Goal: Task Accomplishment & Management: Complete application form

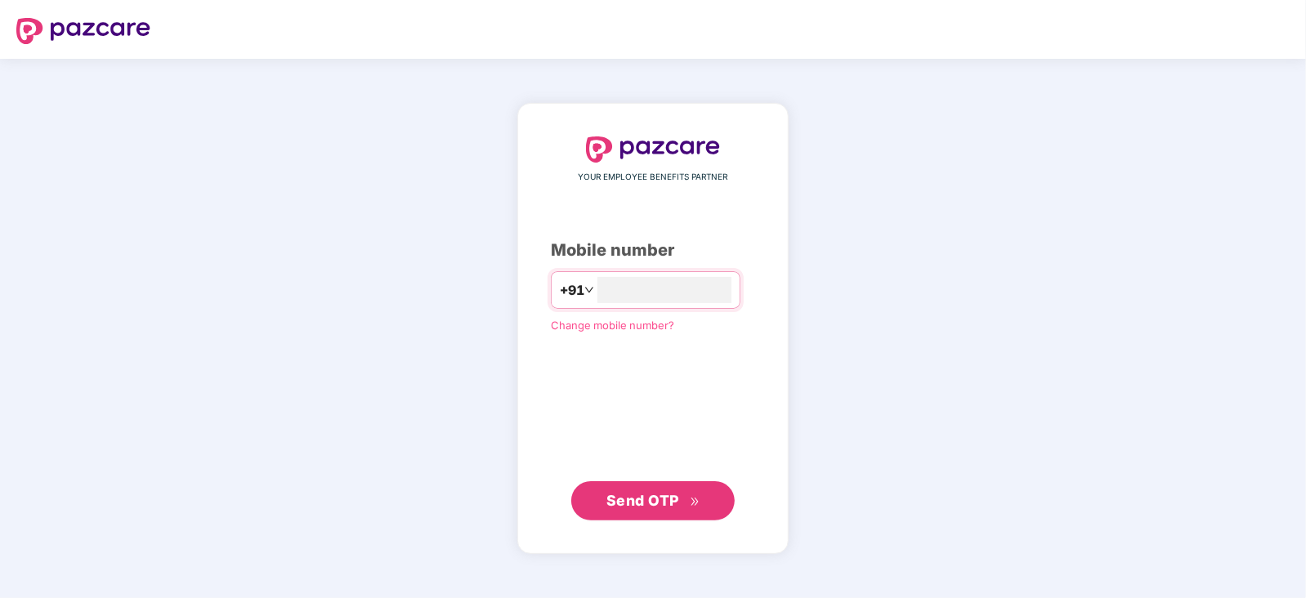
type input "**********"
click at [623, 489] on span "Send OTP" at bounding box center [653, 500] width 94 height 23
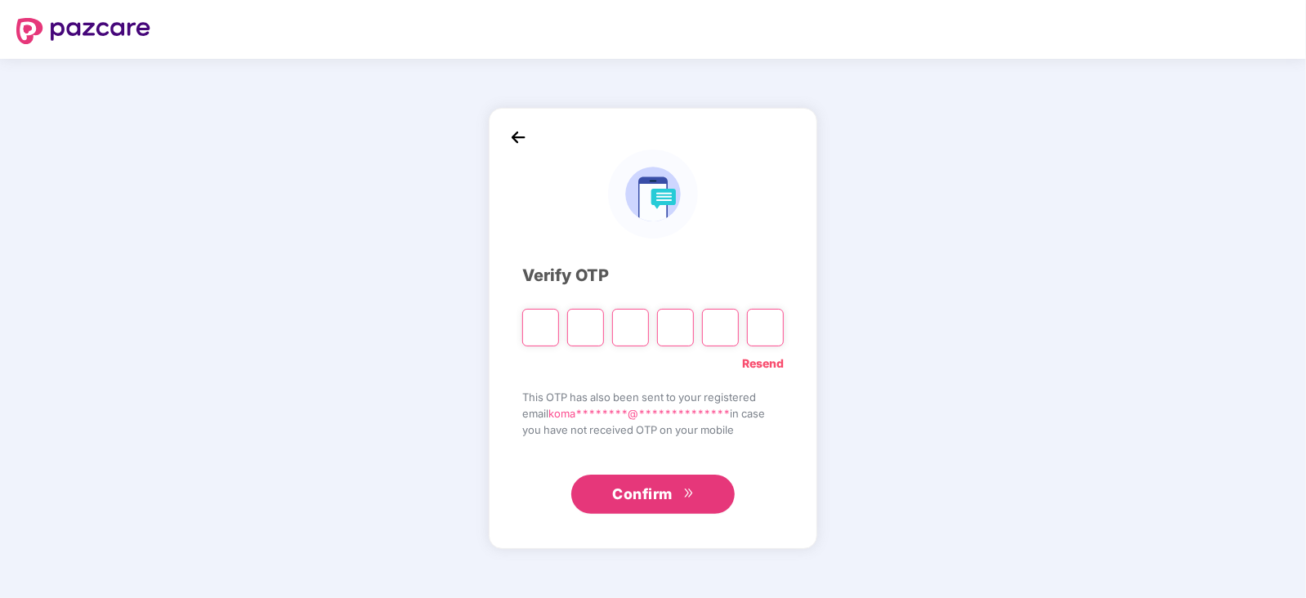
type input "*"
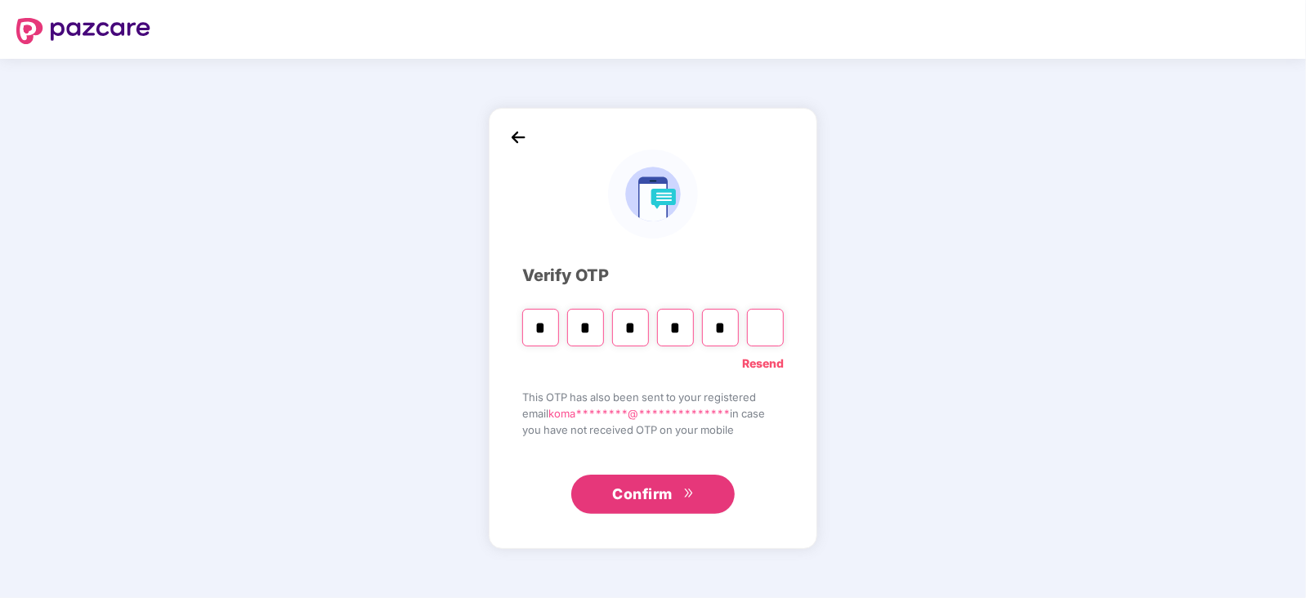
type input "*"
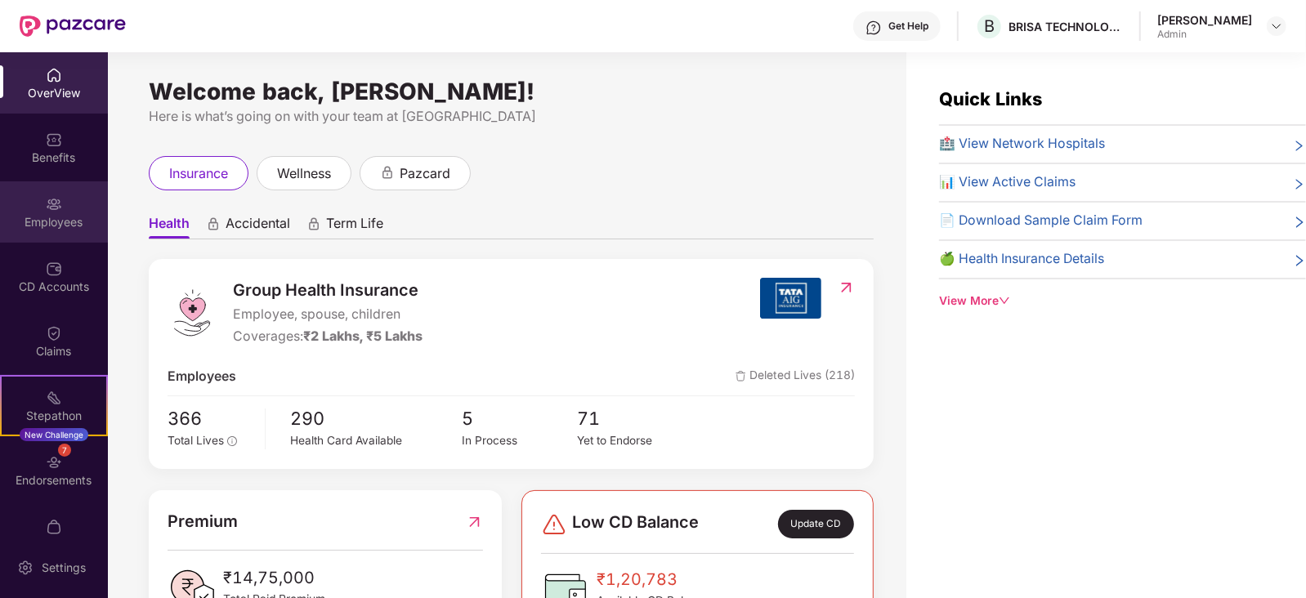
click at [53, 224] on div "Employees" at bounding box center [54, 222] width 108 height 16
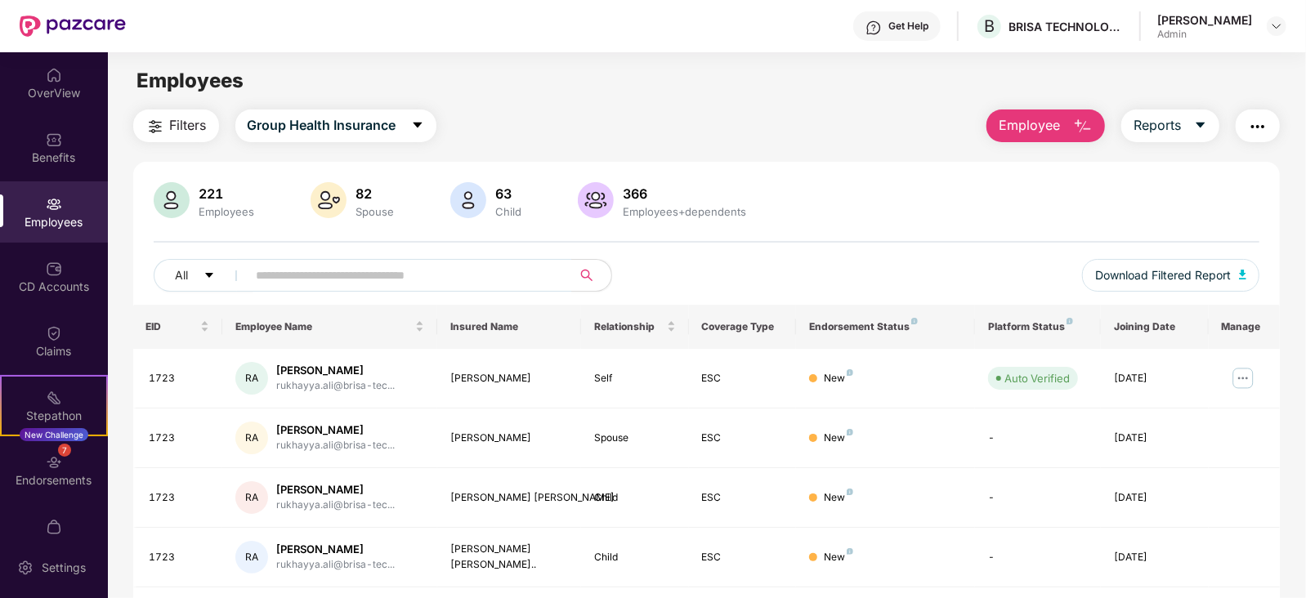
click at [1046, 132] on span "Employee" at bounding box center [1028, 125] width 61 height 20
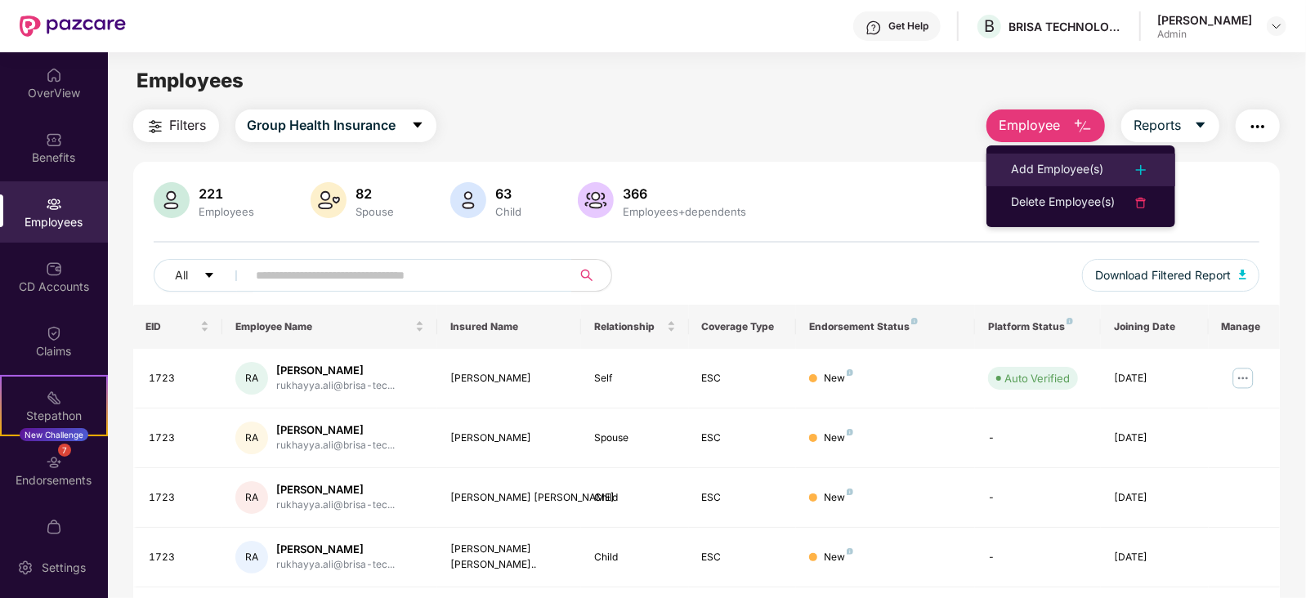
click at [1039, 163] on div "Add Employee(s)" at bounding box center [1057, 170] width 92 height 20
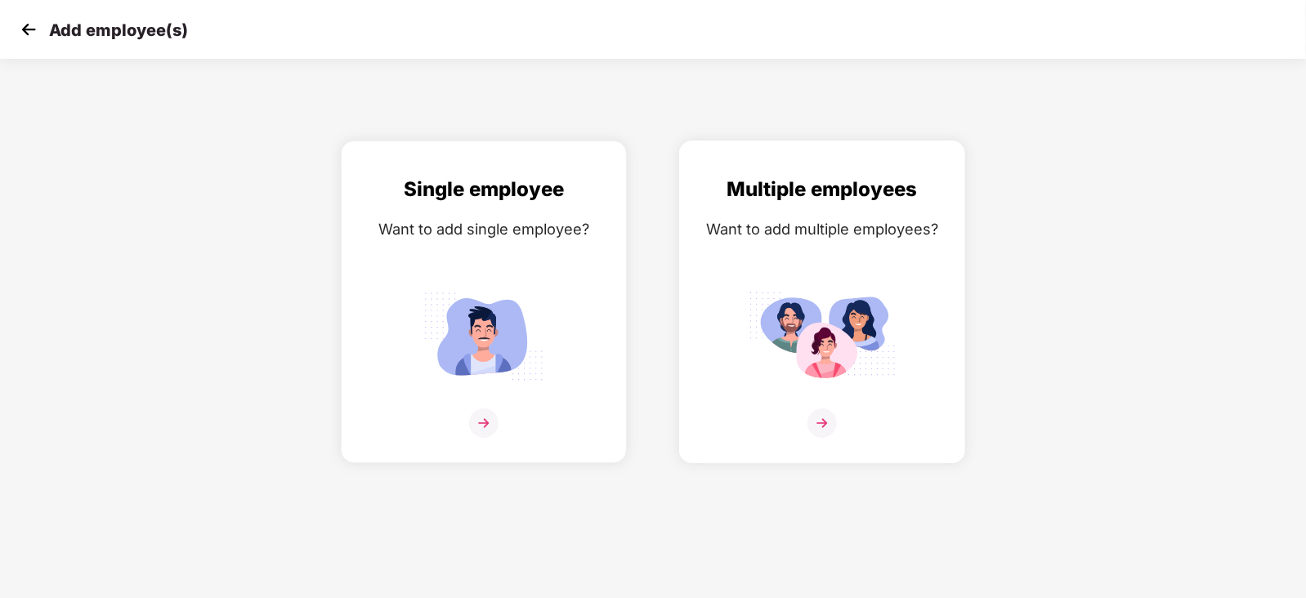
click at [821, 357] on img at bounding box center [821, 336] width 147 height 102
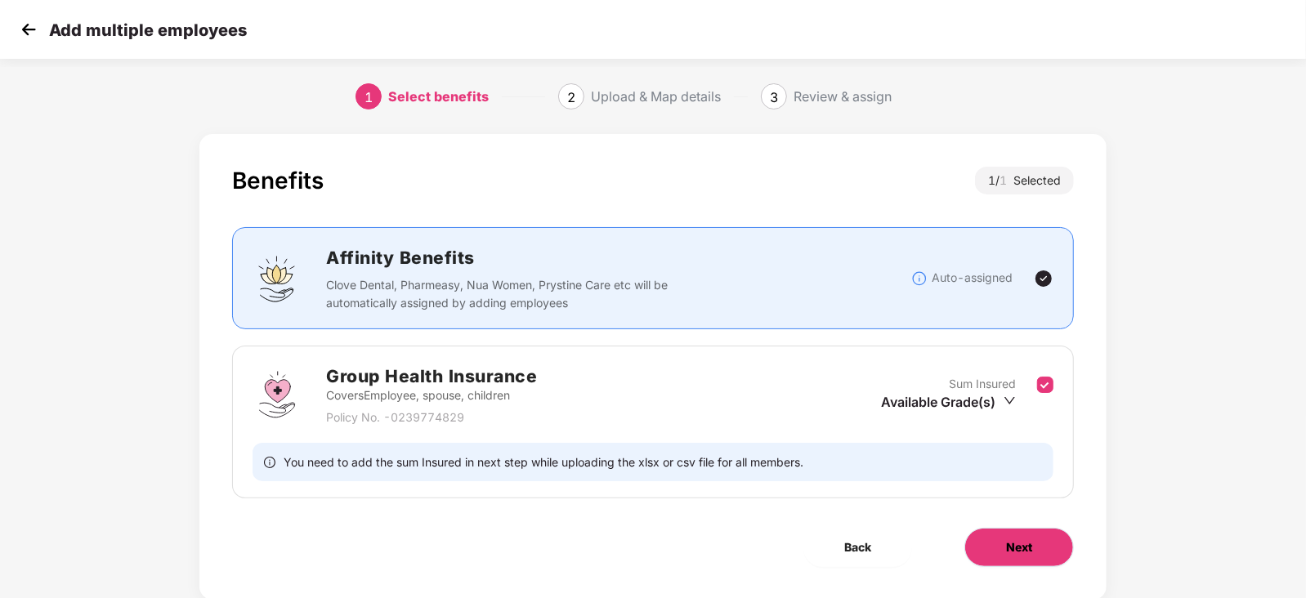
click at [1006, 553] on span "Next" at bounding box center [1019, 547] width 26 height 18
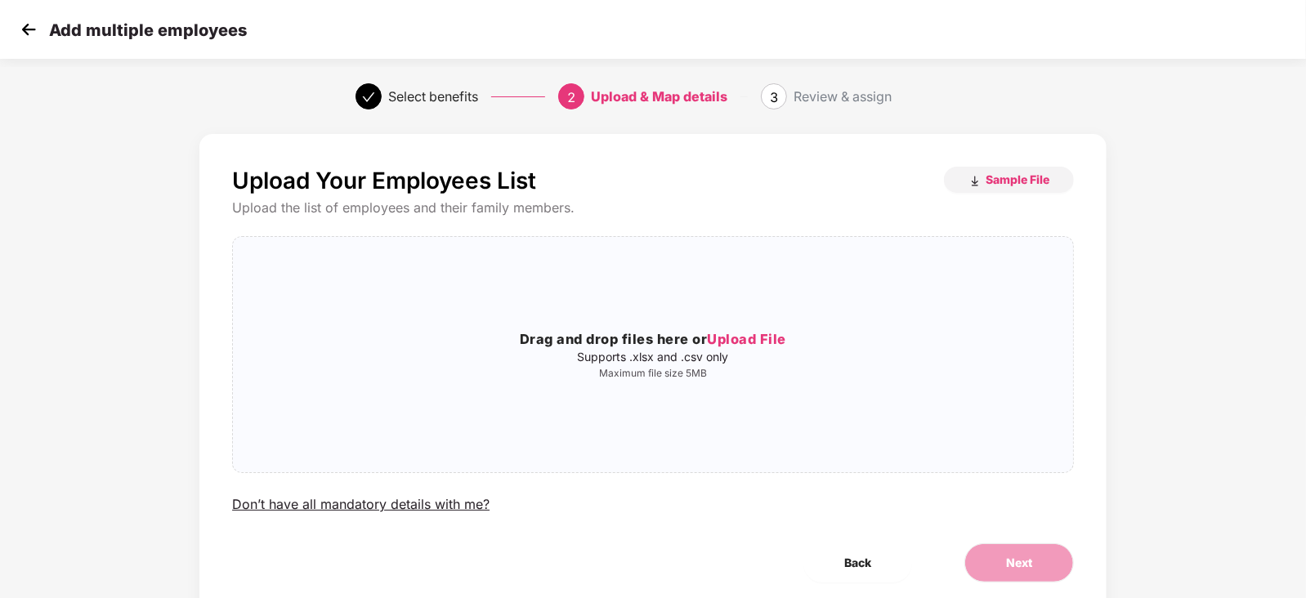
click at [32, 30] on img at bounding box center [28, 29] width 25 height 25
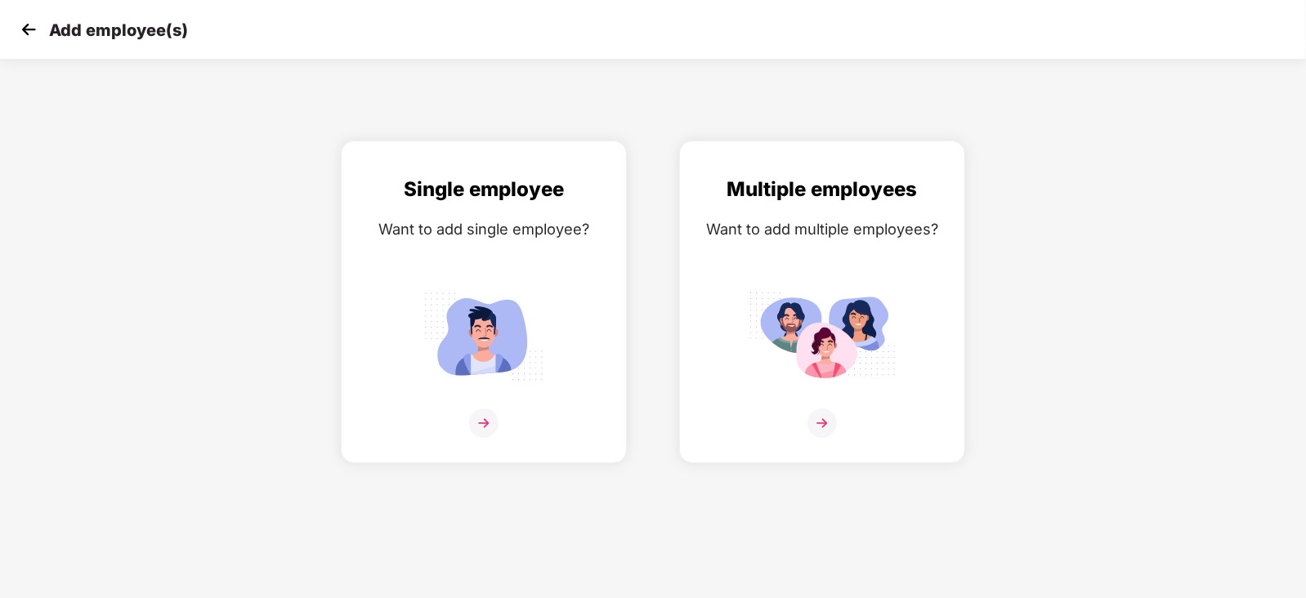
click at [34, 36] on img at bounding box center [28, 29] width 25 height 25
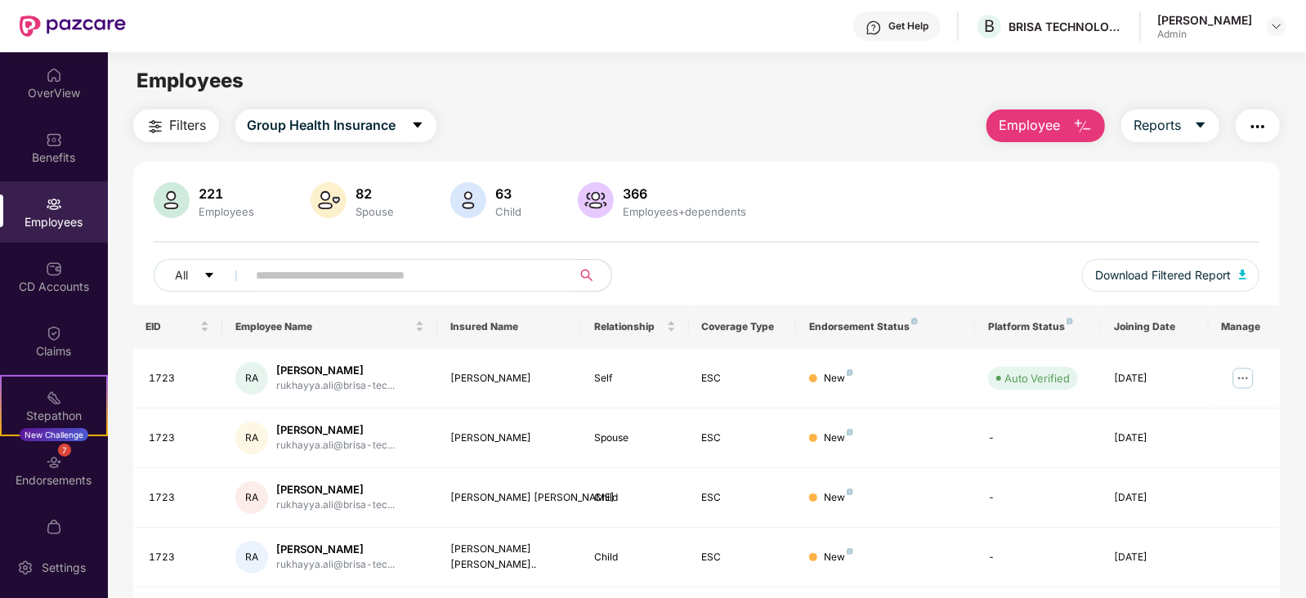
click at [339, 266] on input "text" at bounding box center [403, 275] width 293 height 25
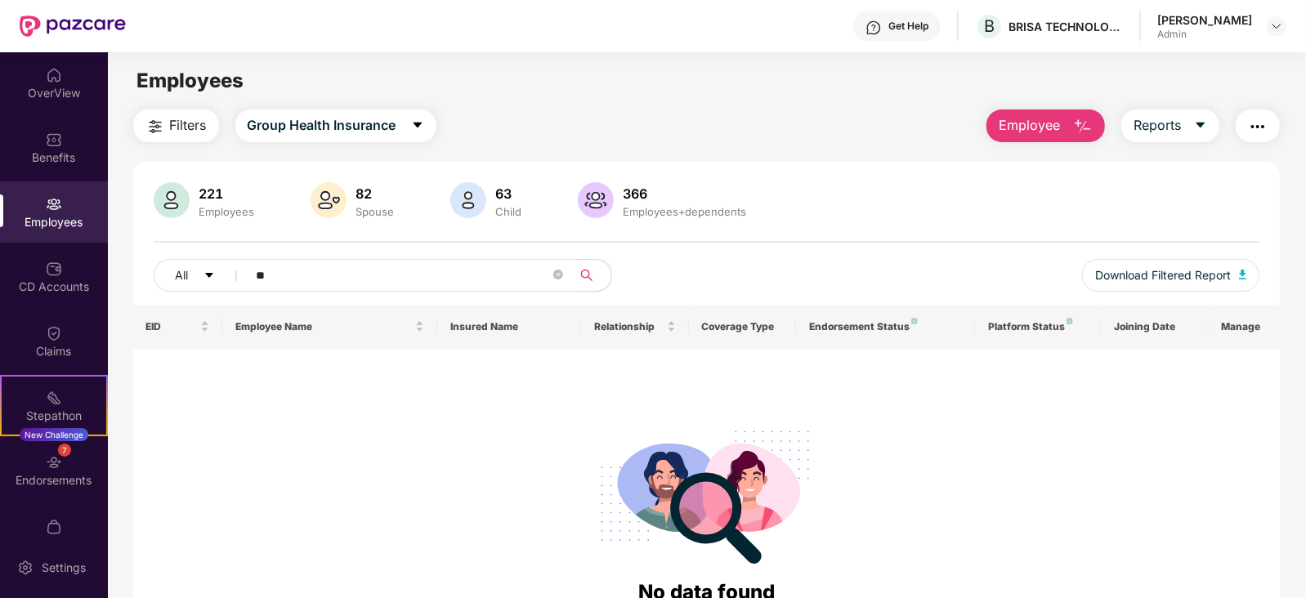
type input "*"
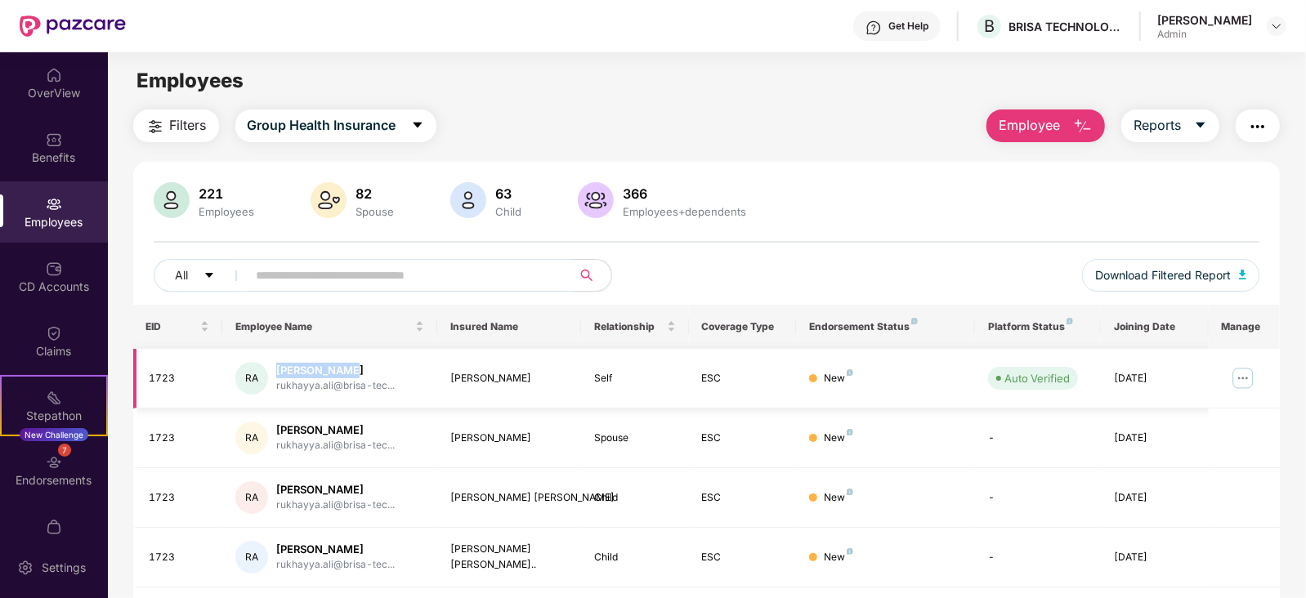
drag, startPoint x: 345, startPoint y: 371, endPoint x: 274, endPoint y: 369, distance: 71.1
click at [274, 369] on div "RA [PERSON_NAME]..." at bounding box center [329, 378] width 189 height 33
copy div "[PERSON_NAME]"
click at [313, 279] on div "Click to sort ascending" at bounding box center [329, 289] width 136 height 28
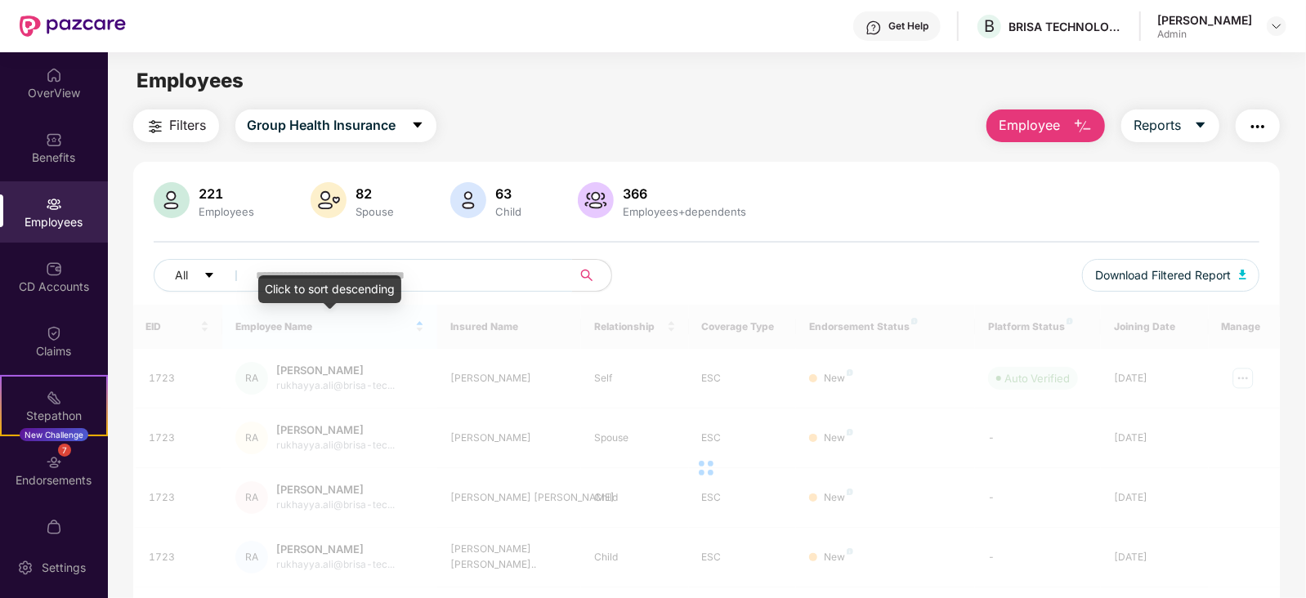
click at [417, 267] on input "text" at bounding box center [403, 275] width 293 height 25
paste input "**********"
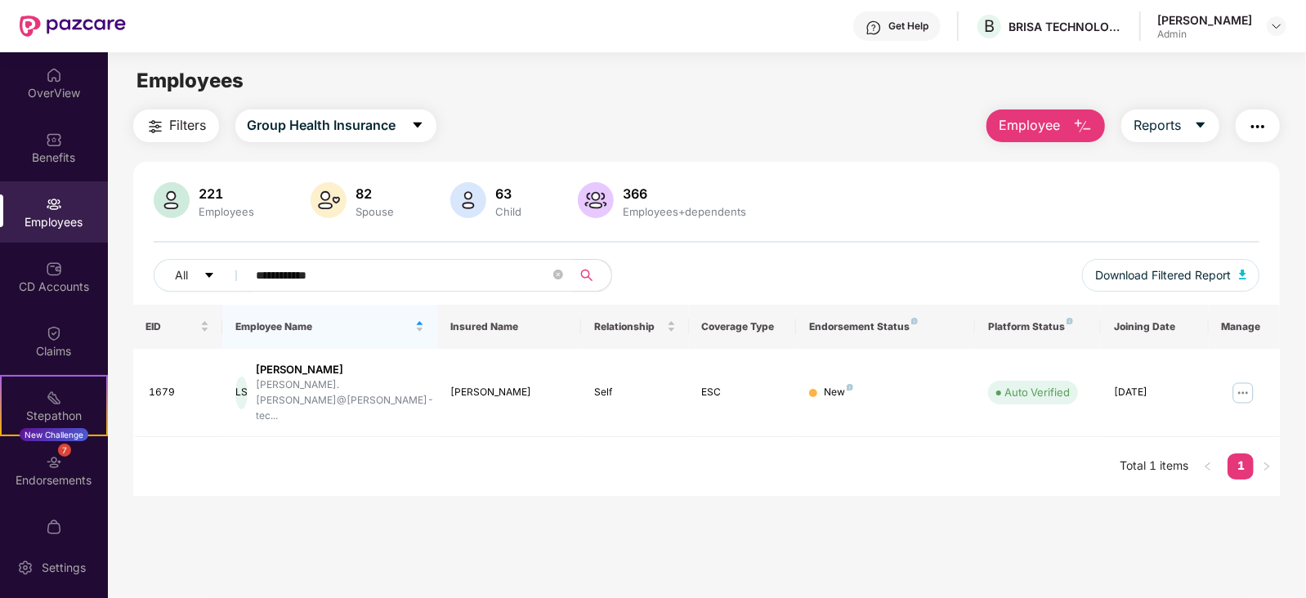
click at [450, 277] on input "**********" at bounding box center [403, 275] width 293 height 25
drag, startPoint x: 450, startPoint y: 277, endPoint x: 172, endPoint y: 256, distance: 279.4
click at [172, 256] on div "**********" at bounding box center [706, 243] width 1147 height 123
paste input "*****"
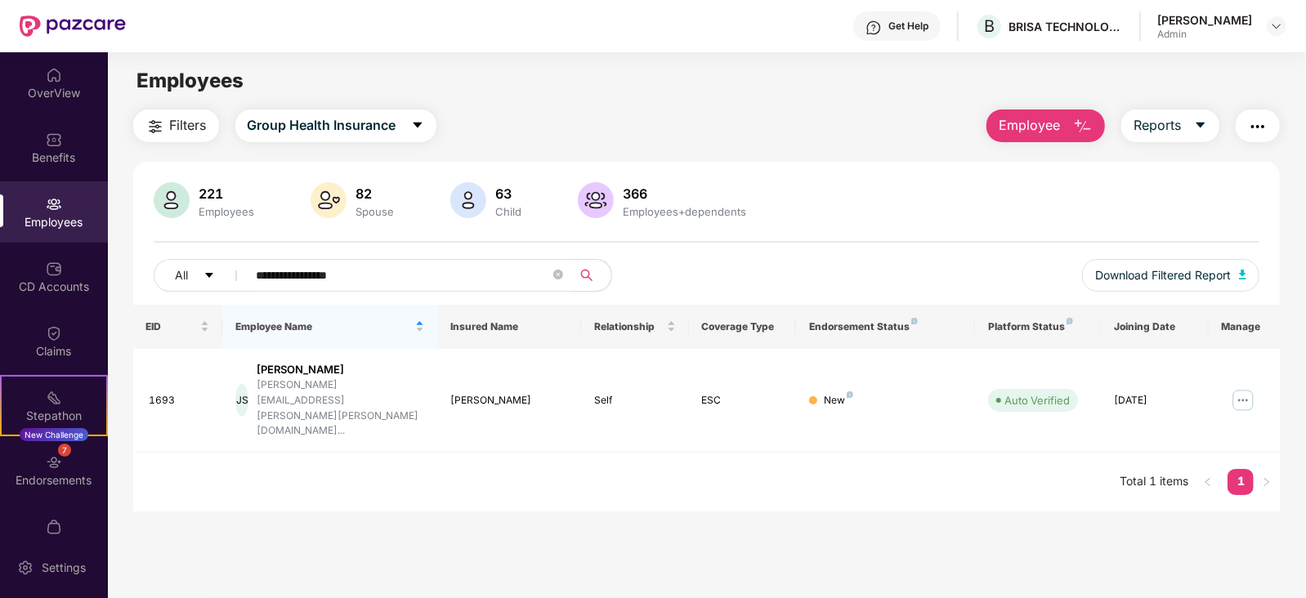
drag, startPoint x: 372, startPoint y: 280, endPoint x: 122, endPoint y: 271, distance: 250.2
click at [122, 271] on div "**********" at bounding box center [706, 310] width 1197 height 403
paste input "text"
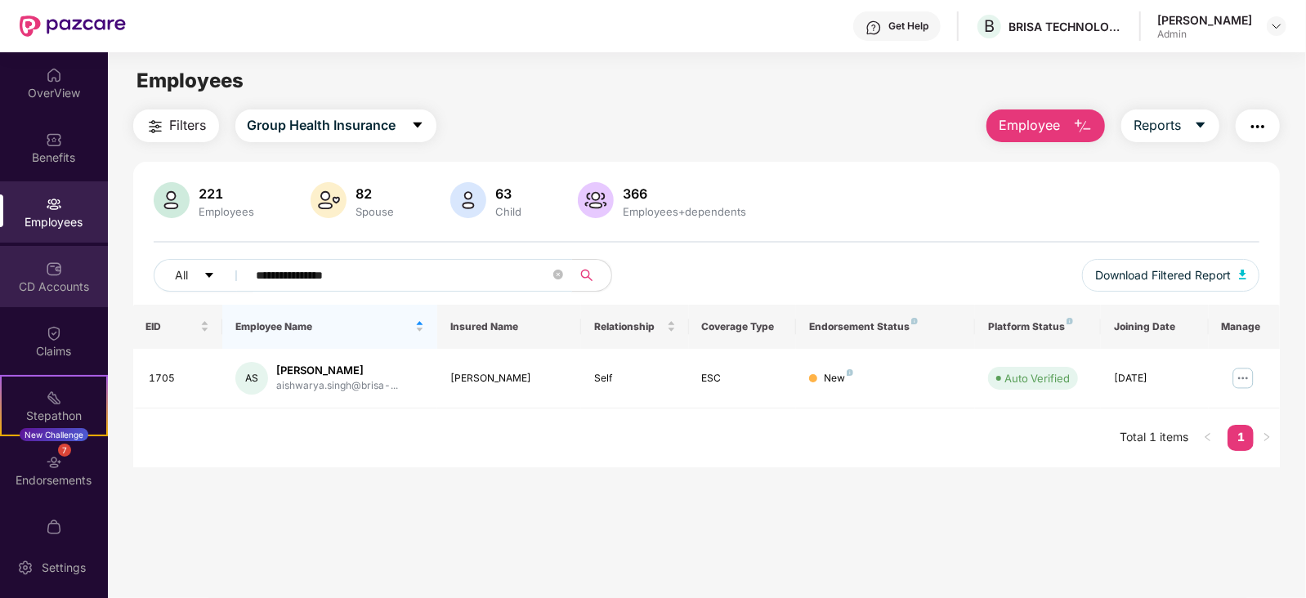
drag, startPoint x: 426, startPoint y: 270, endPoint x: 87, endPoint y: 278, distance: 339.2
click at [87, 278] on div "**********" at bounding box center [653, 325] width 1306 height 546
paste input "text"
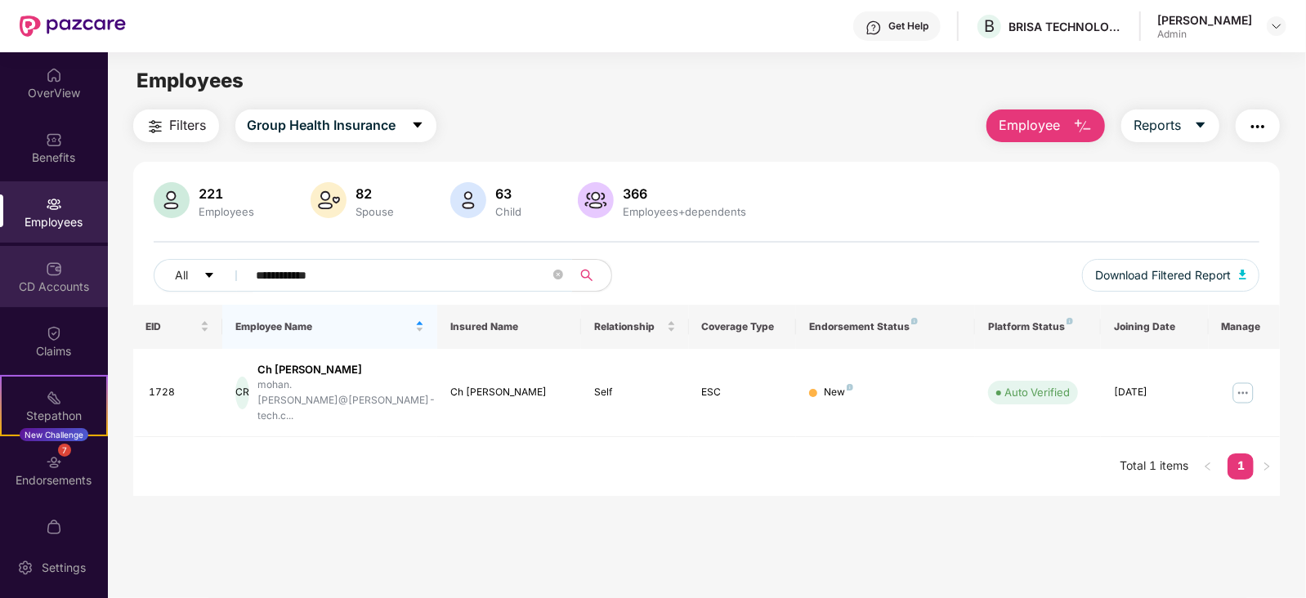
drag, startPoint x: 396, startPoint y: 270, endPoint x: 87, endPoint y: 276, distance: 308.9
click at [87, 276] on div "**********" at bounding box center [653, 325] width 1306 height 546
paste input "text"
drag, startPoint x: 369, startPoint y: 272, endPoint x: 107, endPoint y: 285, distance: 262.6
click at [107, 285] on div "**********" at bounding box center [653, 325] width 1306 height 546
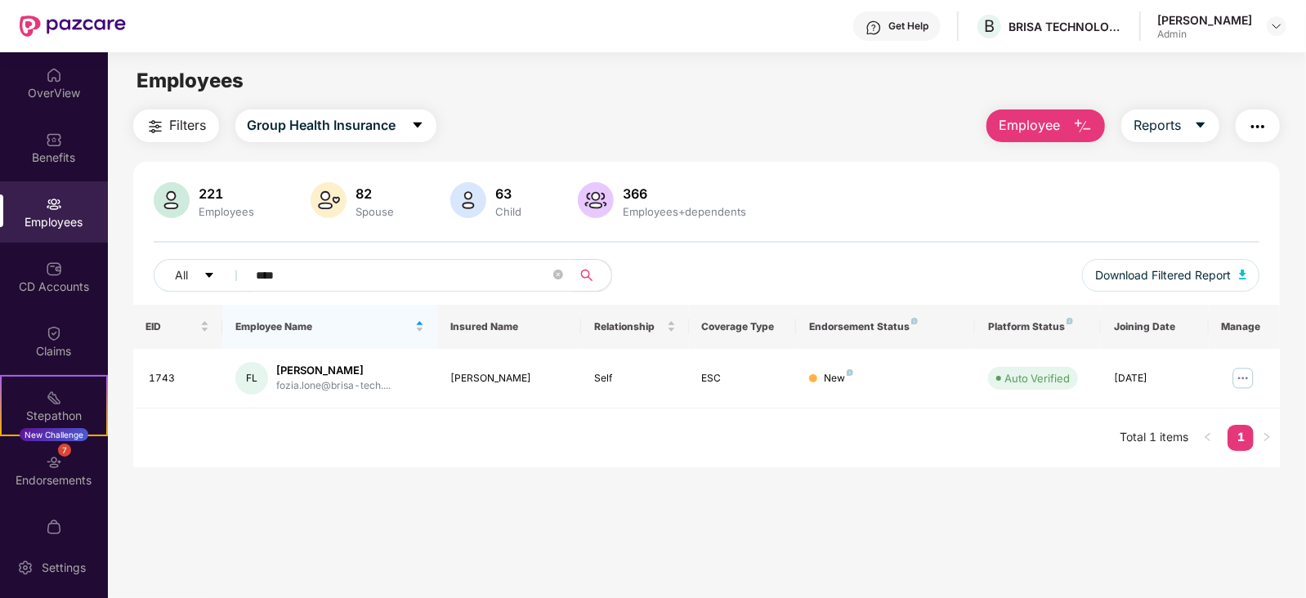
drag, startPoint x: 345, startPoint y: 268, endPoint x: 147, endPoint y: 270, distance: 197.8
click at [147, 270] on div "221 Employees 82 Spouse 63 Child 366 Employees+dependents All **** Download Fil…" at bounding box center [706, 243] width 1147 height 123
paste input "*******"
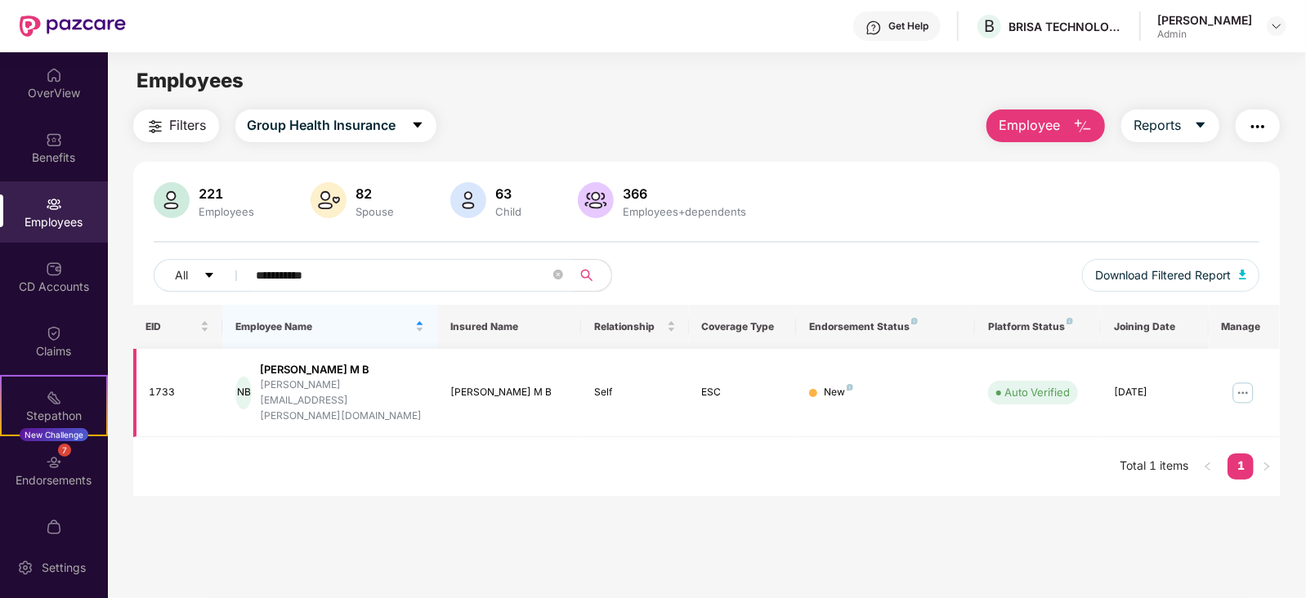
type input "**********"
click at [1242, 380] on img at bounding box center [1243, 393] width 26 height 26
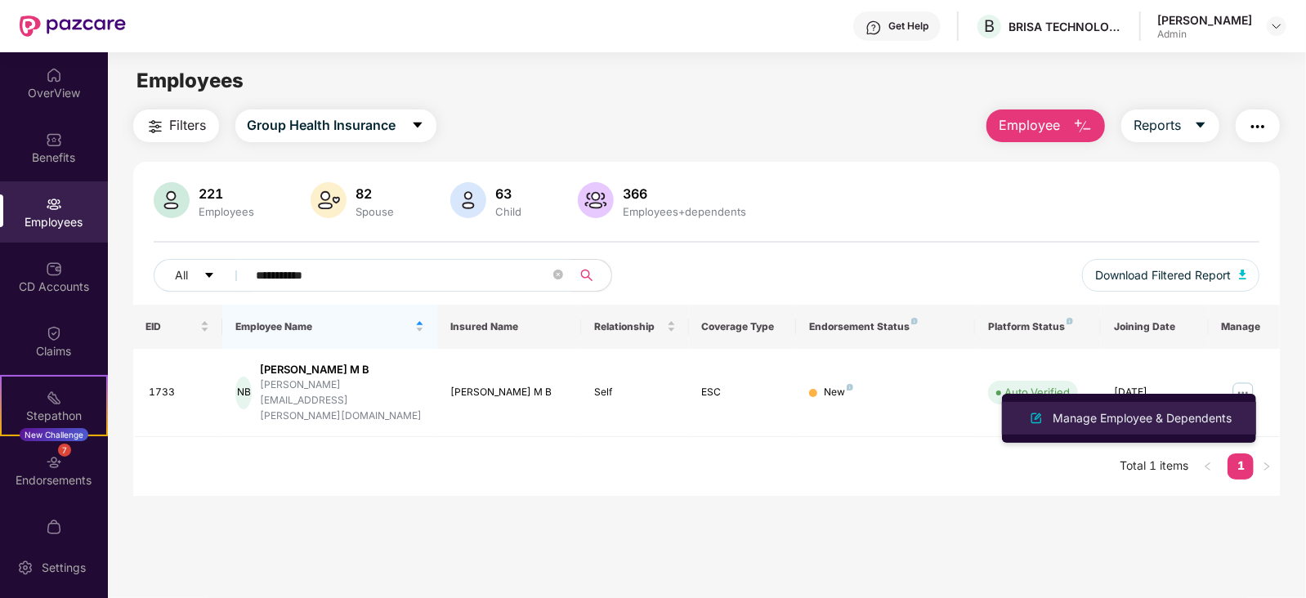
click at [1179, 416] on div "Manage Employee & Dependents" at bounding box center [1141, 418] width 185 height 18
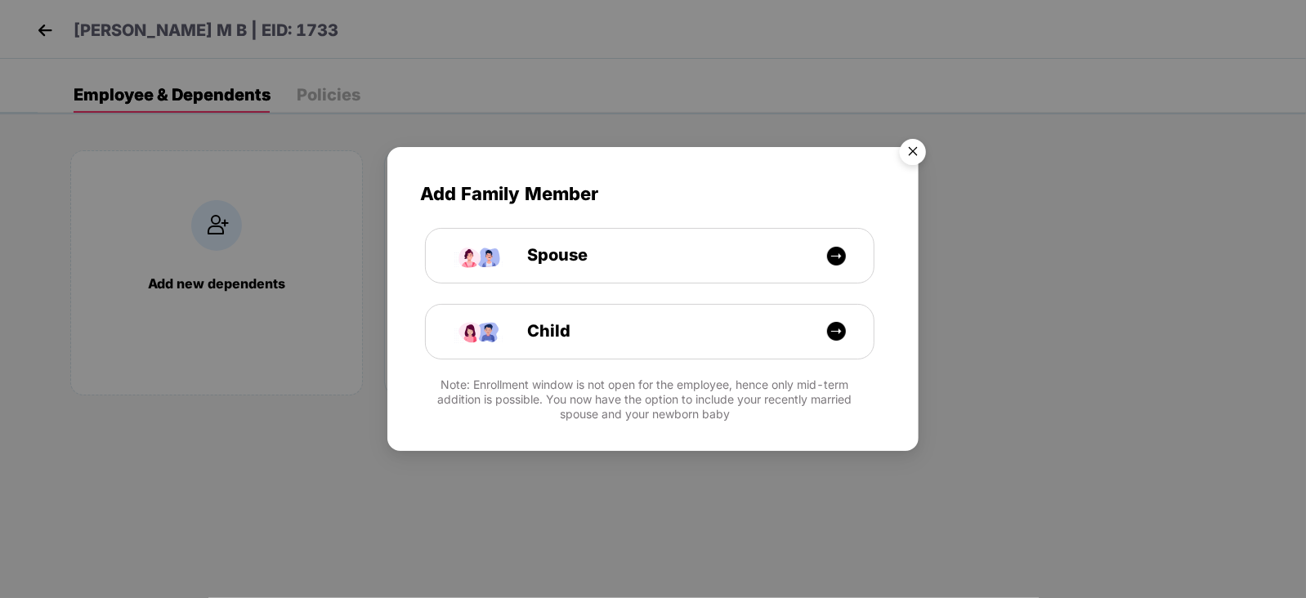
click at [911, 149] on img "Close" at bounding box center [913, 155] width 46 height 46
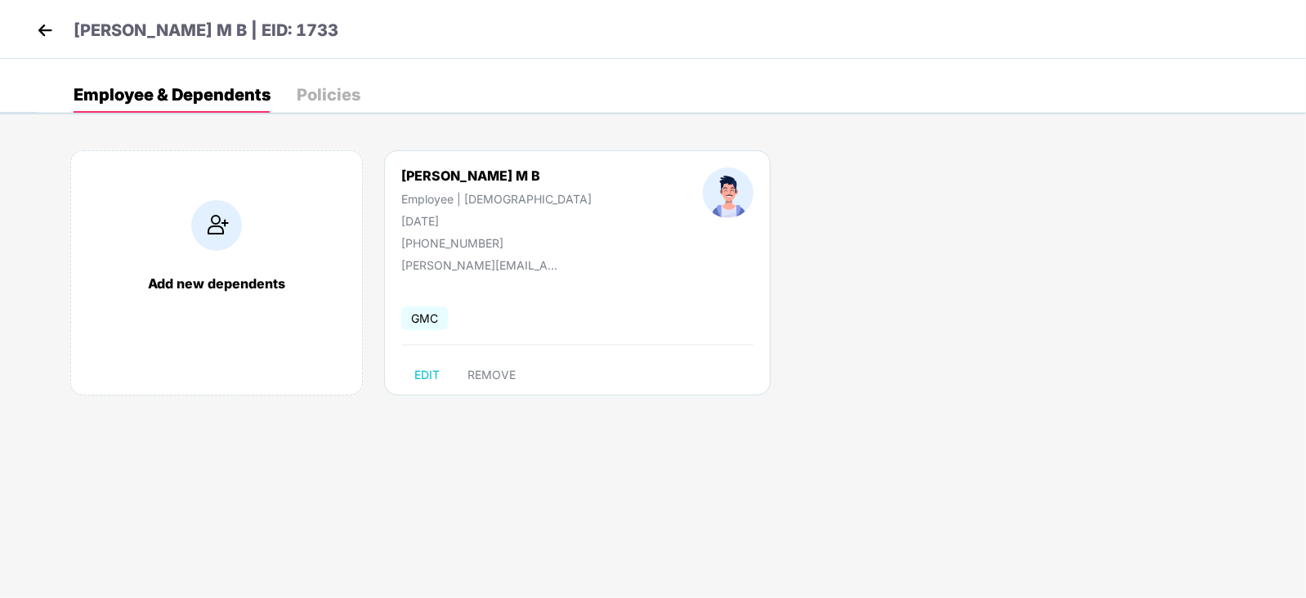
click at [39, 34] on img at bounding box center [45, 30] width 25 height 25
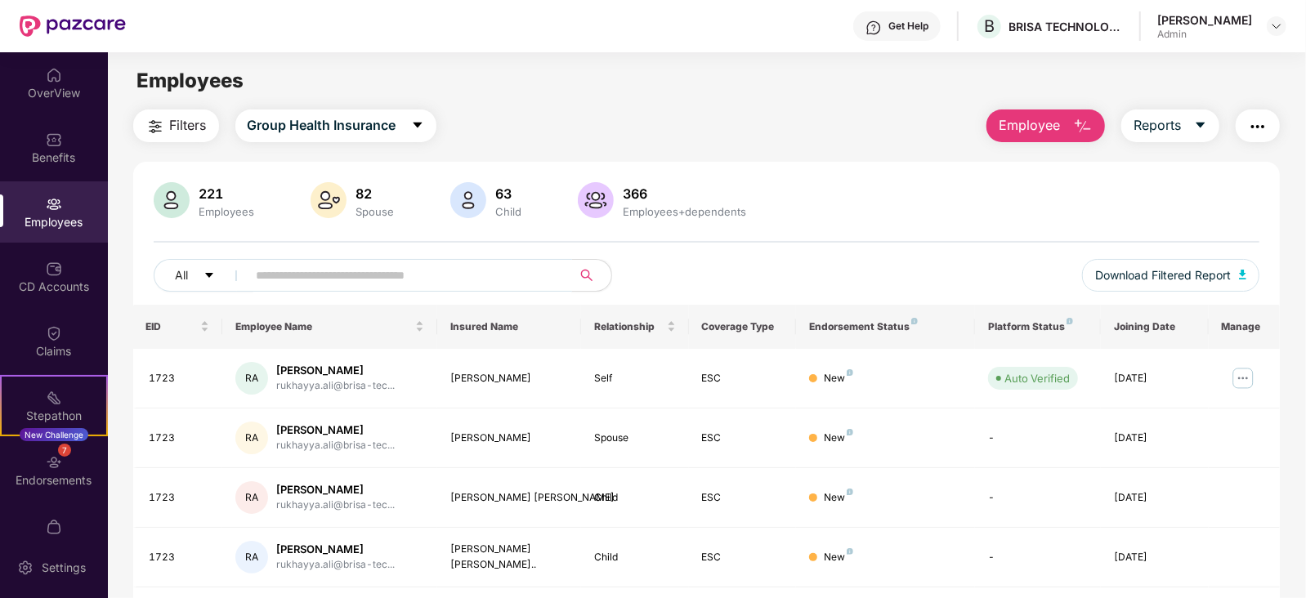
click at [313, 276] on input "text" at bounding box center [403, 275] width 293 height 25
paste input "**********"
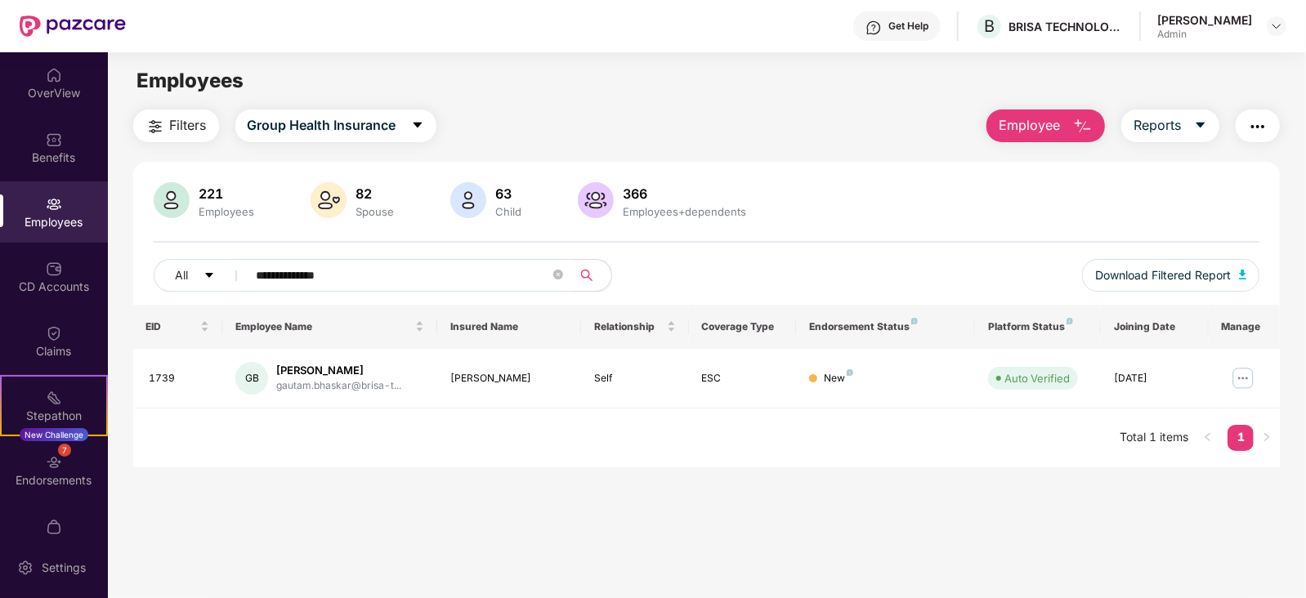
drag, startPoint x: 397, startPoint y: 279, endPoint x: 117, endPoint y: 279, distance: 280.3
click at [117, 279] on div "**********" at bounding box center [706, 288] width 1197 height 358
paste input "text"
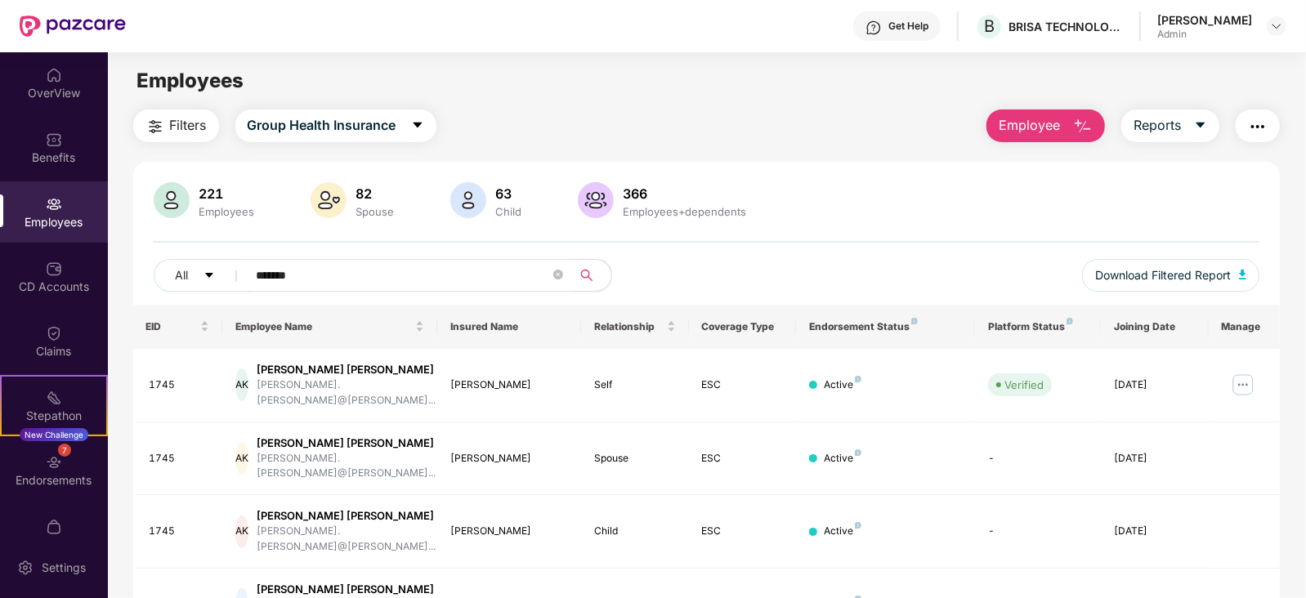
drag, startPoint x: 381, startPoint y: 278, endPoint x: 139, endPoint y: 275, distance: 241.9
click at [139, 275] on div "221 Employees 82 Spouse 63 Child 366 Employees+dependents All ******* Download …" at bounding box center [706, 243] width 1147 height 123
paste input "**********"
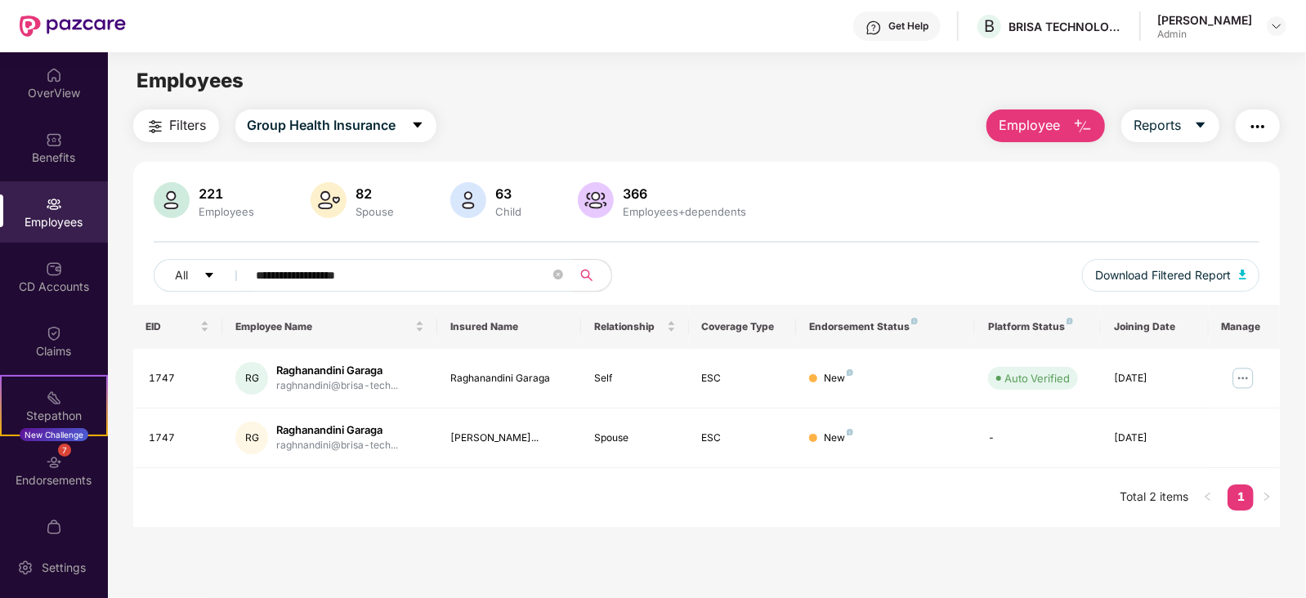
drag, startPoint x: 386, startPoint y: 264, endPoint x: 123, endPoint y: 279, distance: 263.6
click at [123, 279] on div "**********" at bounding box center [706, 318] width 1197 height 418
paste input "text"
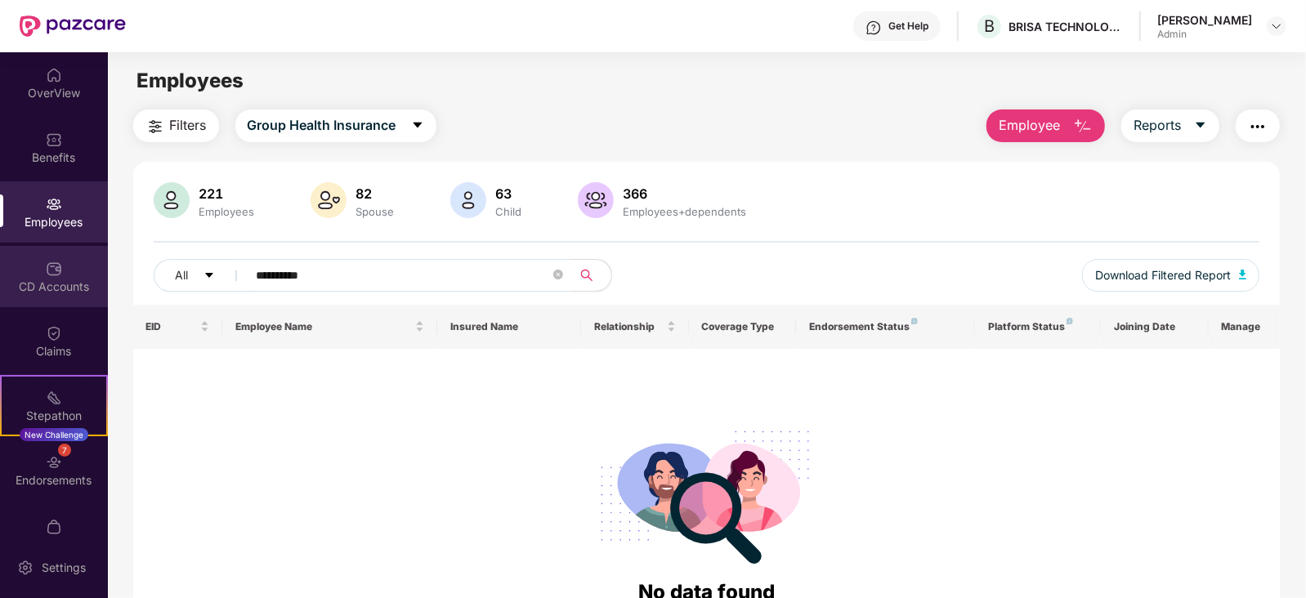
drag, startPoint x: 396, startPoint y: 271, endPoint x: 78, endPoint y: 267, distance: 318.7
click at [78, 267] on div "**********" at bounding box center [653, 325] width 1306 height 546
paste input "**********"
drag, startPoint x: 414, startPoint y: 281, endPoint x: 152, endPoint y: 274, distance: 262.4
click at [152, 274] on div "**********" at bounding box center [706, 243] width 1147 height 123
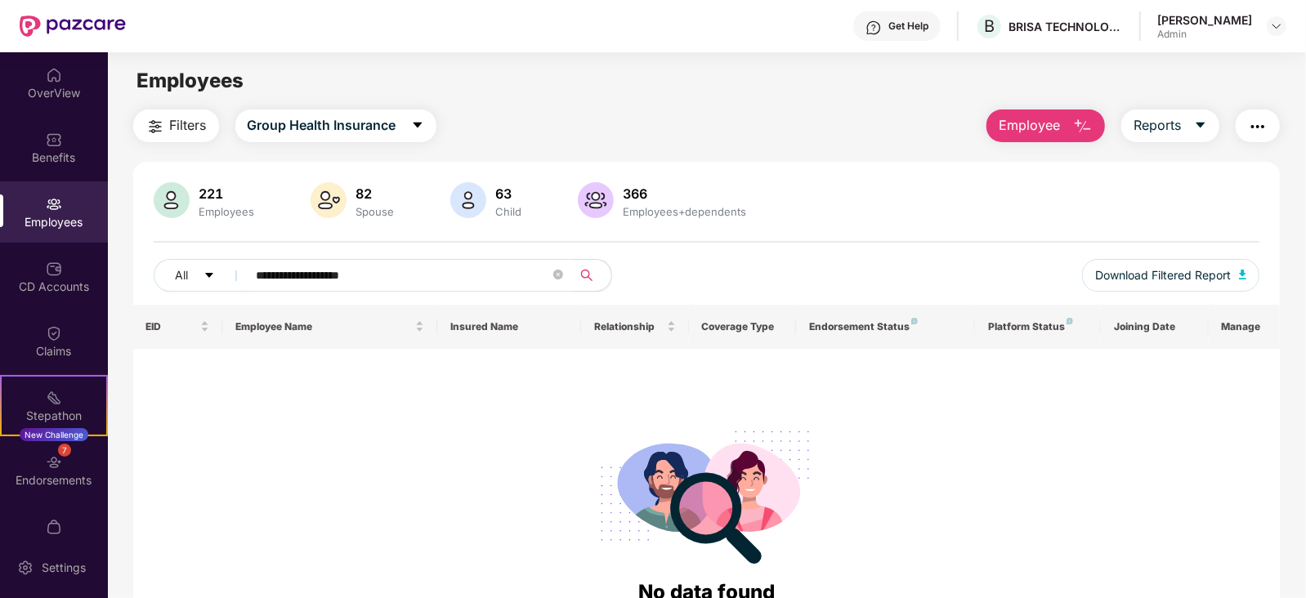
paste input "text"
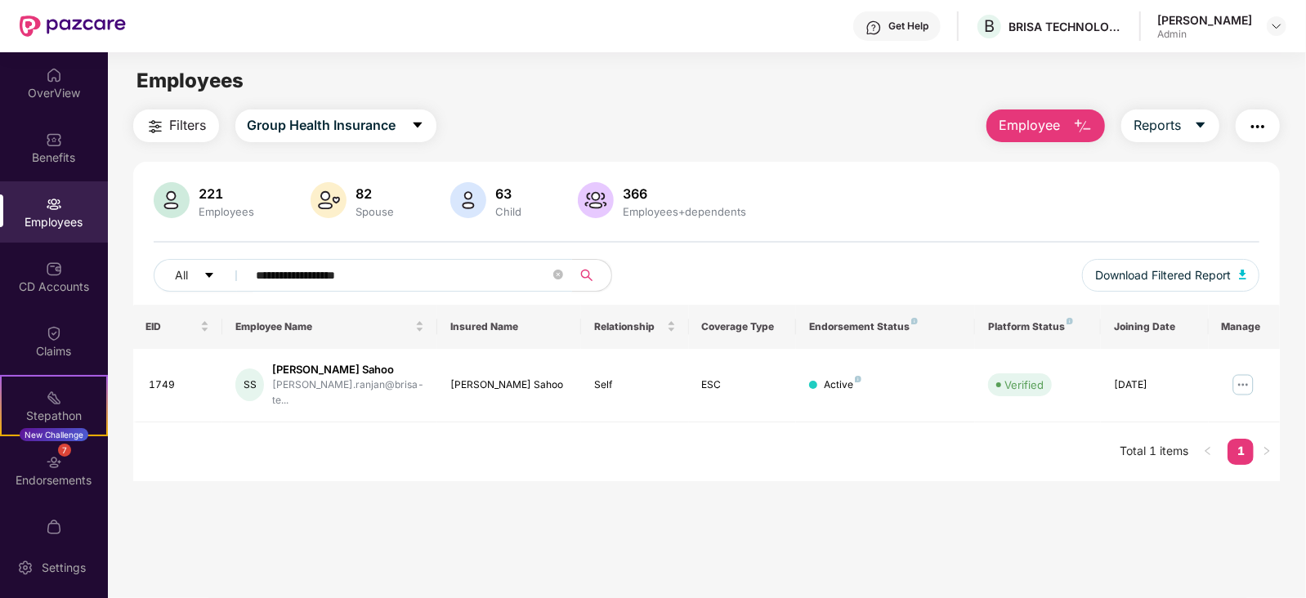
drag, startPoint x: 409, startPoint y: 279, endPoint x: 132, endPoint y: 273, distance: 277.1
click at [132, 273] on div "**********" at bounding box center [706, 295] width 1197 height 372
paste input "text"
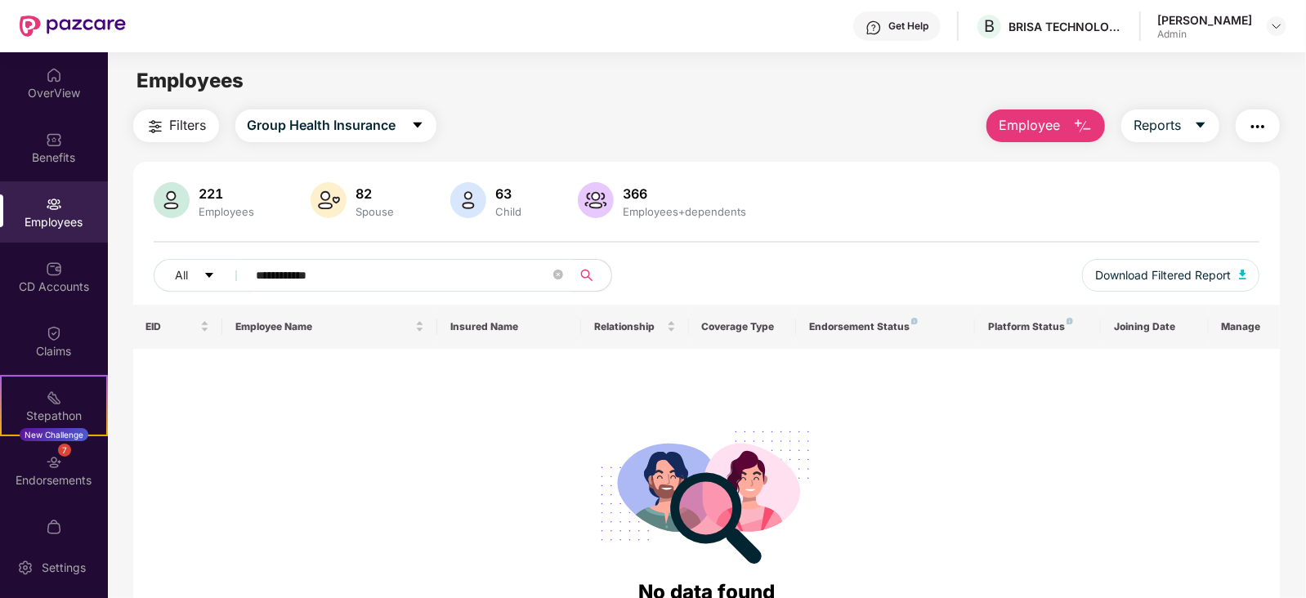
type input "**********"
click at [1054, 118] on span "Employee" at bounding box center [1028, 125] width 61 height 20
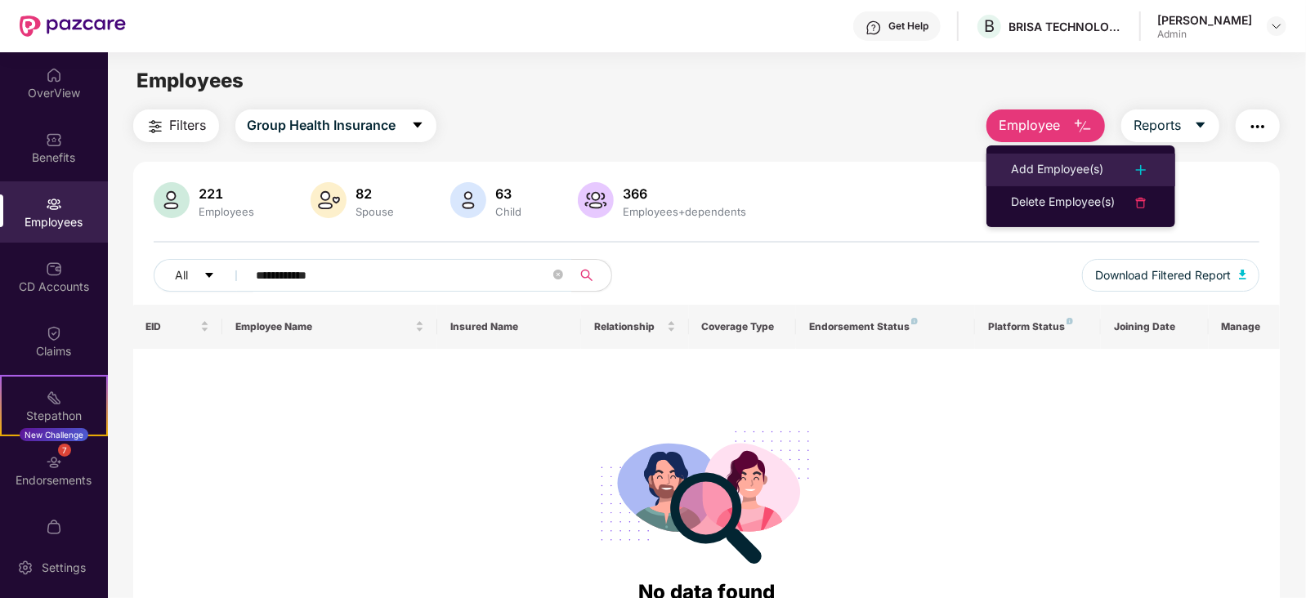
click at [1051, 157] on li "Add Employee(s)" at bounding box center [1080, 170] width 189 height 33
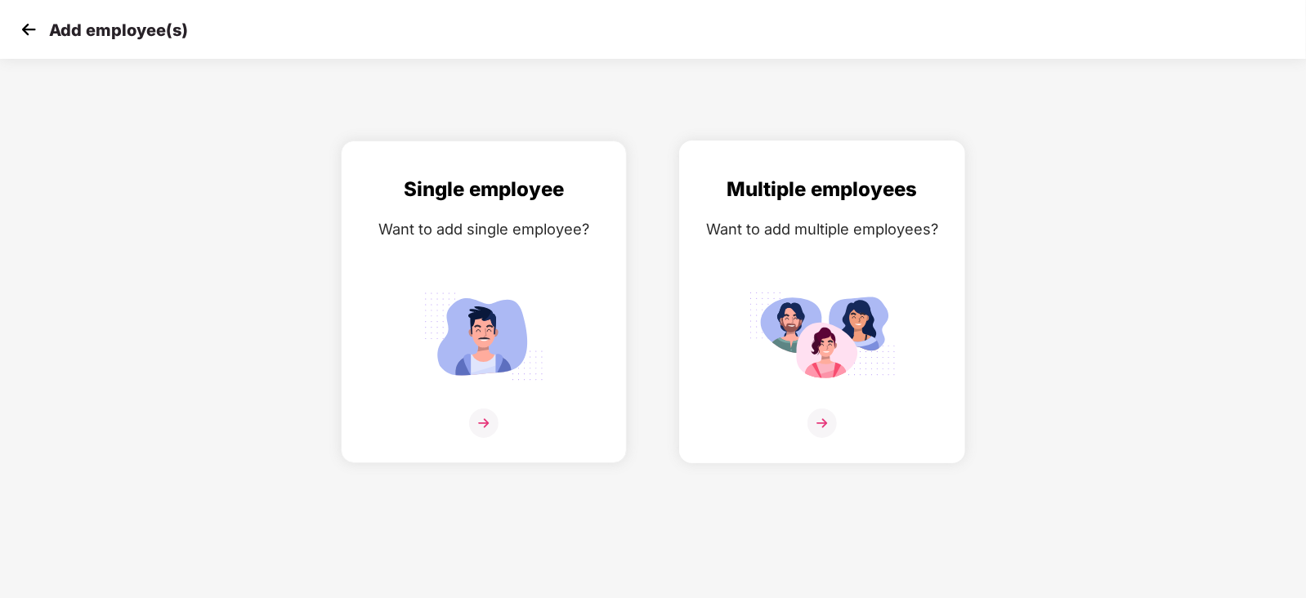
click at [828, 319] on img at bounding box center [821, 336] width 147 height 102
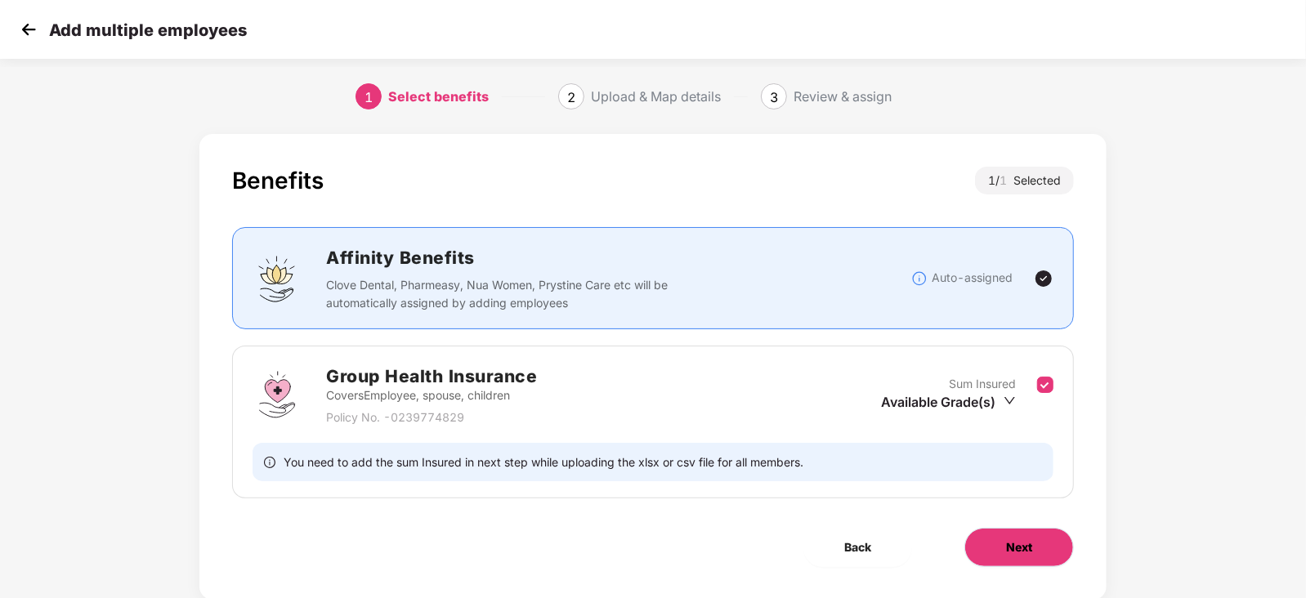
click at [1007, 550] on span "Next" at bounding box center [1019, 547] width 26 height 18
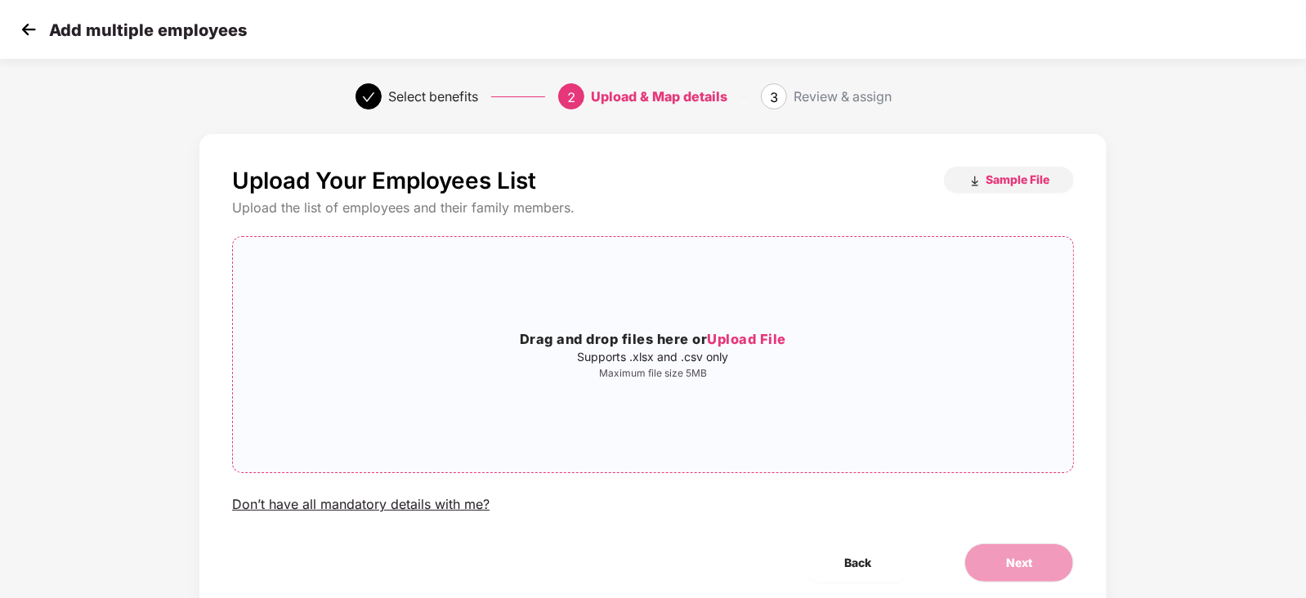
click at [749, 341] on span "Upload File" at bounding box center [746, 339] width 79 height 16
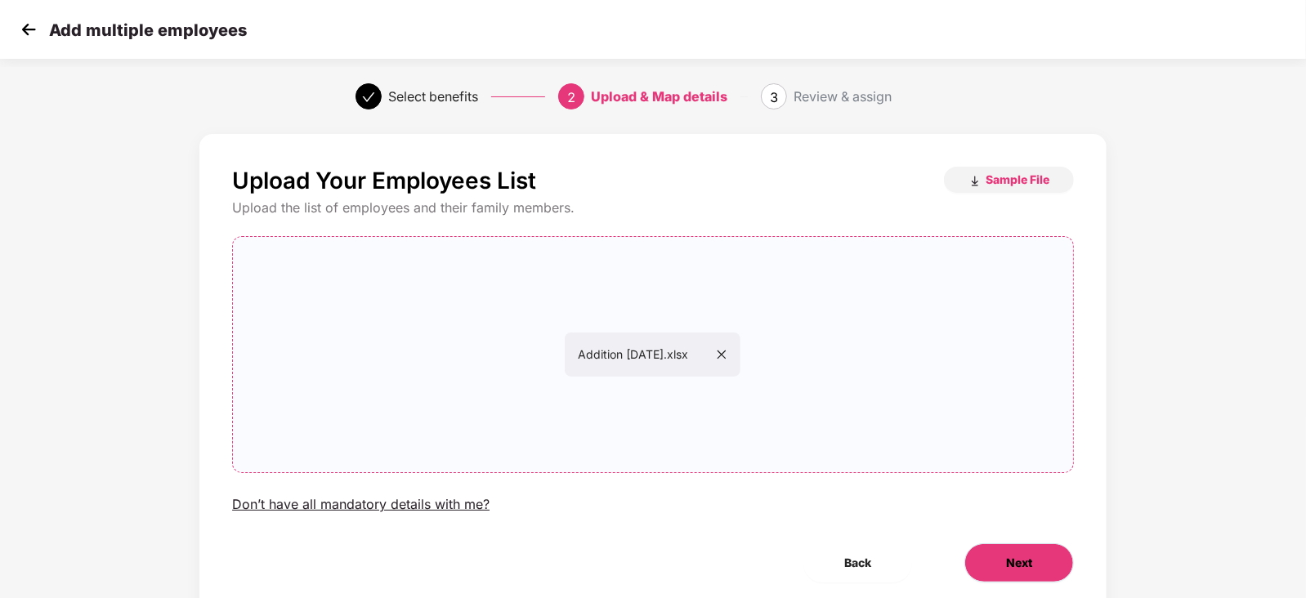
click at [1003, 552] on button "Next" at bounding box center [1018, 562] width 109 height 39
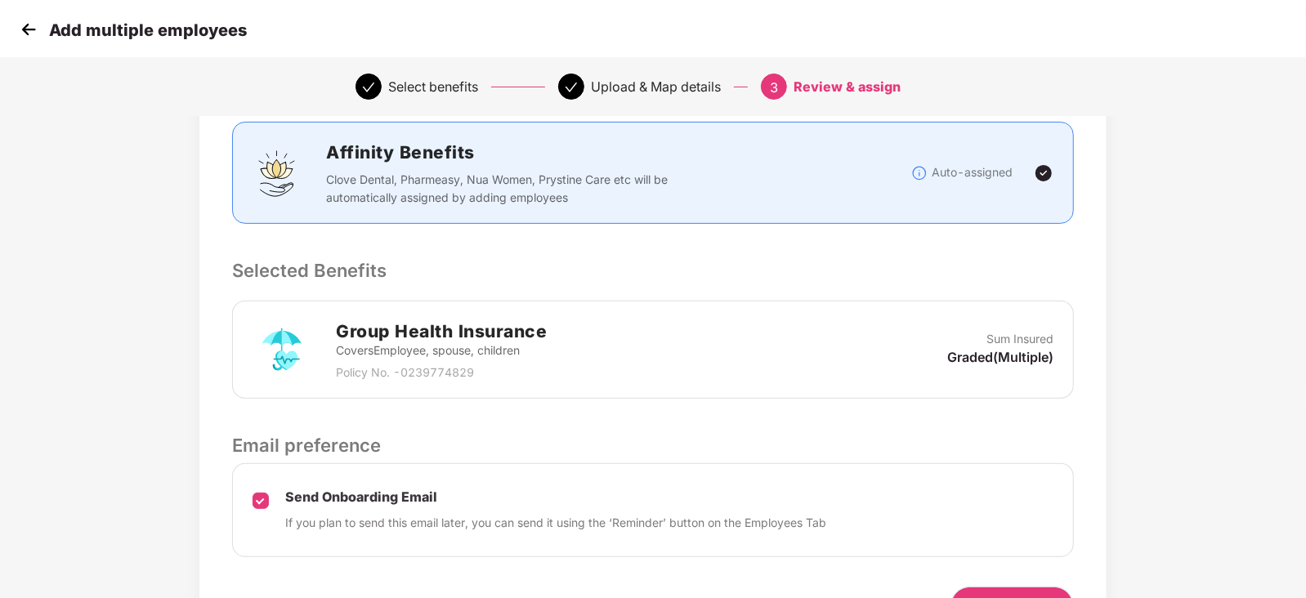
scroll to position [311, 0]
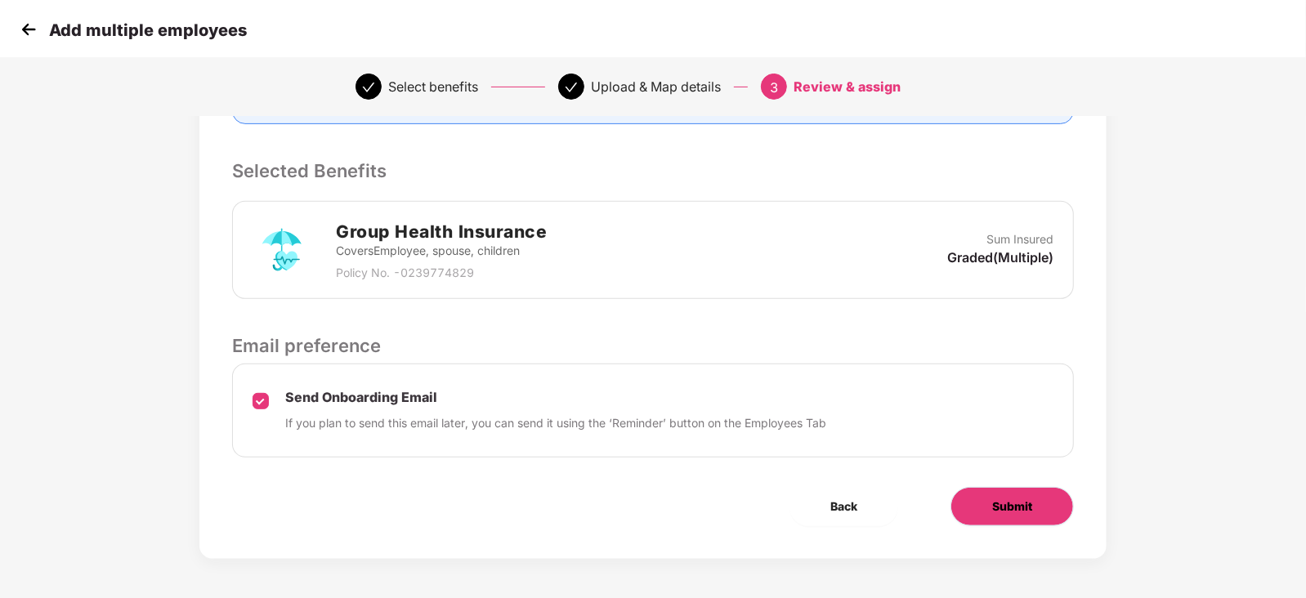
click at [1007, 506] on span "Submit" at bounding box center [1012, 507] width 40 height 18
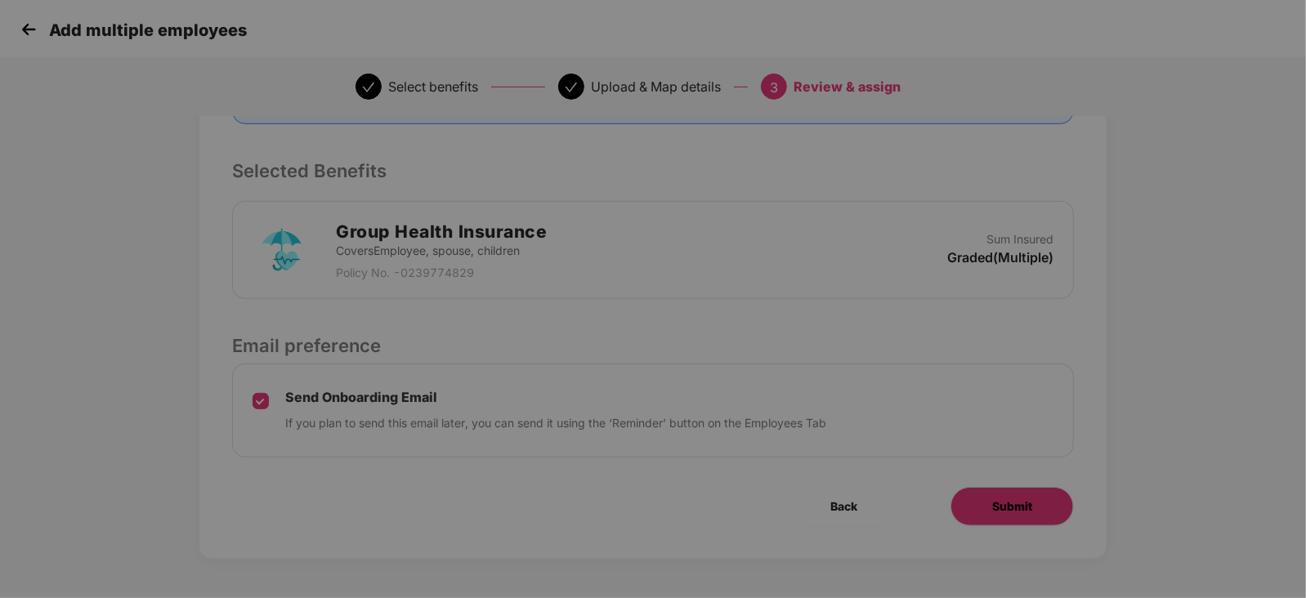
scroll to position [0, 0]
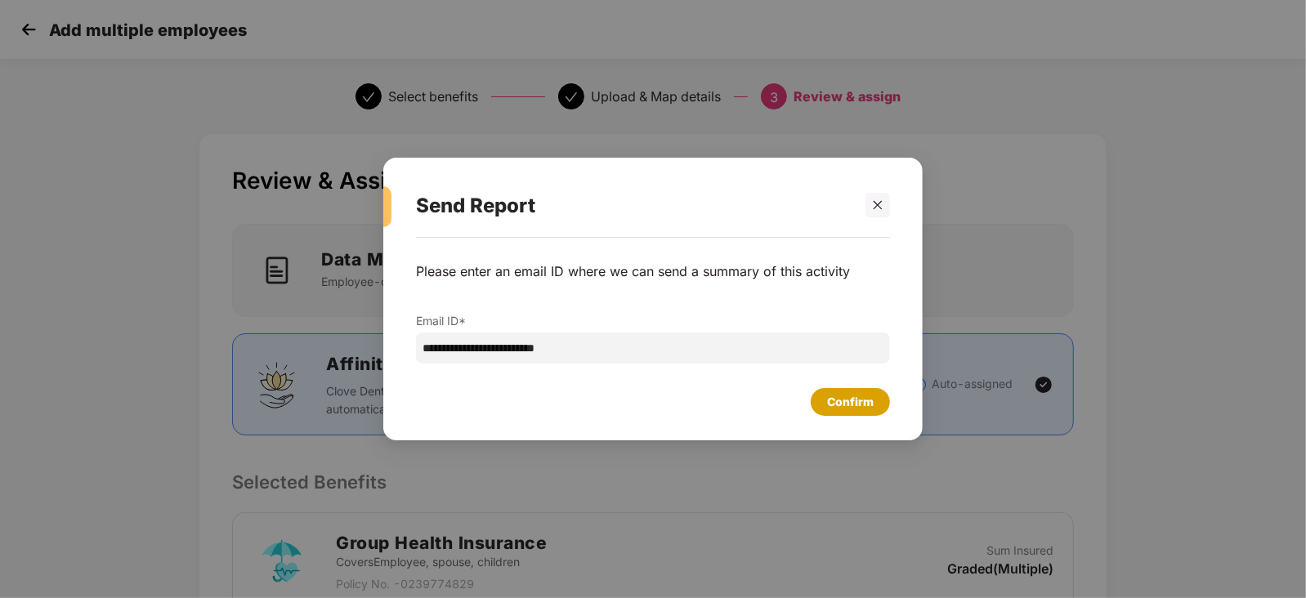
click at [848, 407] on div "Confirm" at bounding box center [850, 402] width 47 height 18
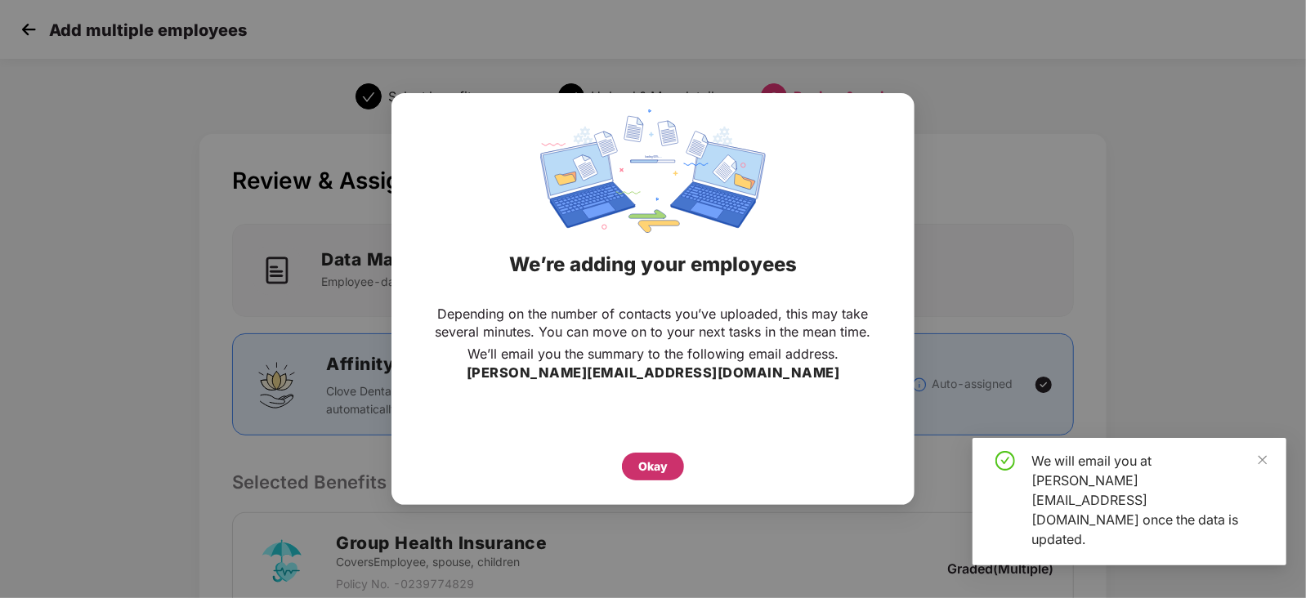
click at [654, 460] on div "Okay" at bounding box center [652, 467] width 29 height 18
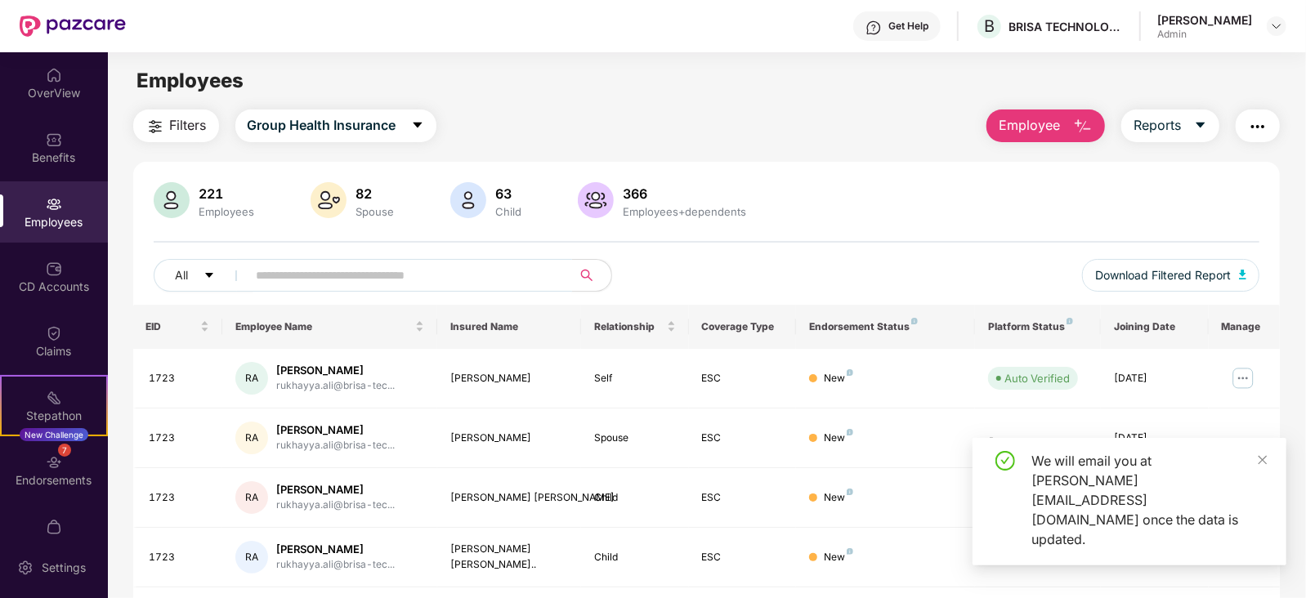
click at [451, 280] on input "text" at bounding box center [403, 275] width 293 height 25
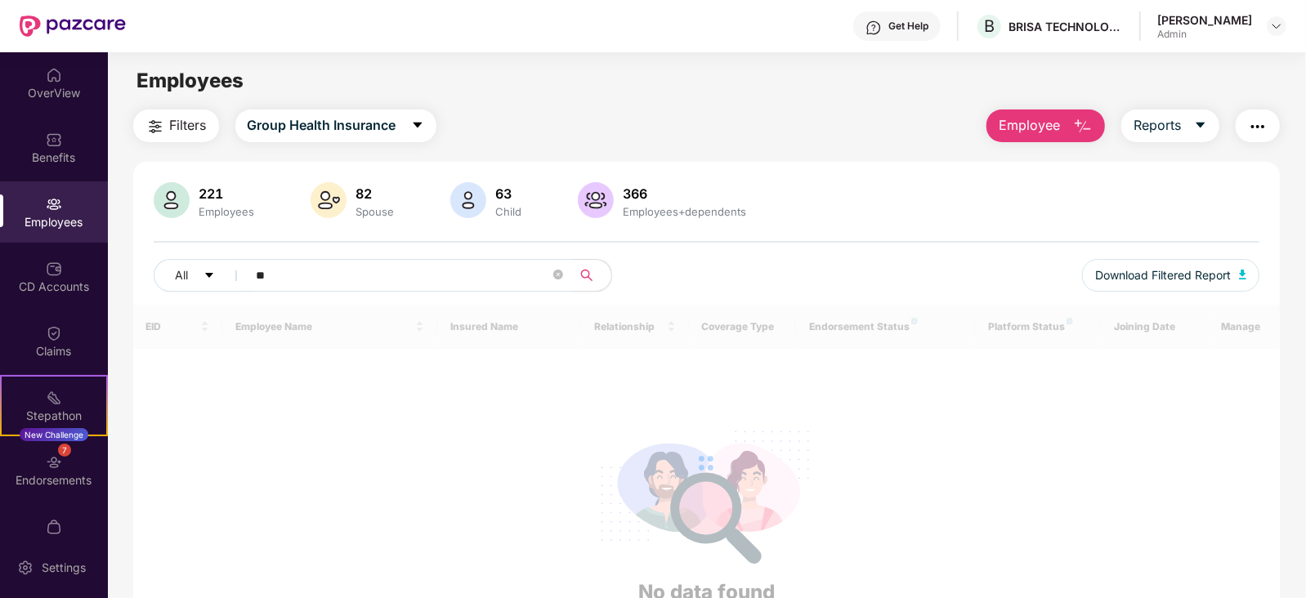
type input "***"
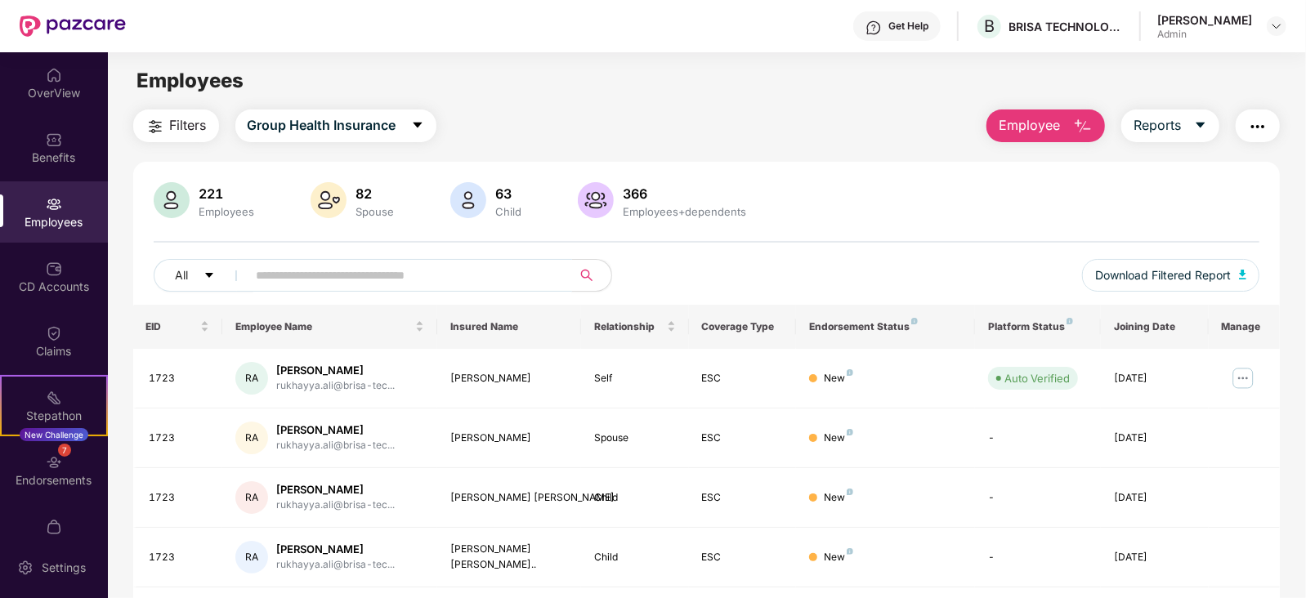
click at [310, 275] on input "text" at bounding box center [403, 275] width 293 height 25
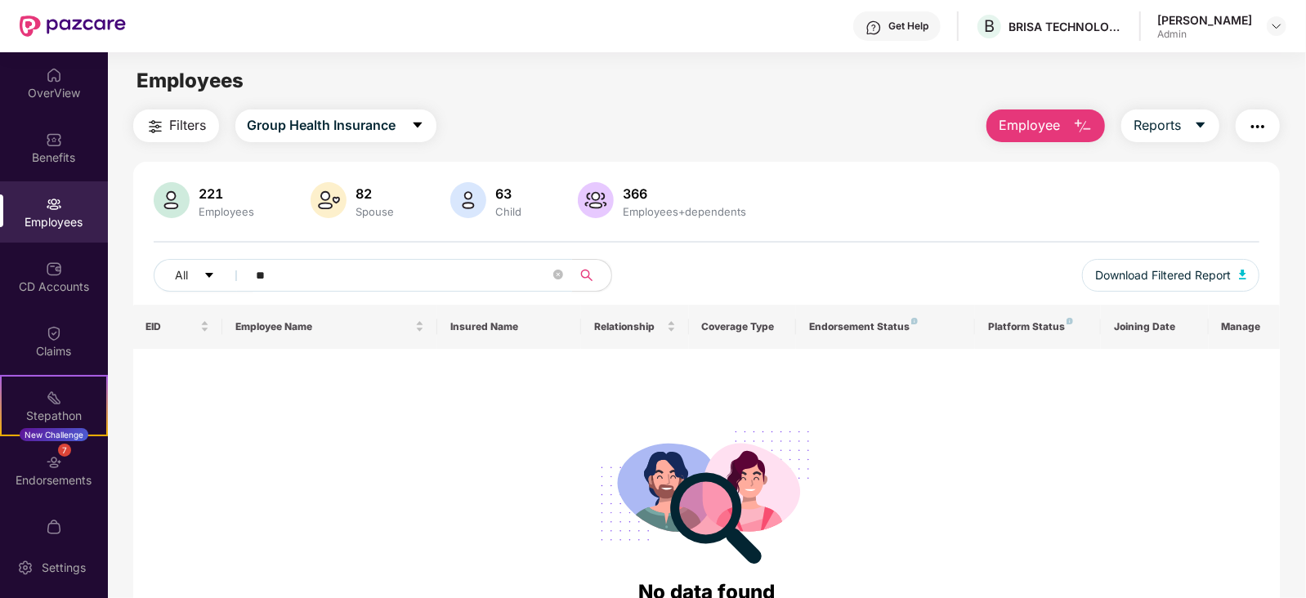
type input "*"
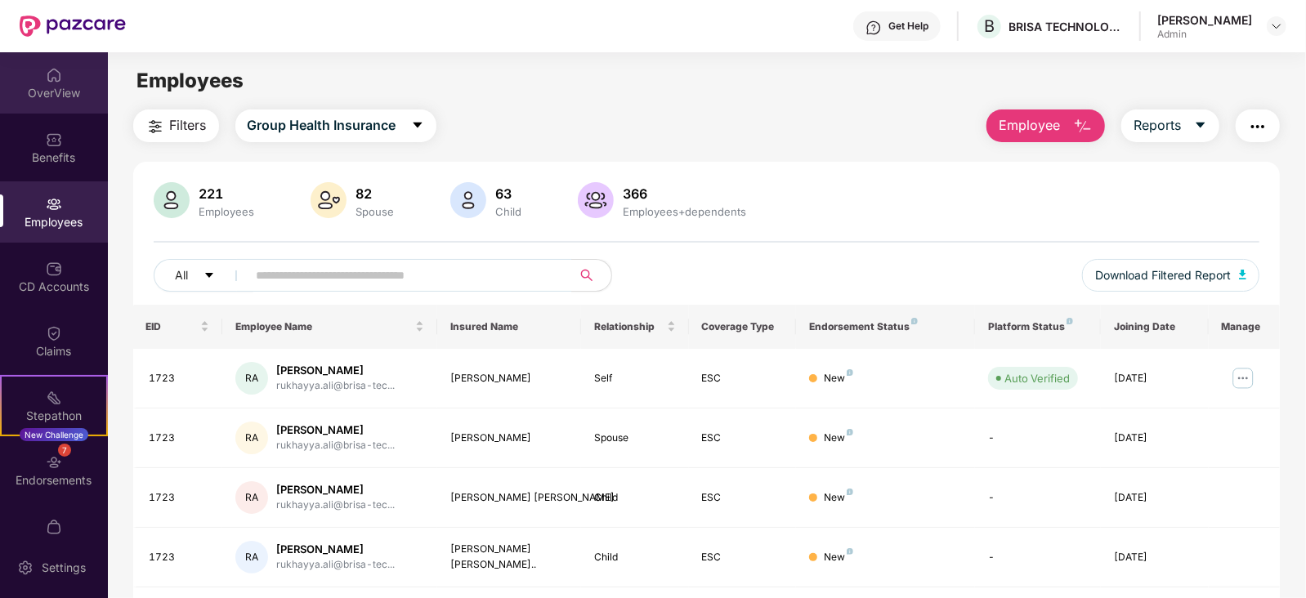
click at [47, 86] on div "OverView" at bounding box center [54, 93] width 108 height 16
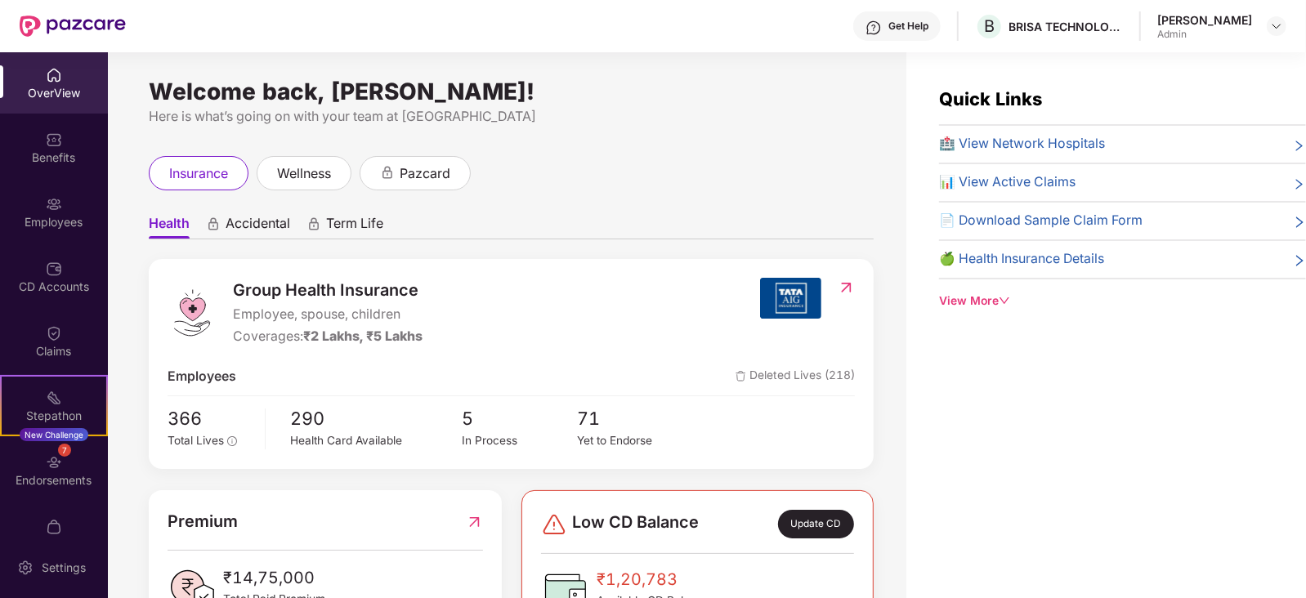
click at [50, 224] on div "Employees" at bounding box center [54, 222] width 108 height 16
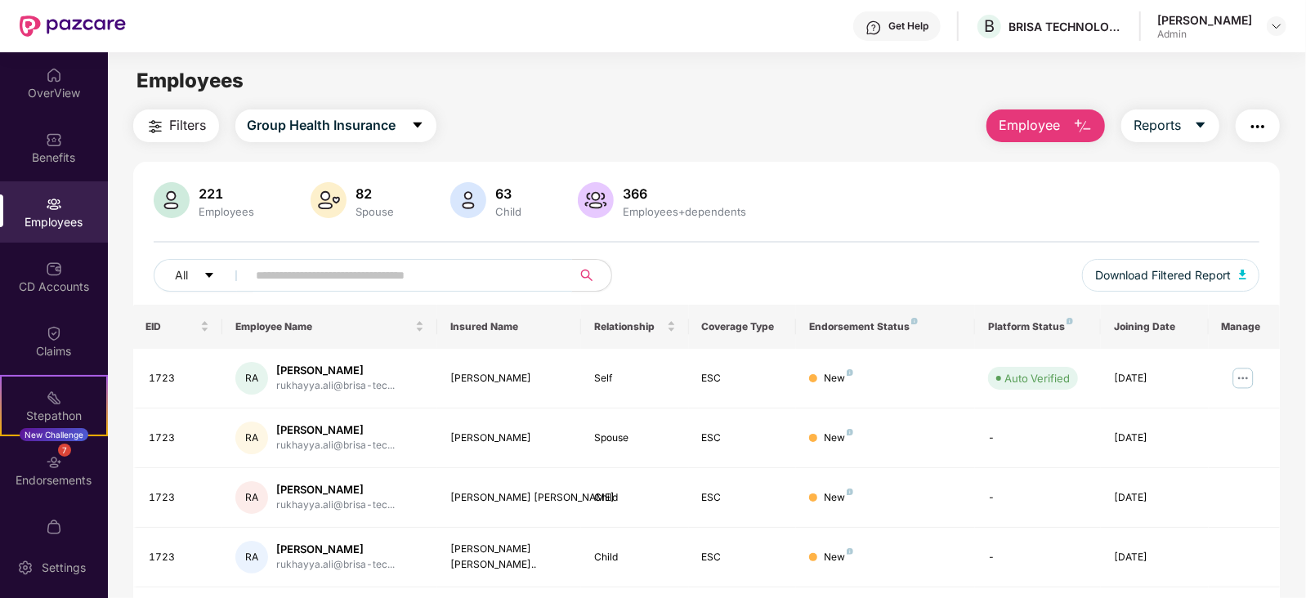
click at [288, 271] on input "text" at bounding box center [403, 275] width 293 height 25
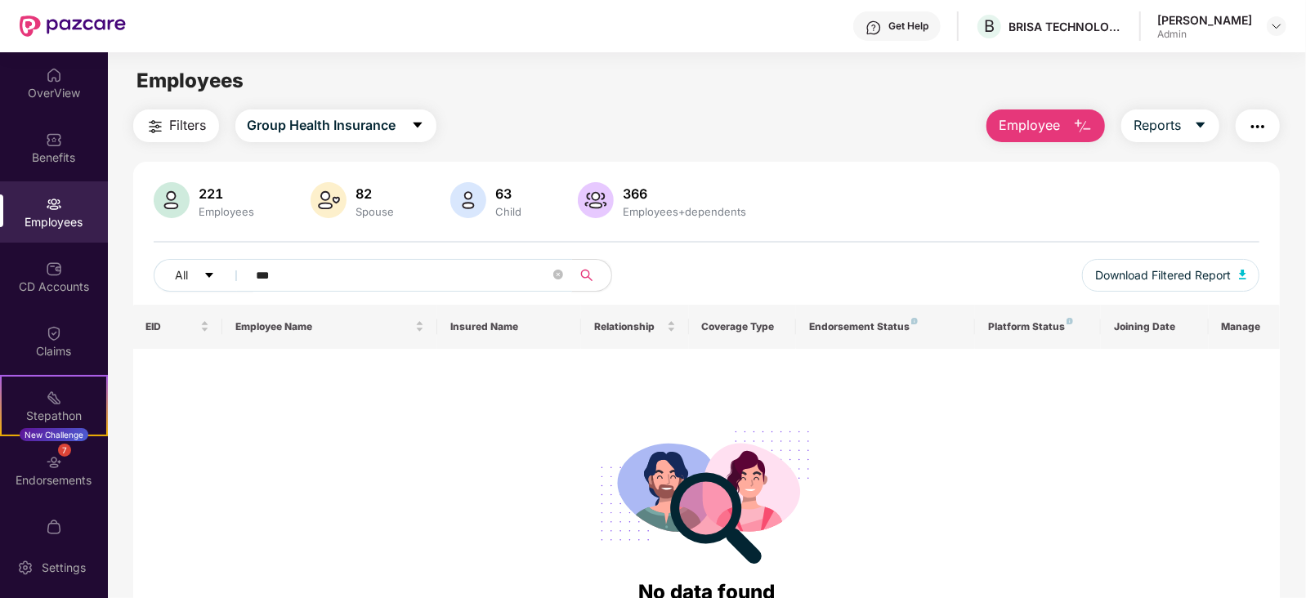
click at [316, 271] on input "***" at bounding box center [403, 275] width 293 height 25
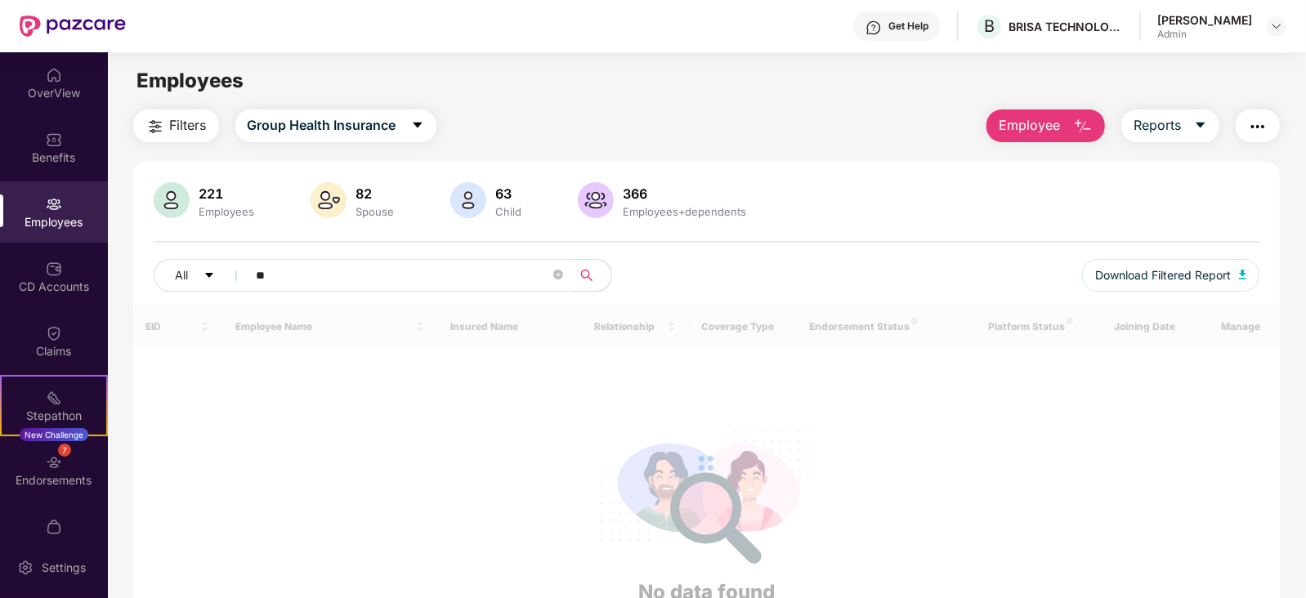
type input "*"
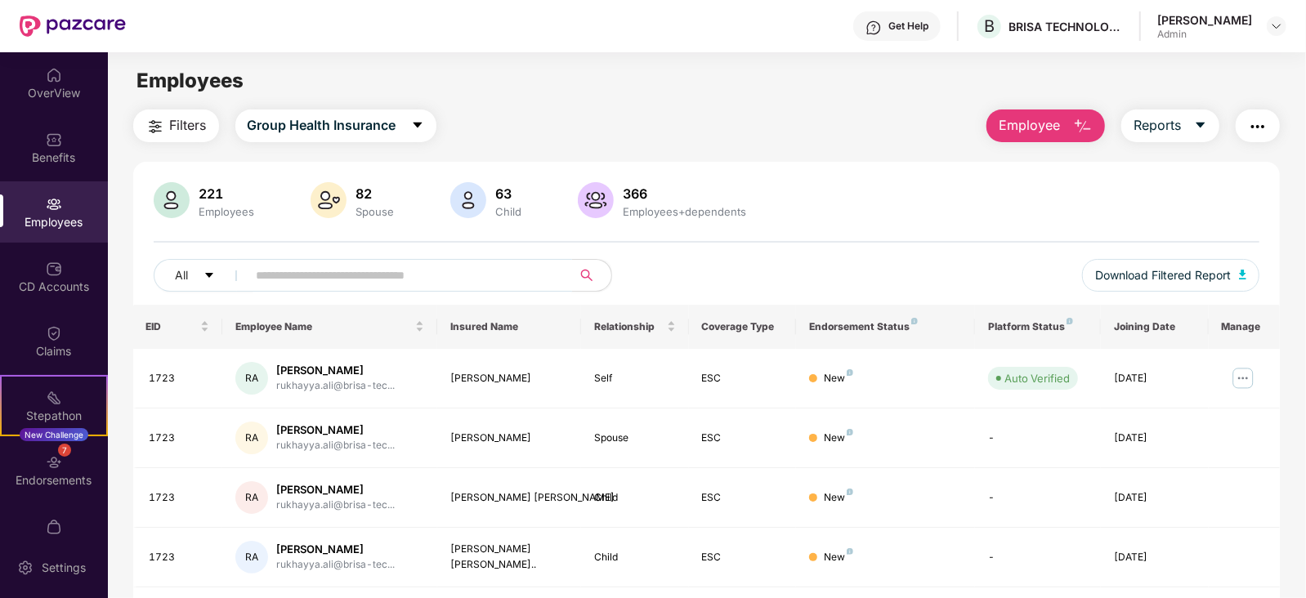
type input "*"
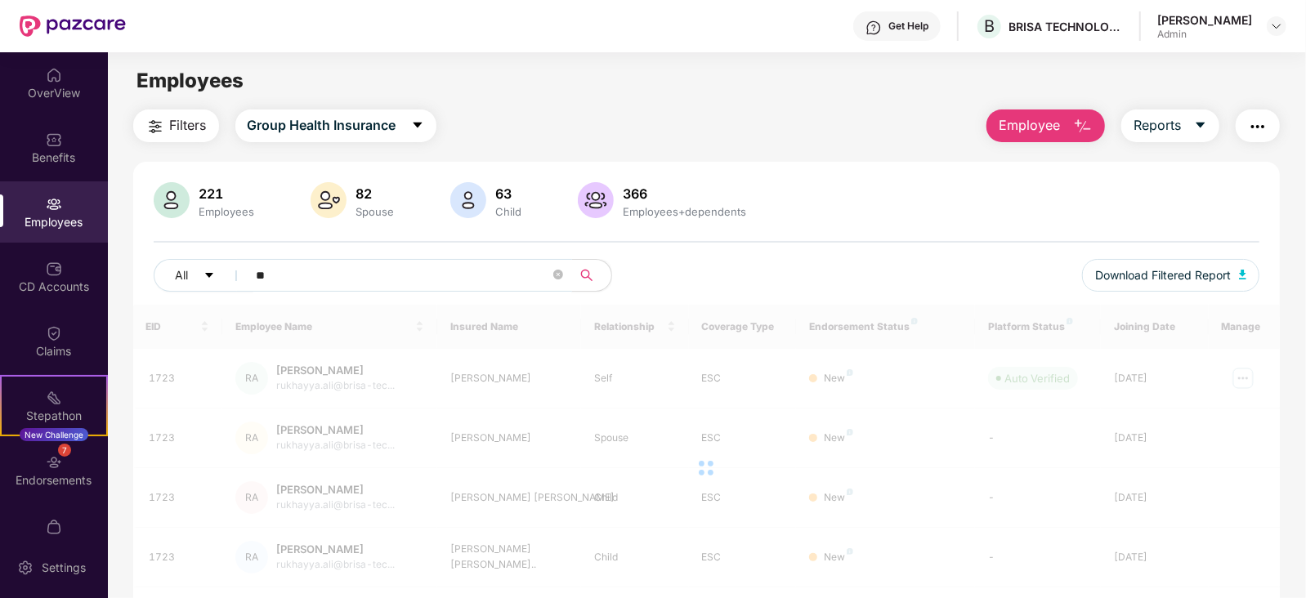
type input "***"
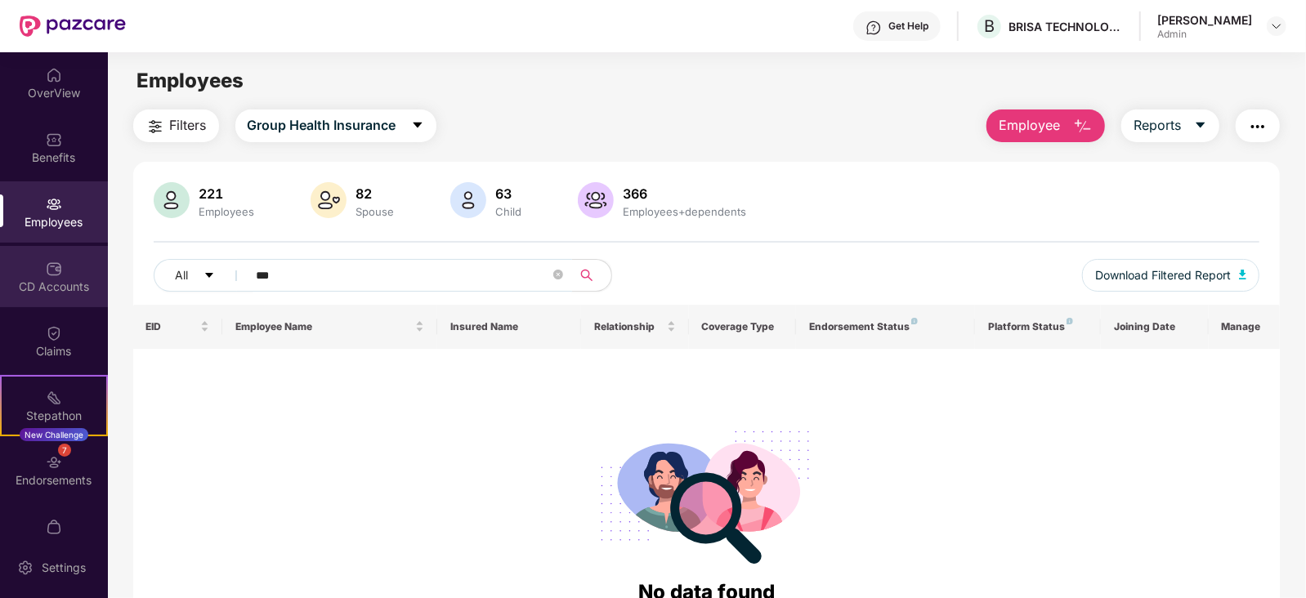
drag, startPoint x: 460, startPoint y: 266, endPoint x: 30, endPoint y: 267, distance: 429.8
click at [30, 267] on div "OverView Benefits Employees CD Accounts Claims Stepathon New Challenge 7 Endors…" at bounding box center [653, 325] width 1306 height 546
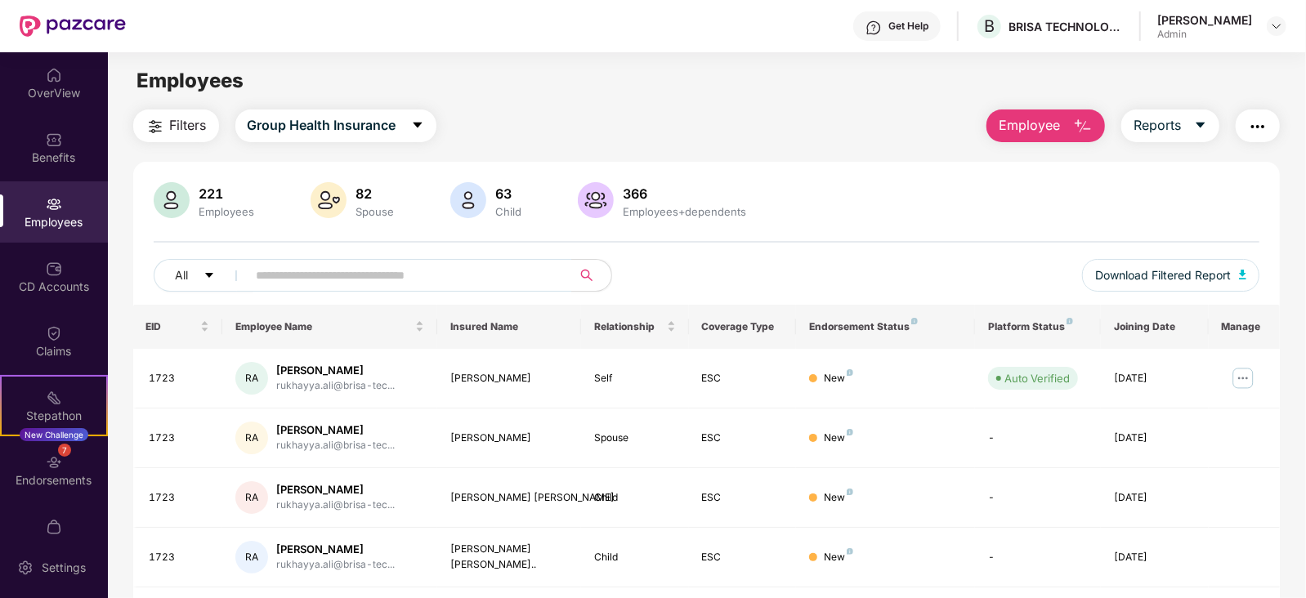
click at [780, 108] on main "Employees Filters Group Health Insurance Employee Reports 221 Employees 82 Spou…" at bounding box center [706, 351] width 1197 height 598
click at [418, 268] on input "text" at bounding box center [403, 275] width 293 height 25
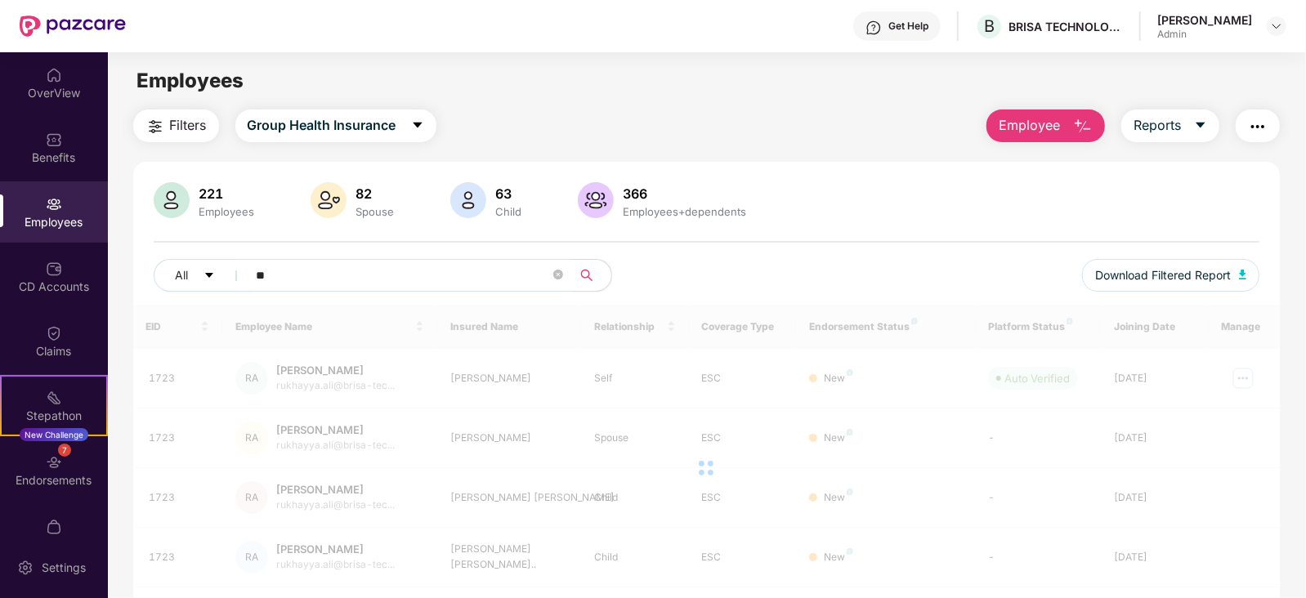
type input "*"
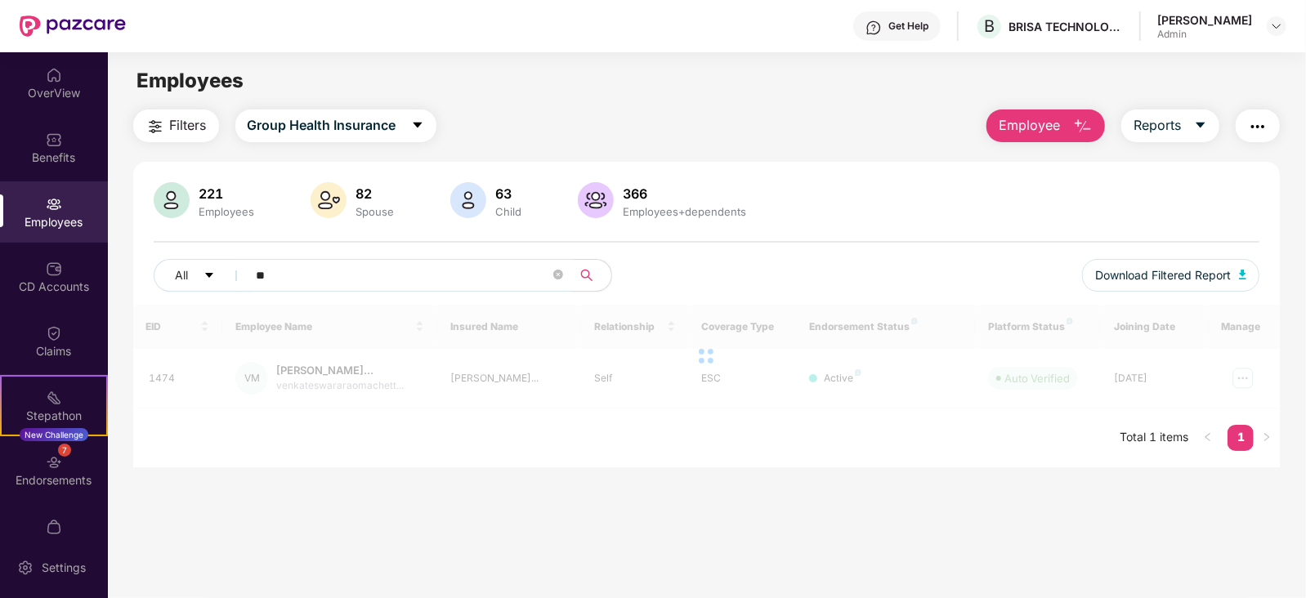
type input "***"
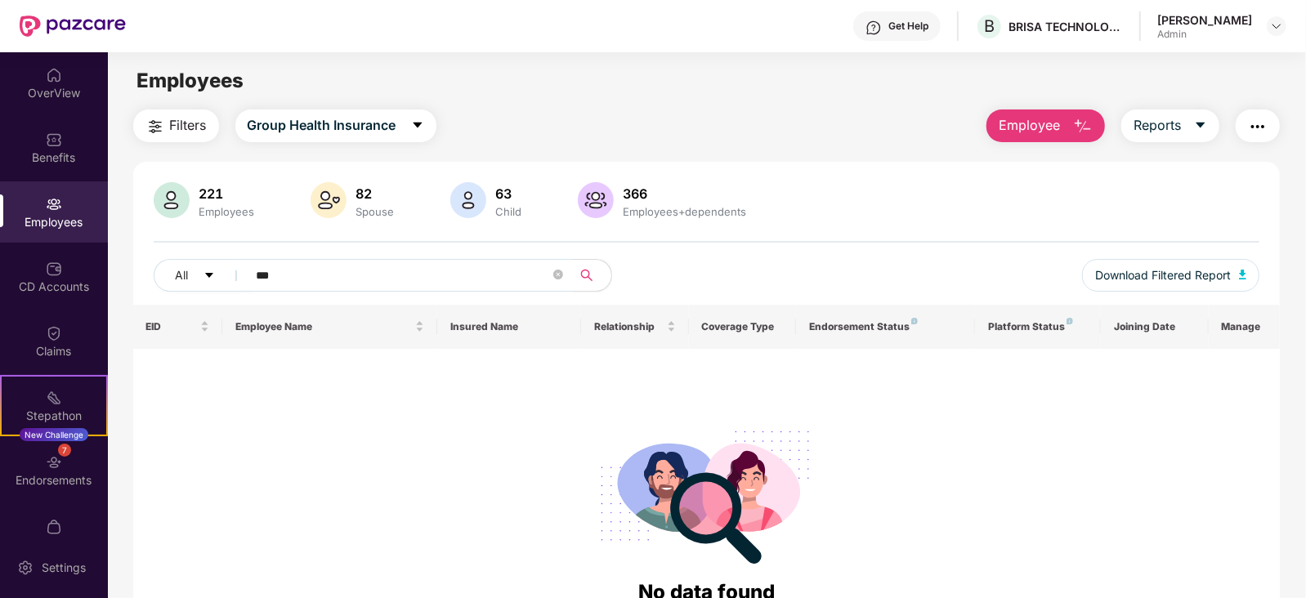
drag, startPoint x: 413, startPoint y: 274, endPoint x: 113, endPoint y: 257, distance: 301.2
click at [113, 257] on div "Filters Group Health Insurance Employee Reports 221 Employees 82 Spouse 63 Chil…" at bounding box center [706, 394] width 1197 height 571
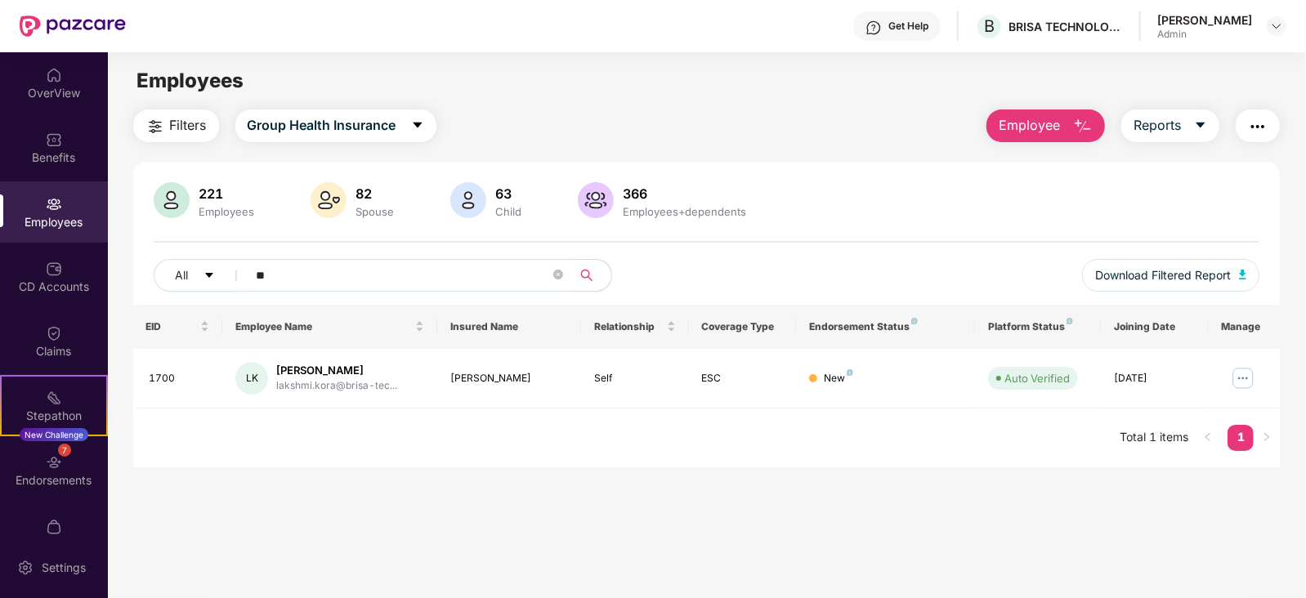
type input "*"
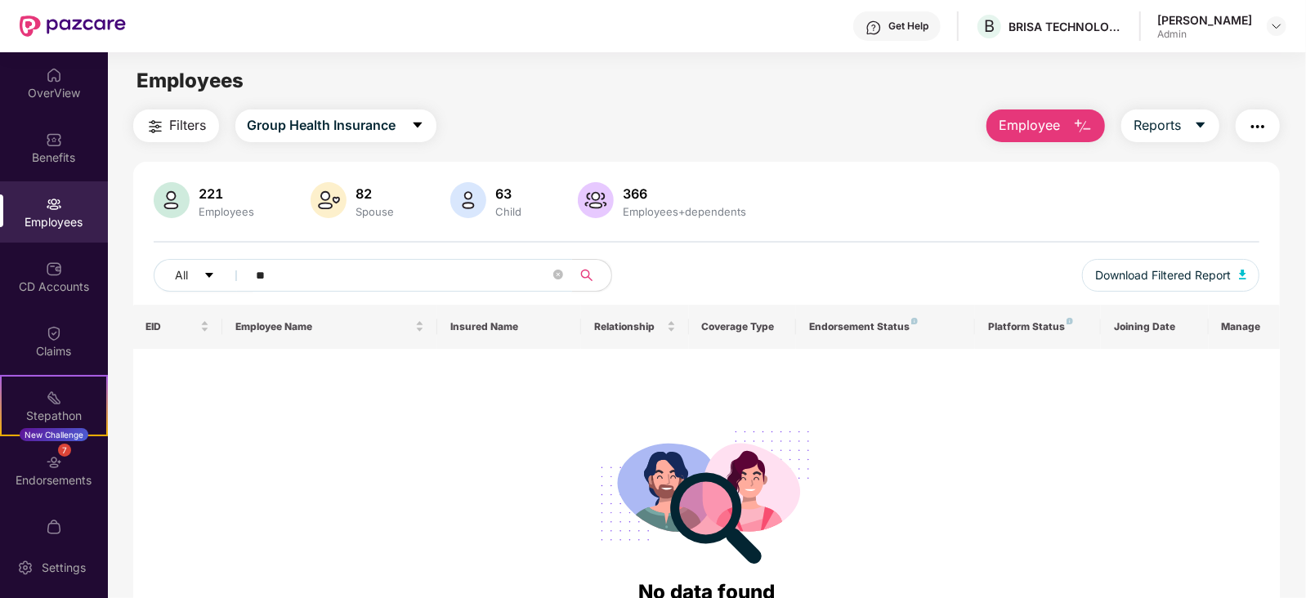
type input "*"
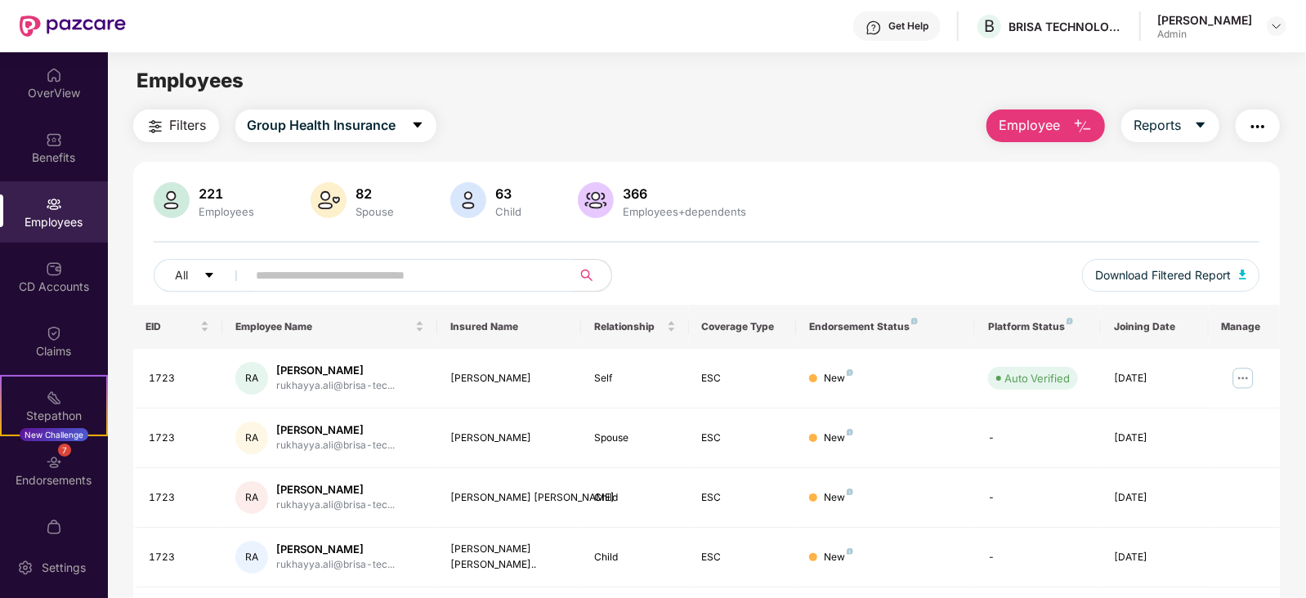
click at [1033, 130] on span "Employee" at bounding box center [1028, 125] width 61 height 20
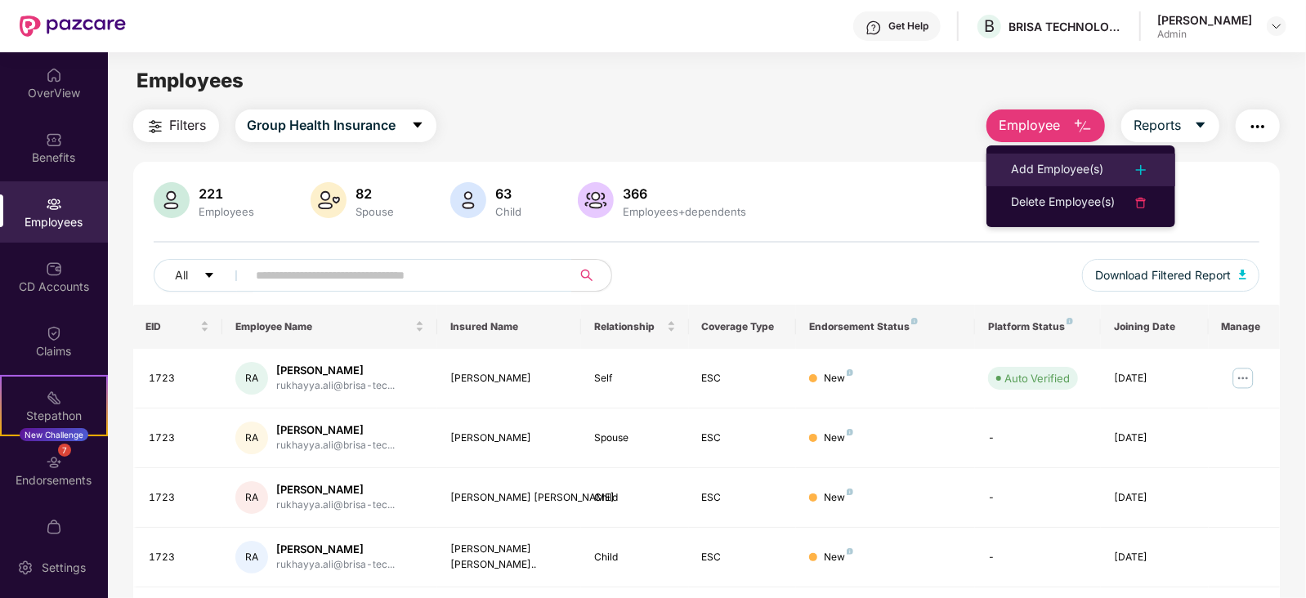
click at [1029, 164] on div "Add Employee(s)" at bounding box center [1057, 170] width 92 height 20
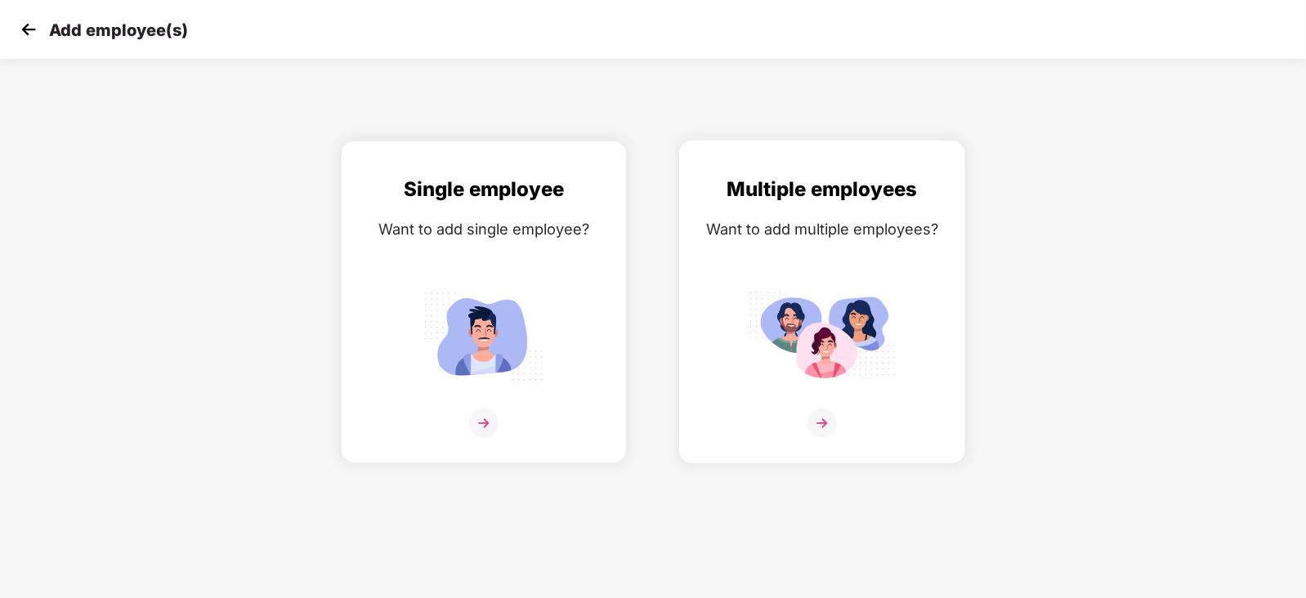
click at [854, 341] on img at bounding box center [821, 336] width 147 height 102
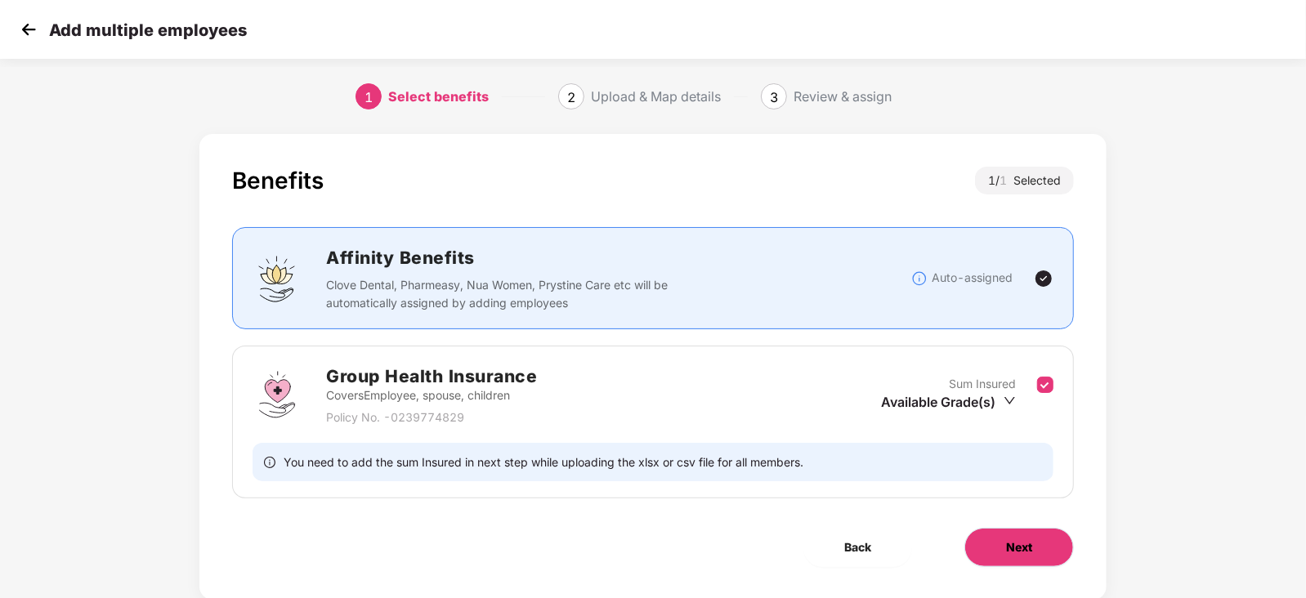
click at [996, 554] on button "Next" at bounding box center [1018, 547] width 109 height 39
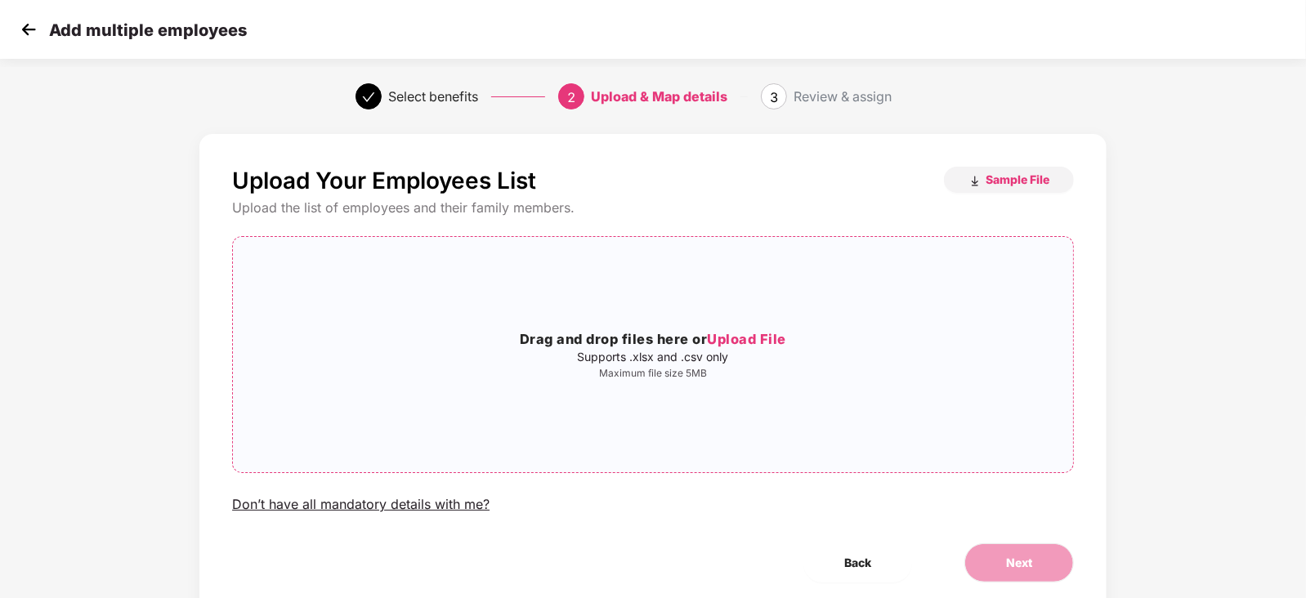
click at [731, 340] on span "Upload File" at bounding box center [746, 339] width 79 height 16
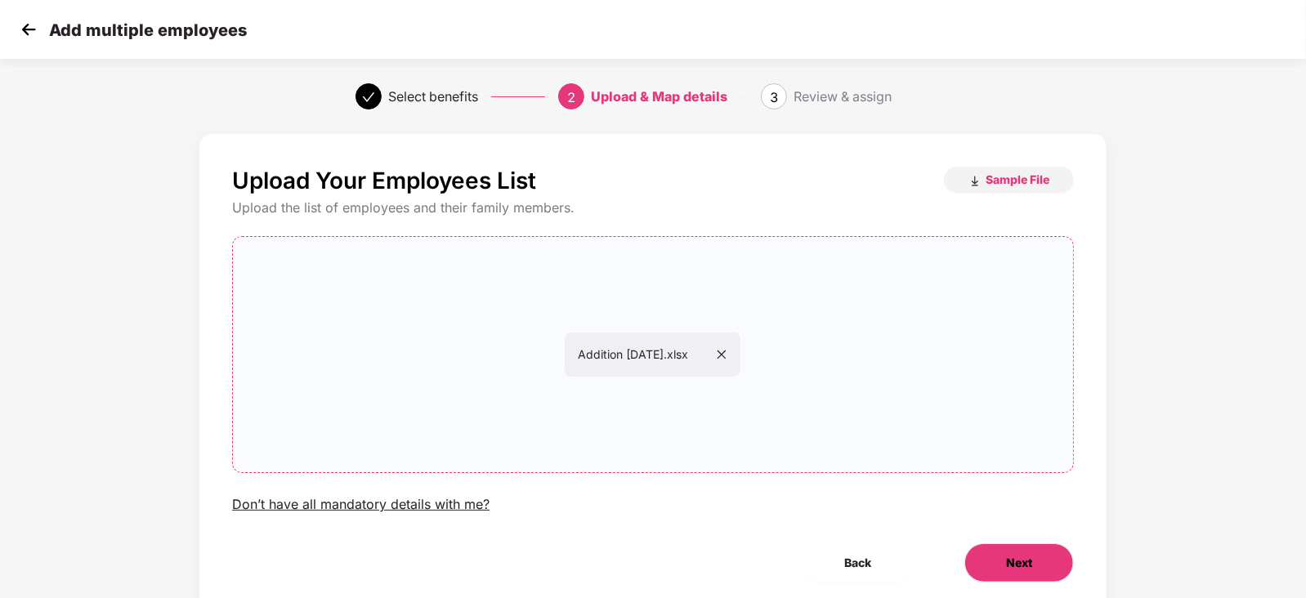
click at [1021, 554] on span "Next" at bounding box center [1019, 563] width 26 height 18
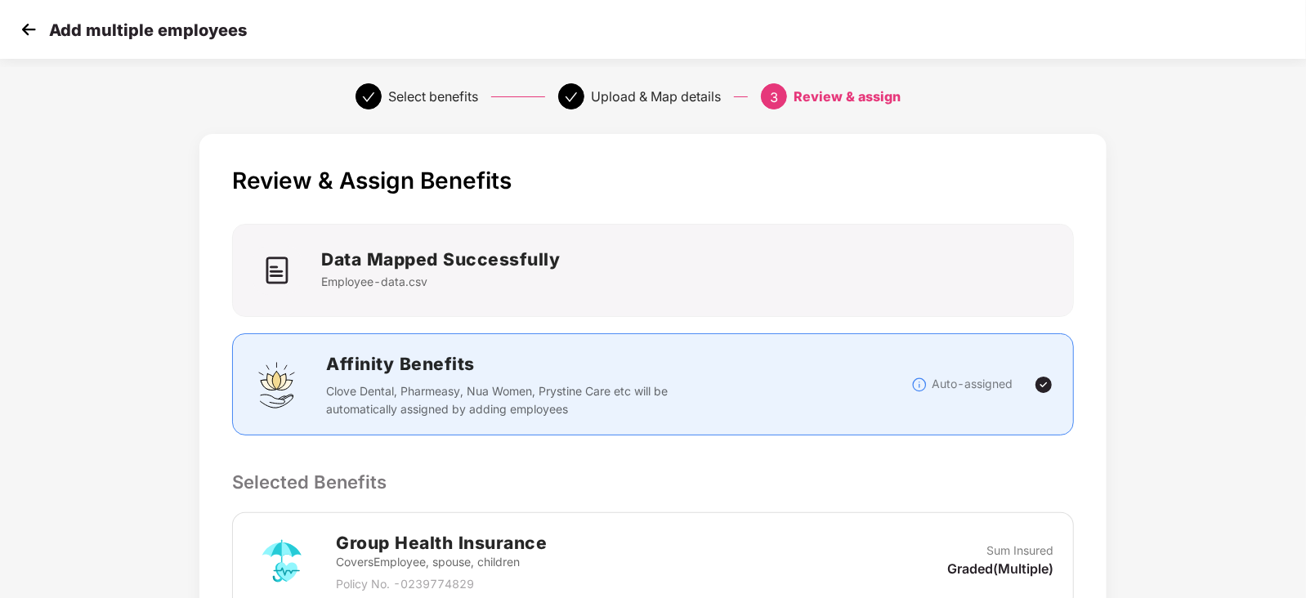
click at [1111, 432] on div "Review & Assign Benefits Data Mapped Successfully Employee-data.csv Affinity Be…" at bounding box center [653, 518] width 1088 height 785
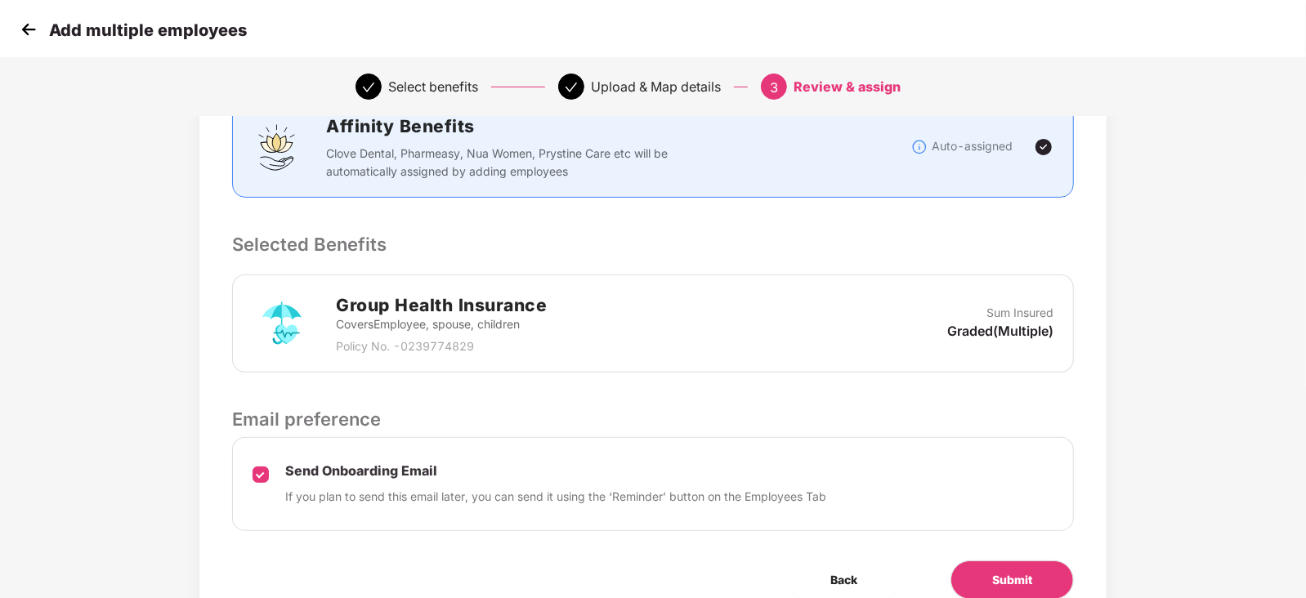
scroll to position [311, 0]
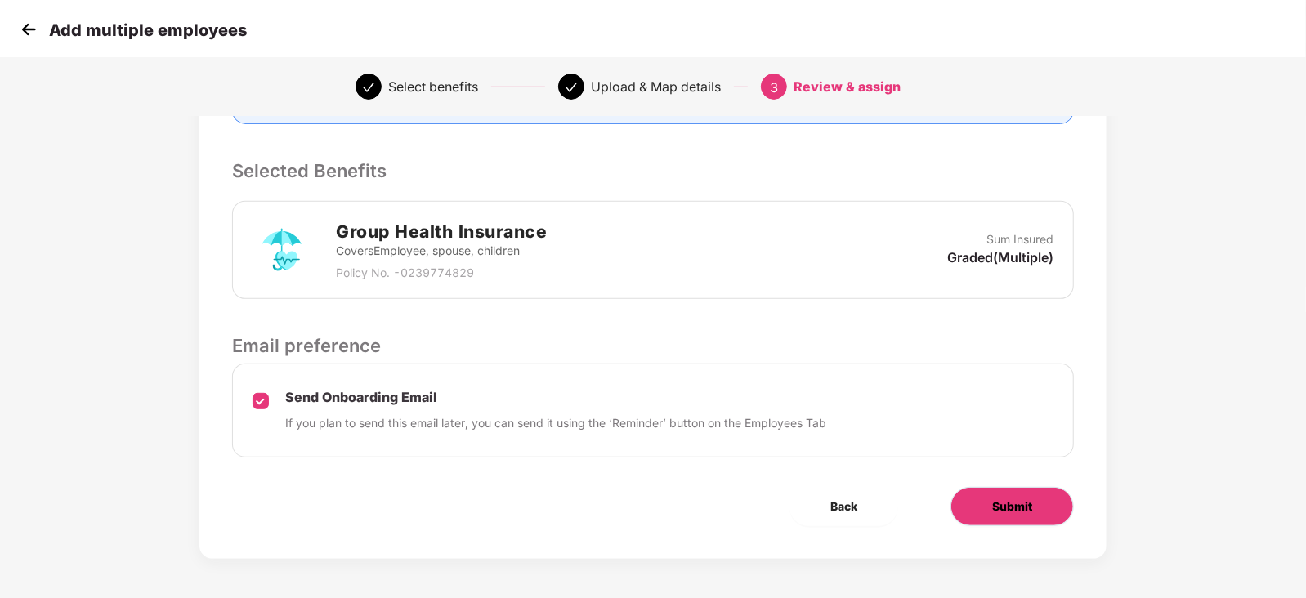
click at [999, 498] on span "Submit" at bounding box center [1012, 507] width 40 height 18
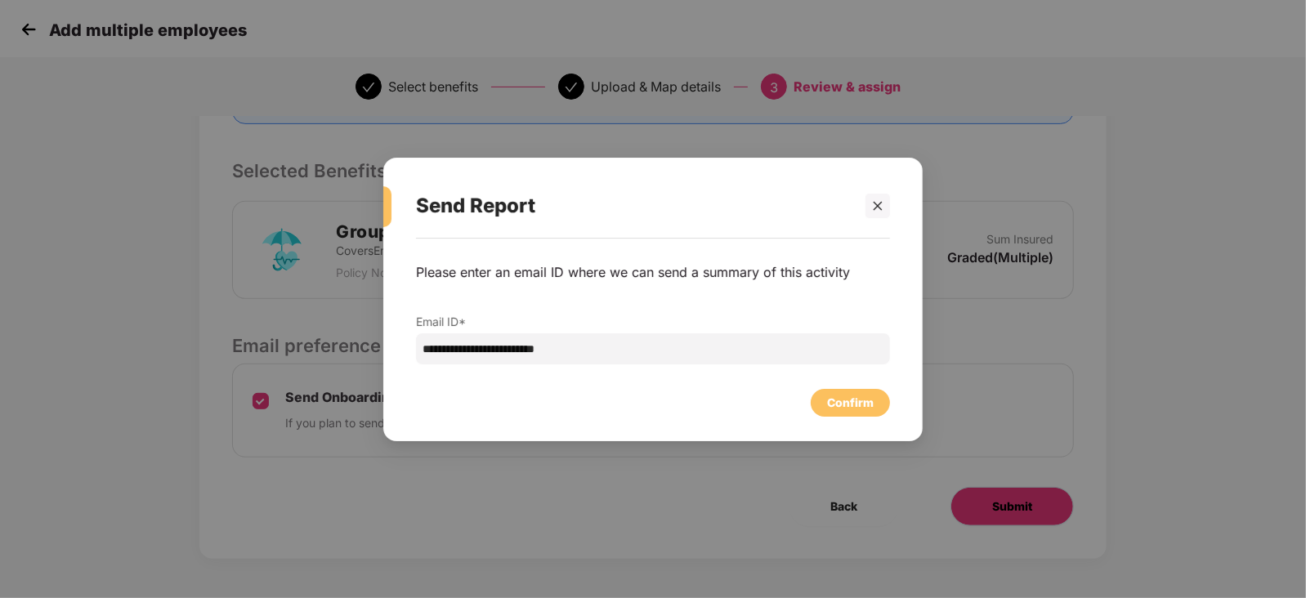
scroll to position [0, 0]
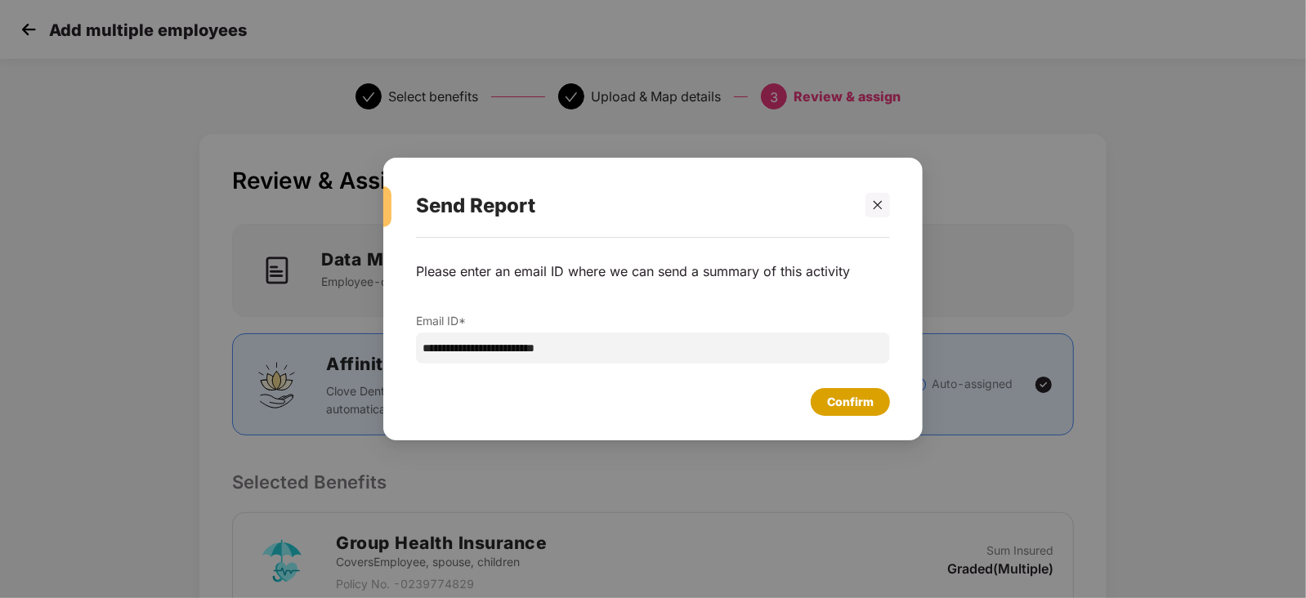
click at [833, 406] on div "Confirm" at bounding box center [850, 402] width 47 height 18
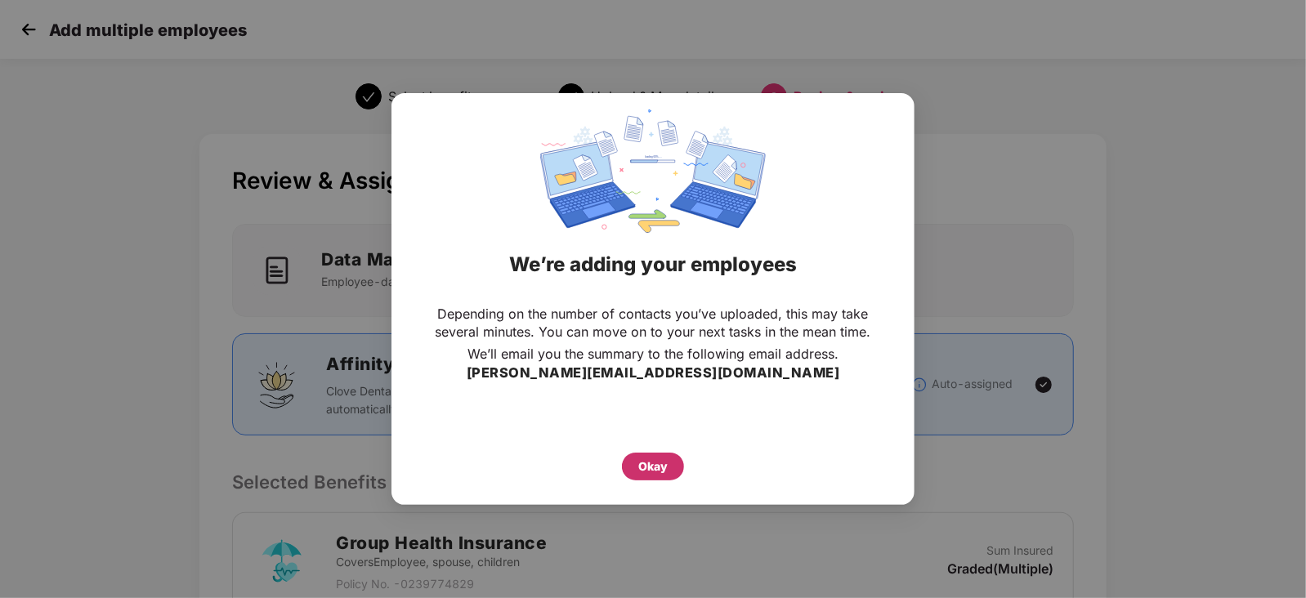
click at [635, 454] on div "Okay" at bounding box center [653, 467] width 62 height 28
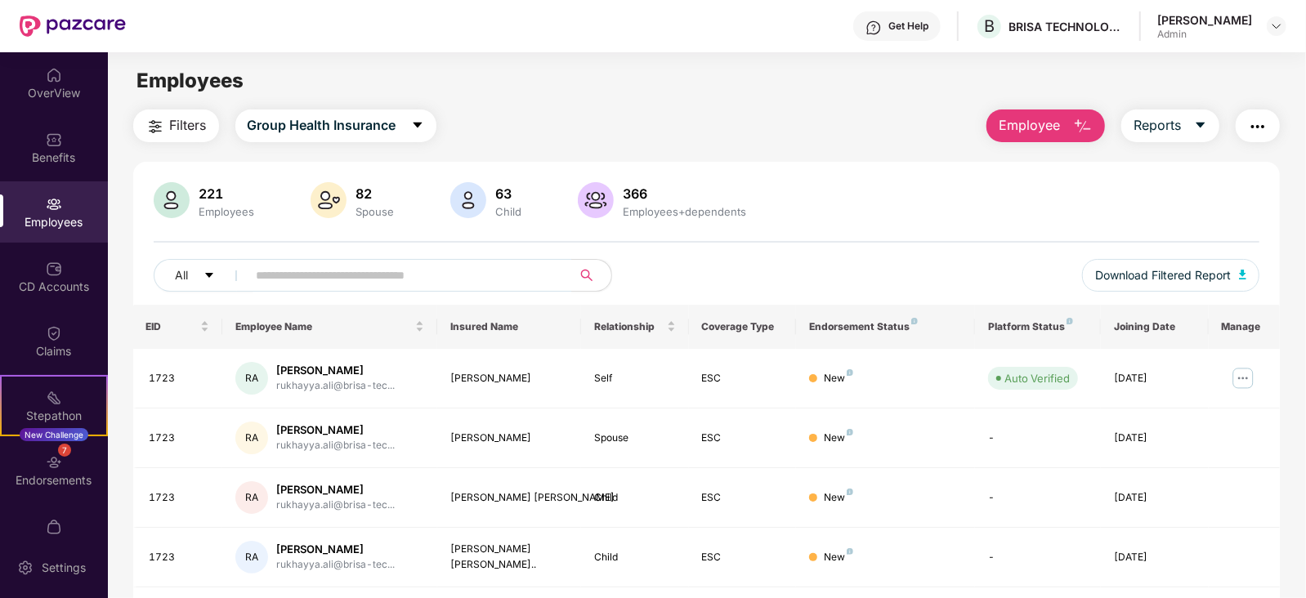
click at [1027, 121] on span "Employee" at bounding box center [1028, 125] width 61 height 20
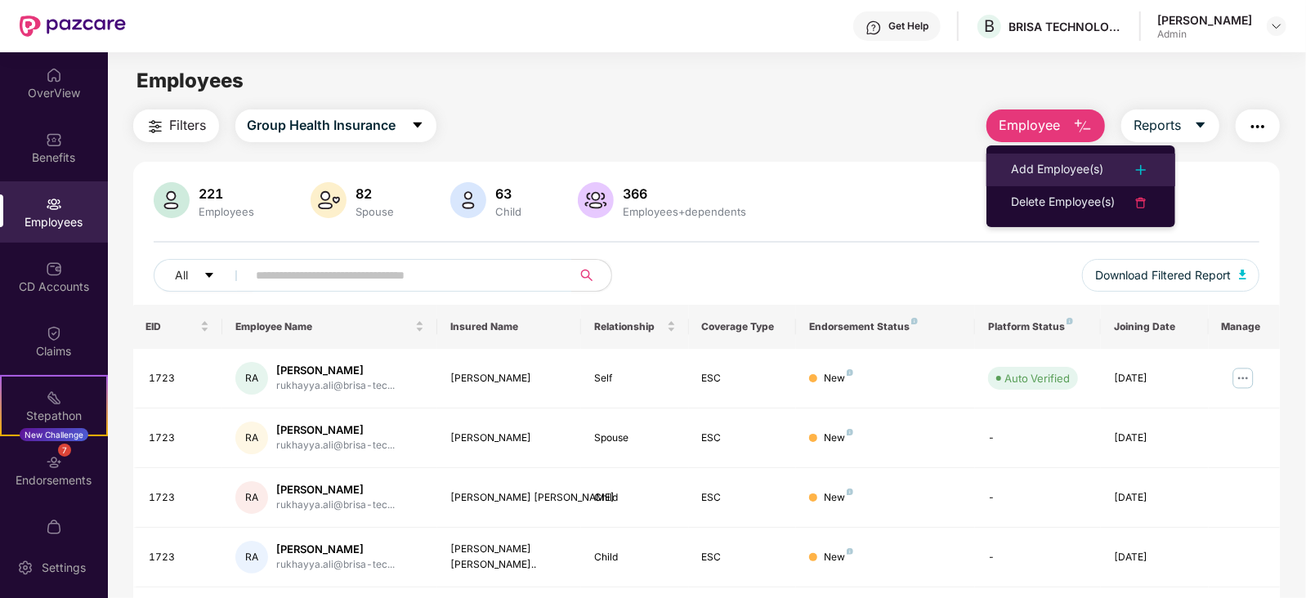
click at [1036, 158] on li "Add Employee(s)" at bounding box center [1080, 170] width 189 height 33
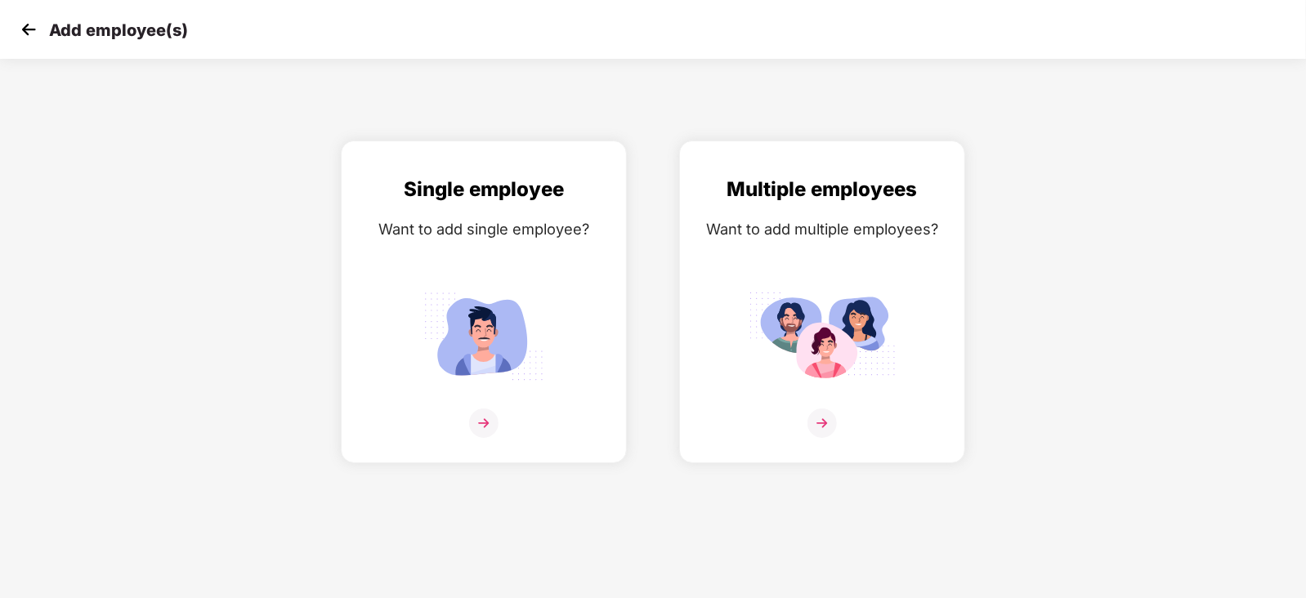
click at [1036, 158] on div "Single employee Want to add single employee? Multiple employees Want to add mul…" at bounding box center [653, 302] width 1358 height 323
click at [809, 386] on img at bounding box center [821, 336] width 147 height 102
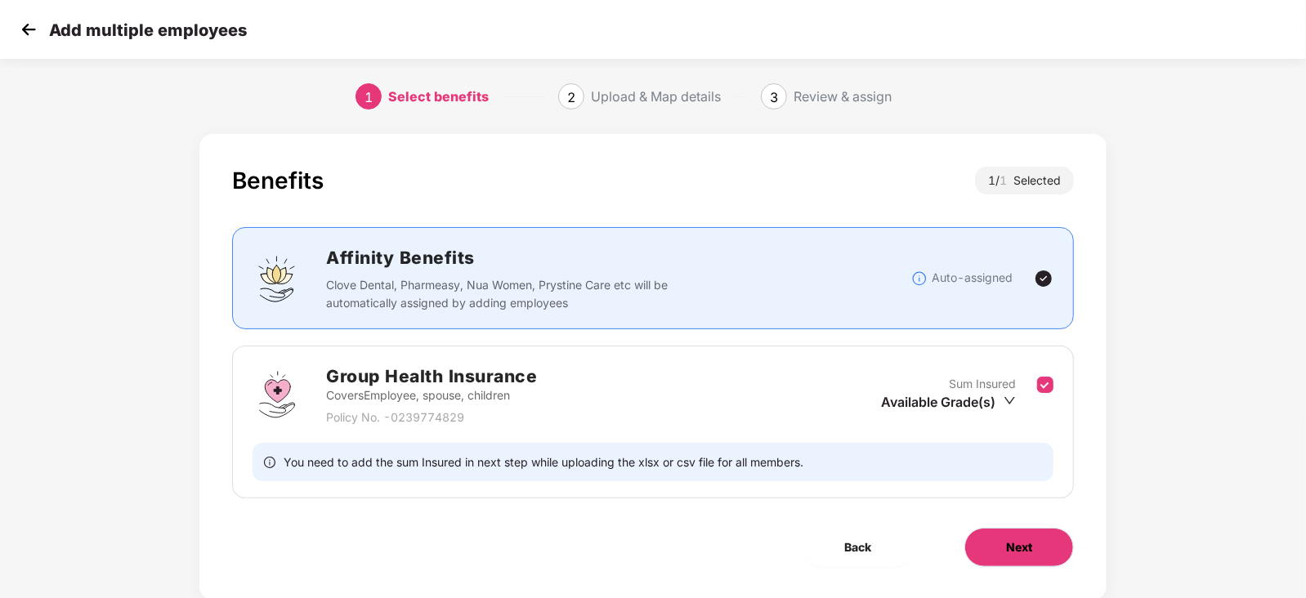
click at [1012, 554] on span "Next" at bounding box center [1019, 547] width 26 height 18
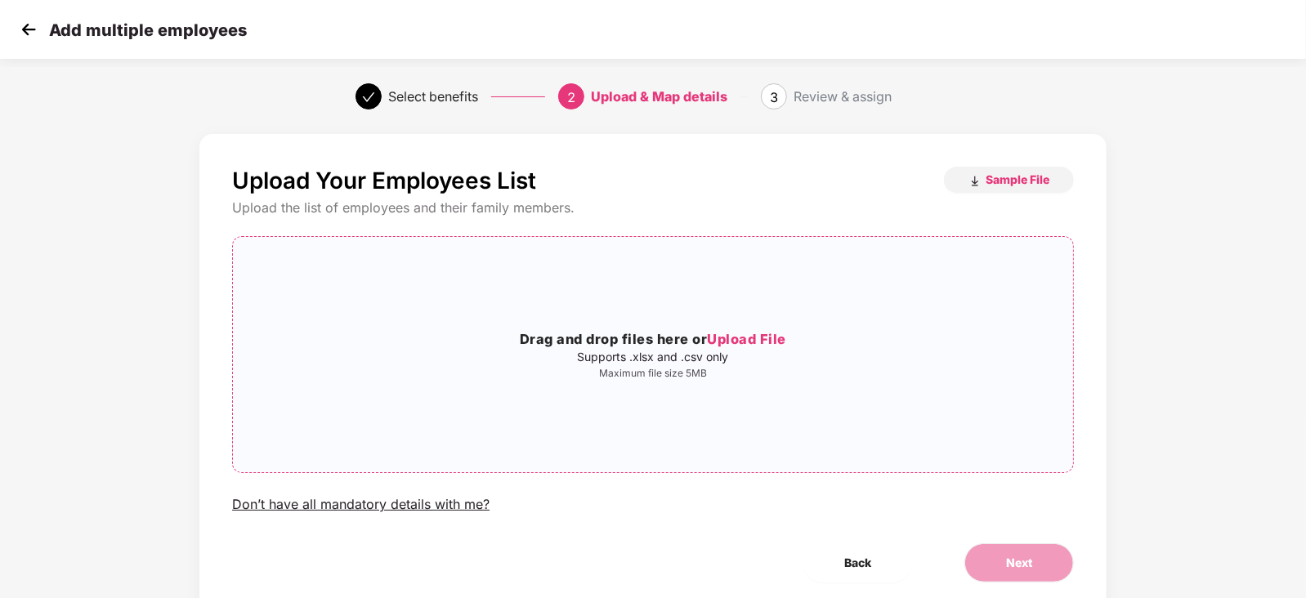
click at [743, 337] on span "Upload File" at bounding box center [746, 339] width 79 height 16
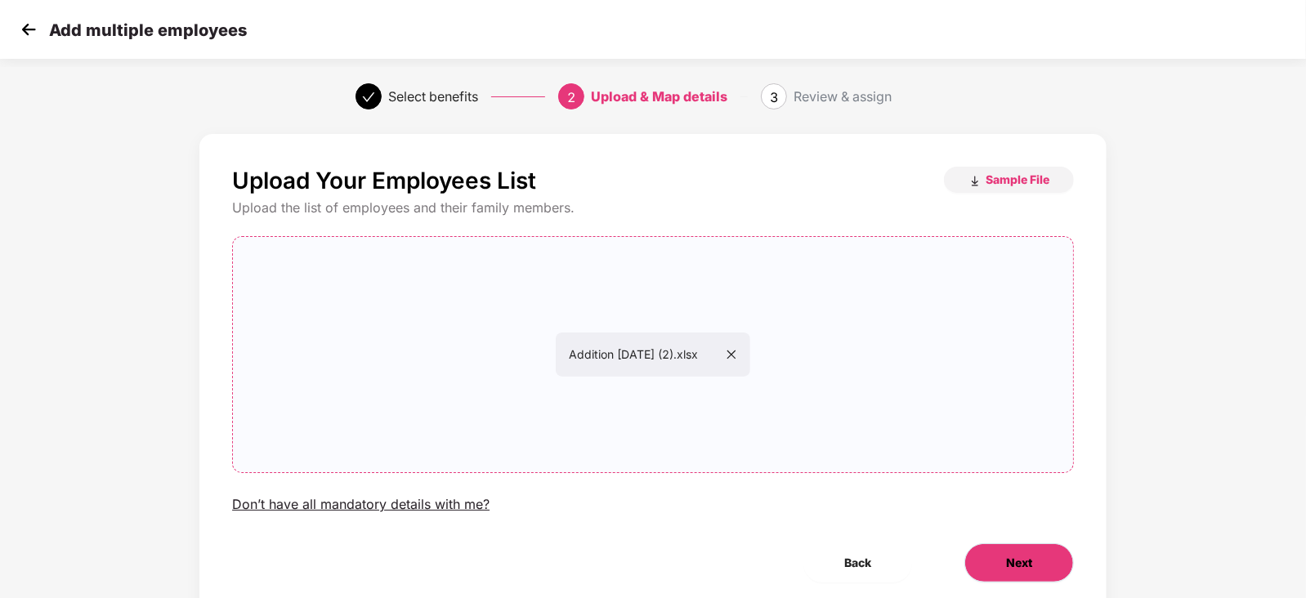
click at [1009, 554] on span "Next" at bounding box center [1019, 563] width 26 height 18
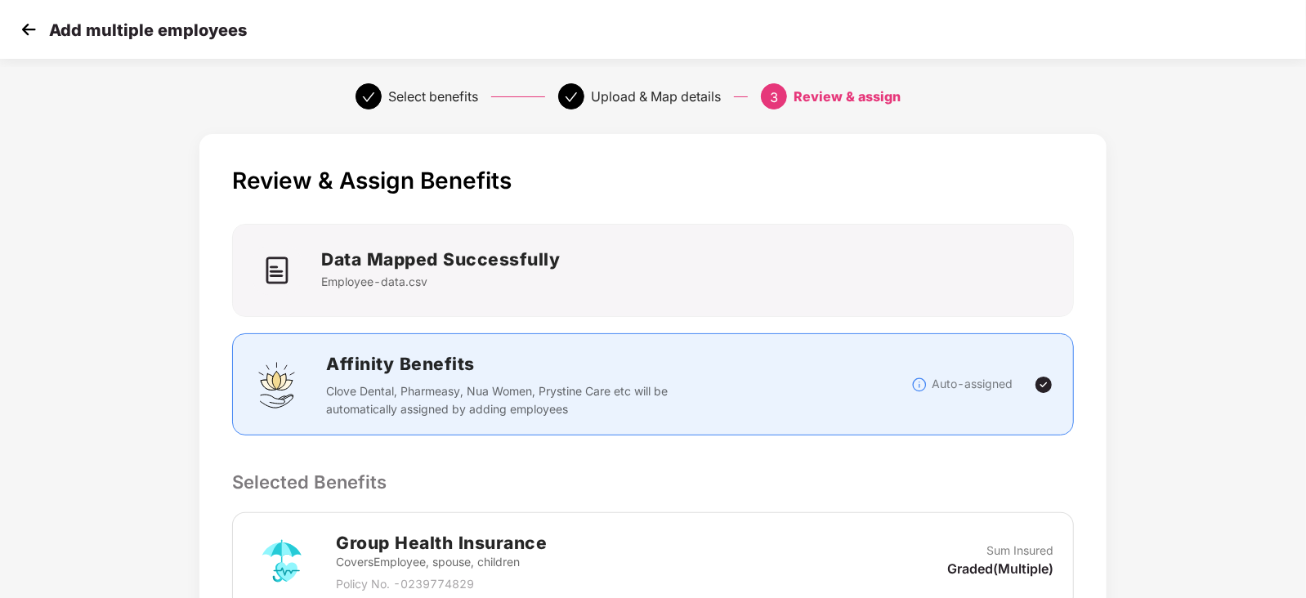
scroll to position [311, 0]
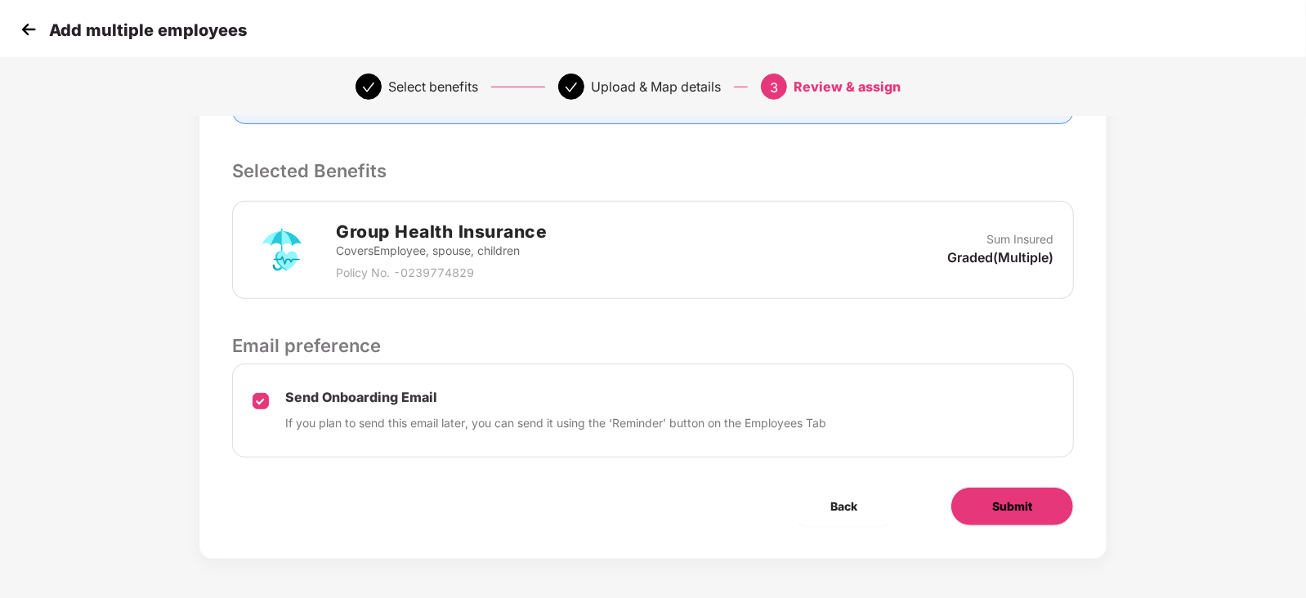
click at [1013, 498] on span "Submit" at bounding box center [1012, 507] width 40 height 18
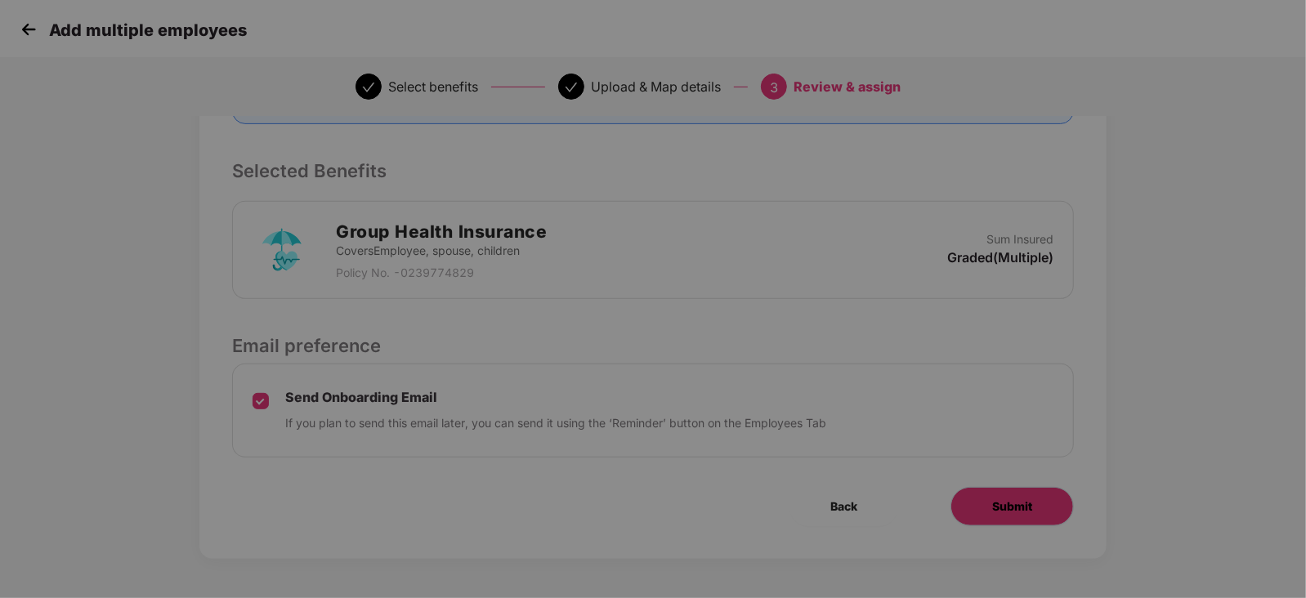
scroll to position [0, 0]
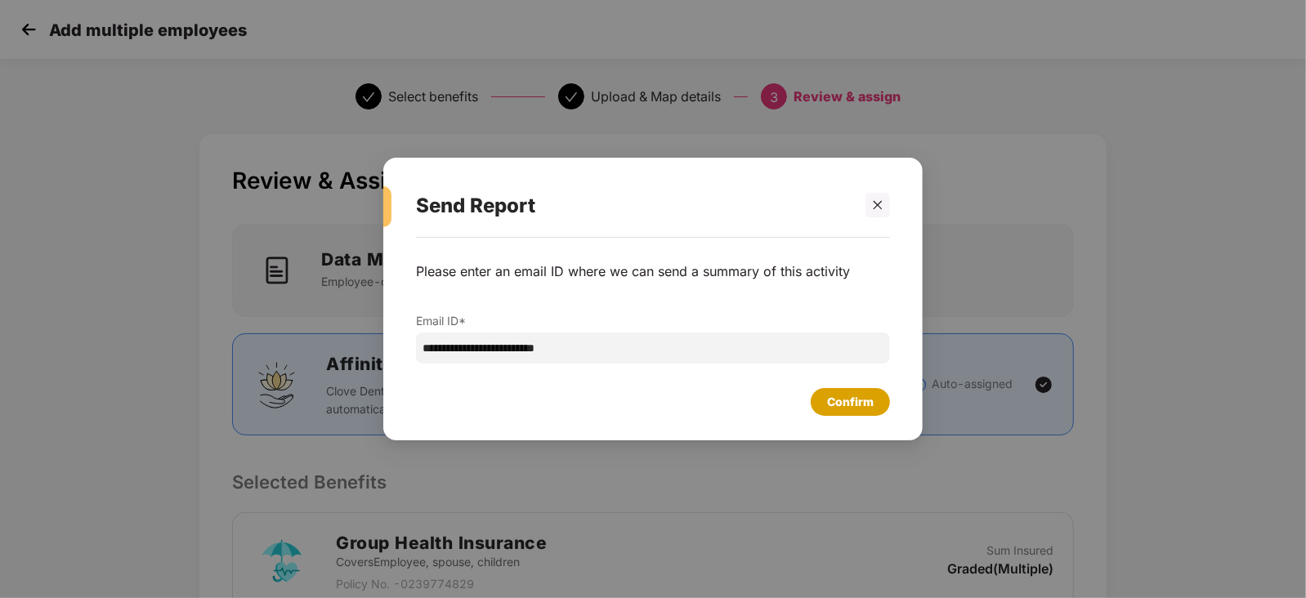
click at [851, 406] on div "Confirm" at bounding box center [850, 402] width 47 height 18
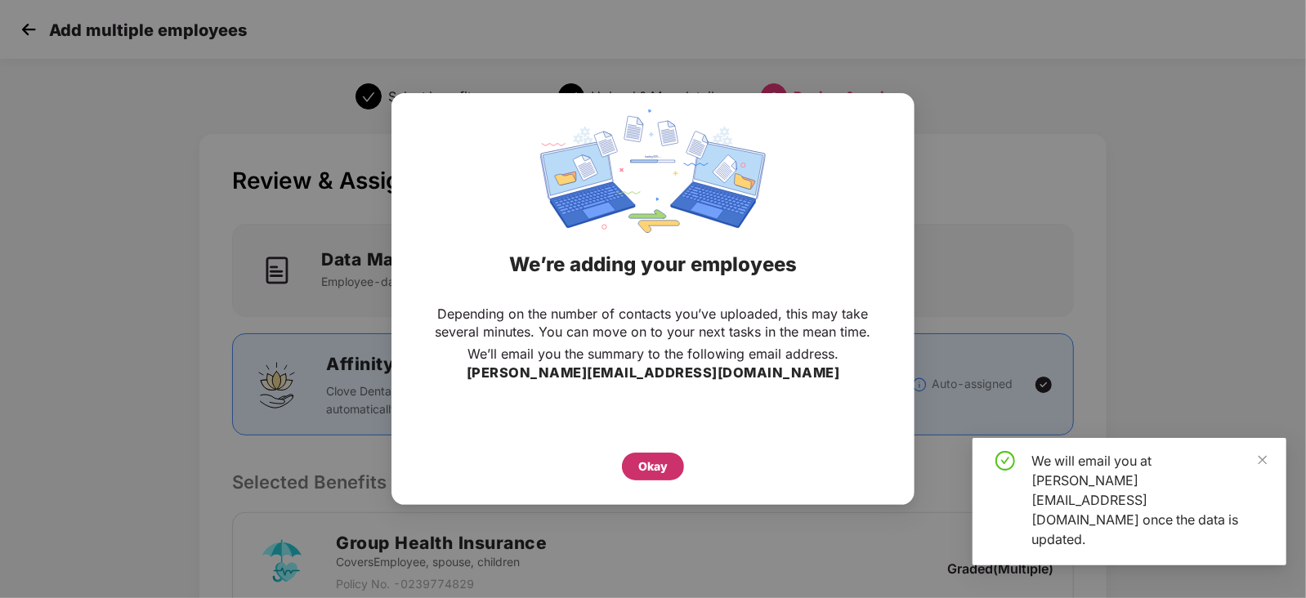
click at [646, 458] on div "Okay" at bounding box center [652, 467] width 29 height 18
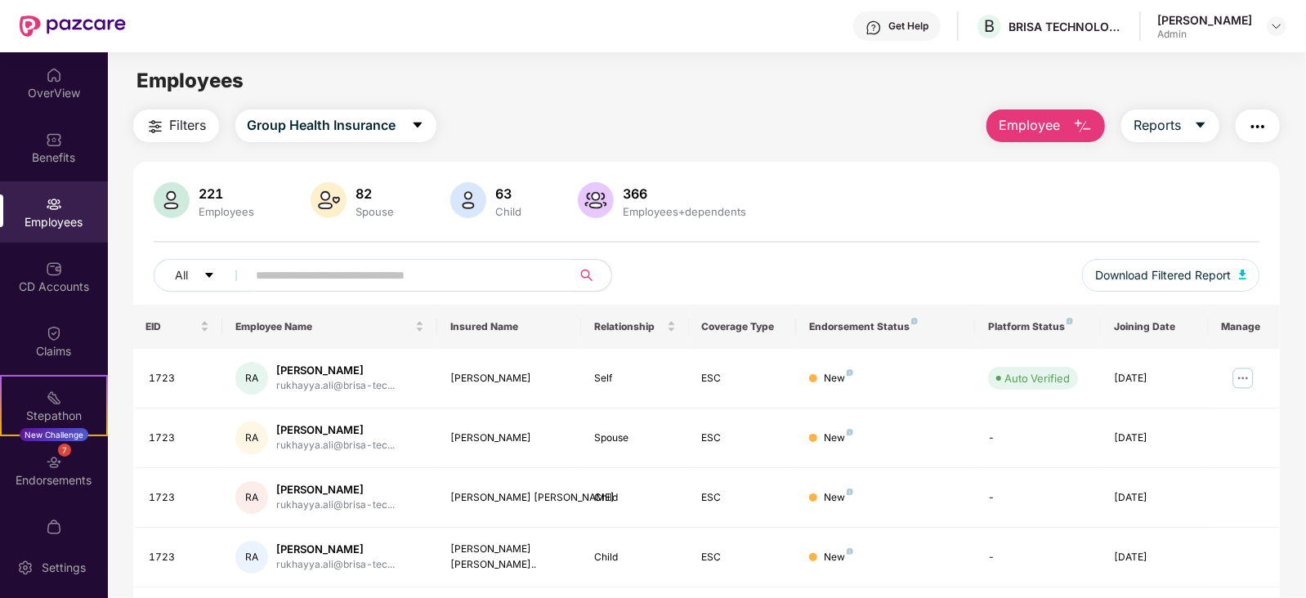
click at [345, 280] on input "text" at bounding box center [403, 275] width 293 height 25
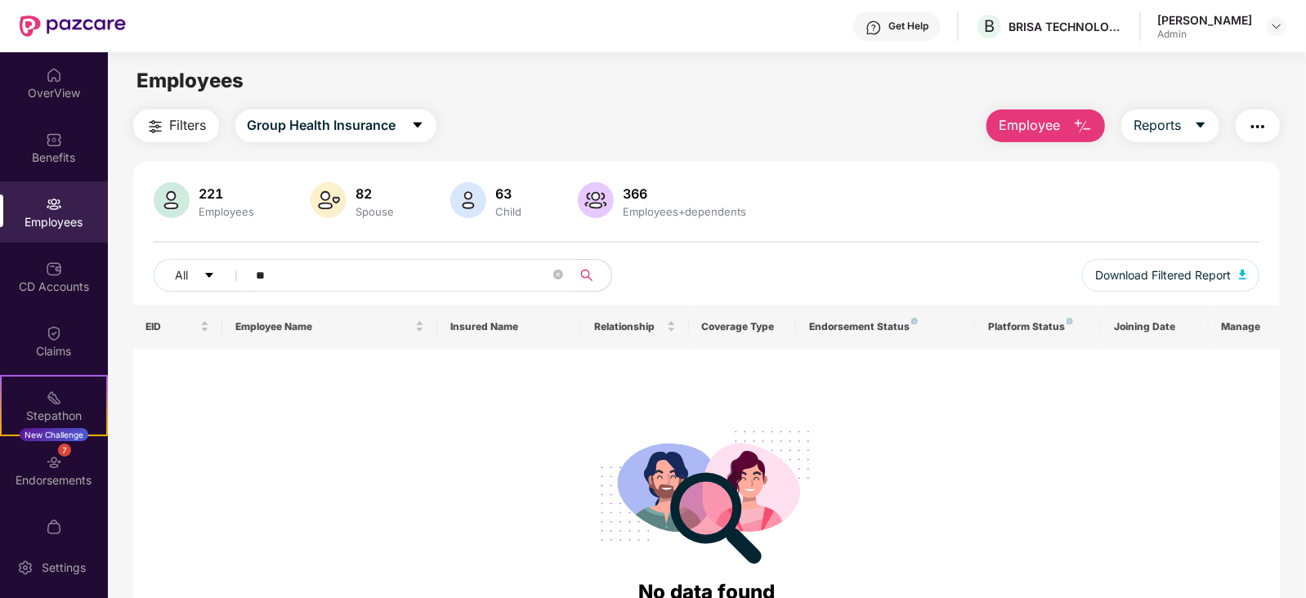
type input "*"
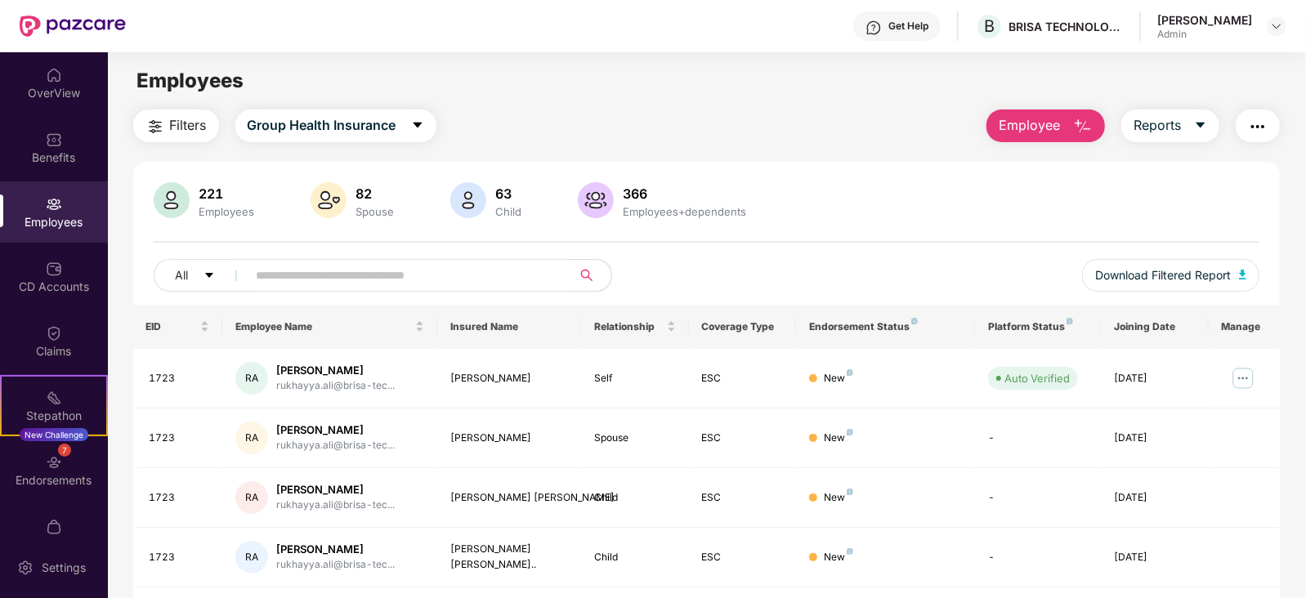
click at [1002, 122] on span "Employee" at bounding box center [1028, 125] width 61 height 20
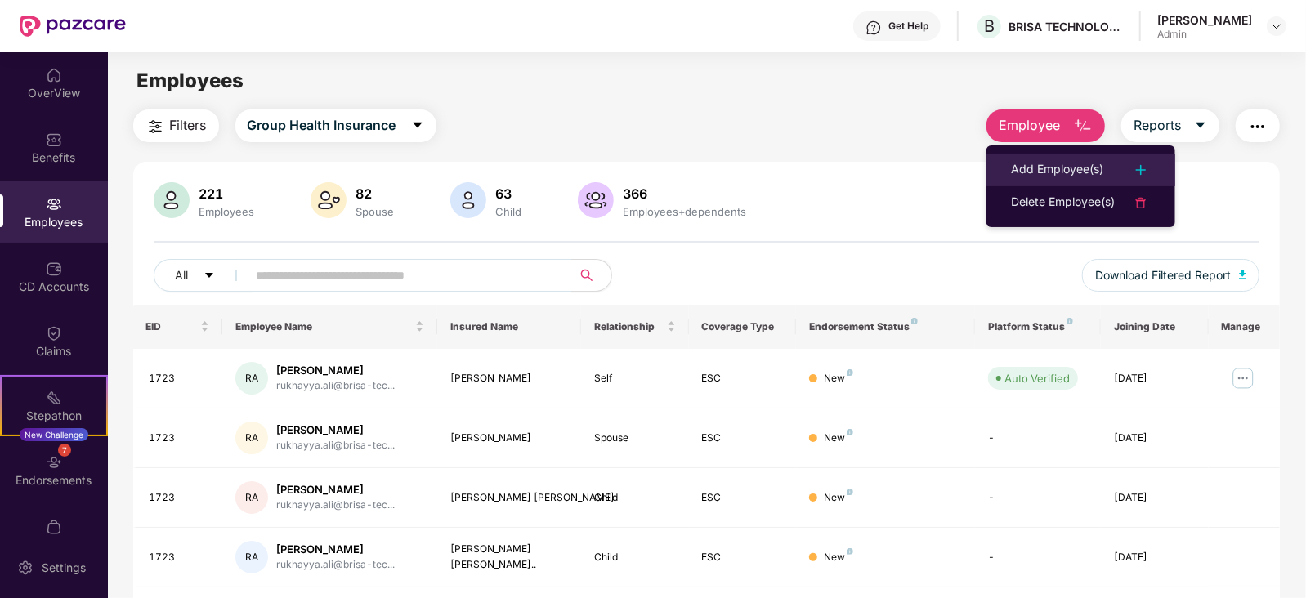
click at [1083, 157] on li "Add Employee(s)" at bounding box center [1080, 170] width 189 height 33
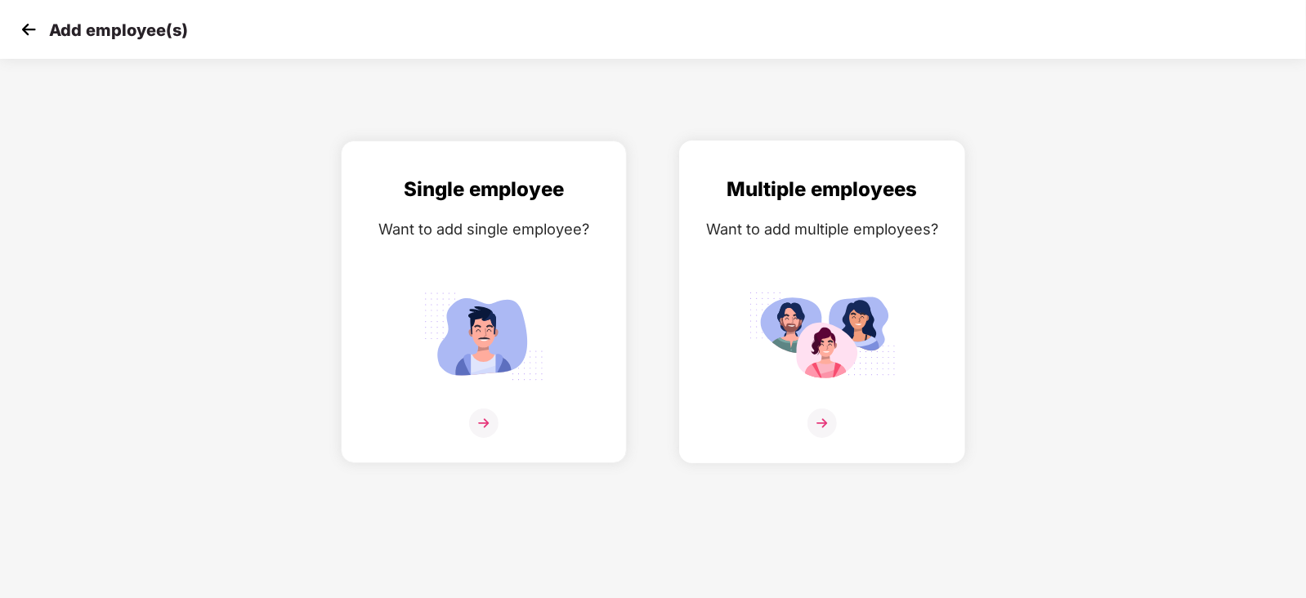
click at [807, 387] on img at bounding box center [821, 336] width 147 height 102
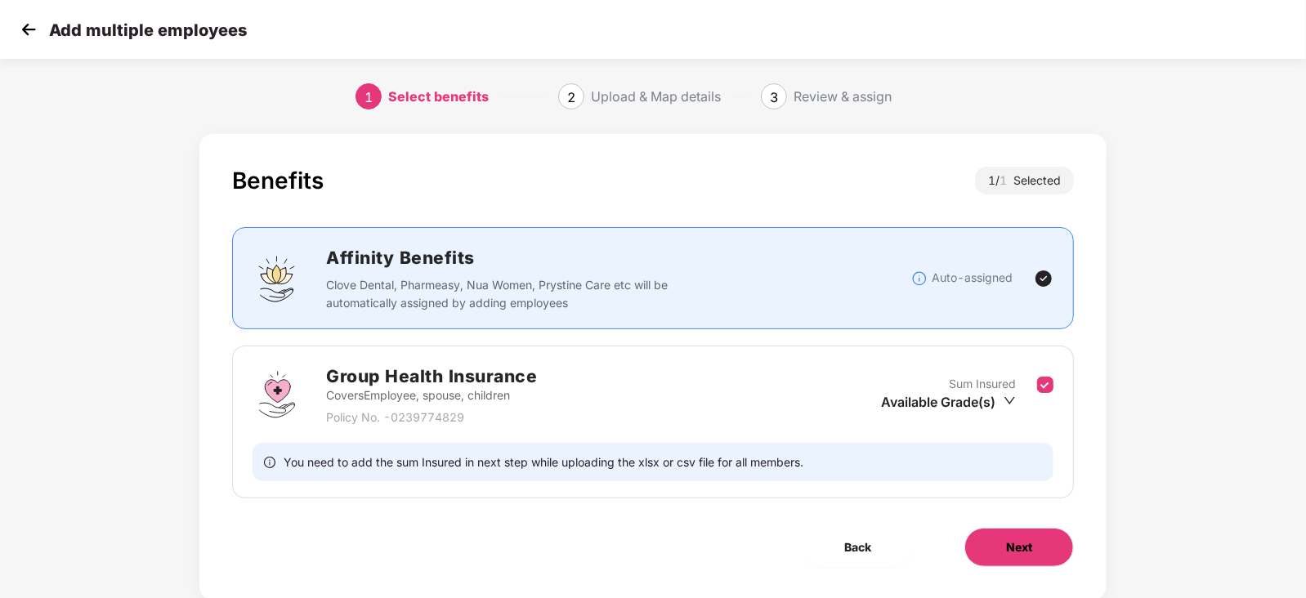
click at [997, 536] on button "Next" at bounding box center [1018, 547] width 109 height 39
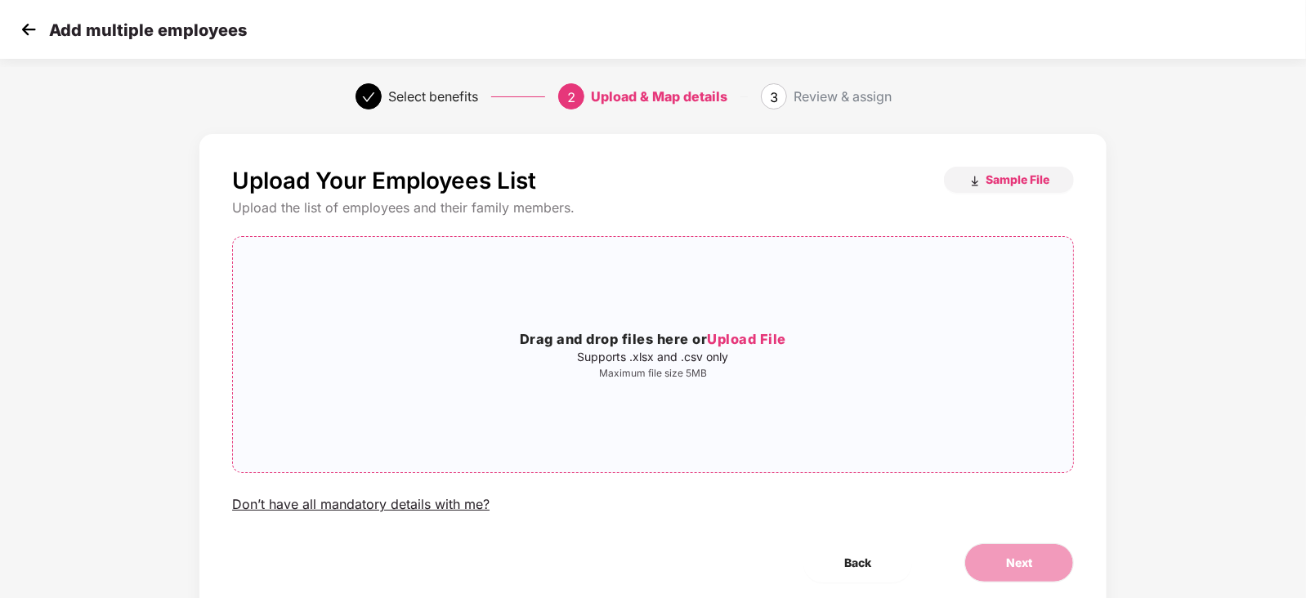
click at [748, 338] on span "Upload File" at bounding box center [746, 339] width 79 height 16
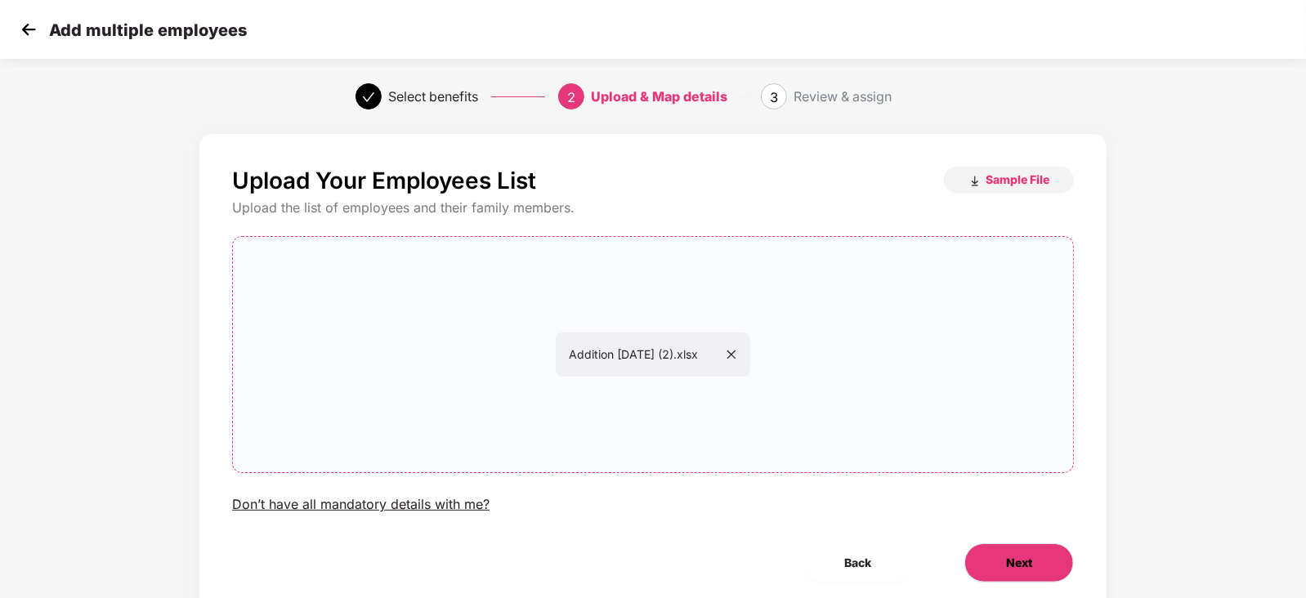
click at [1026, 570] on span "Next" at bounding box center [1019, 563] width 26 height 18
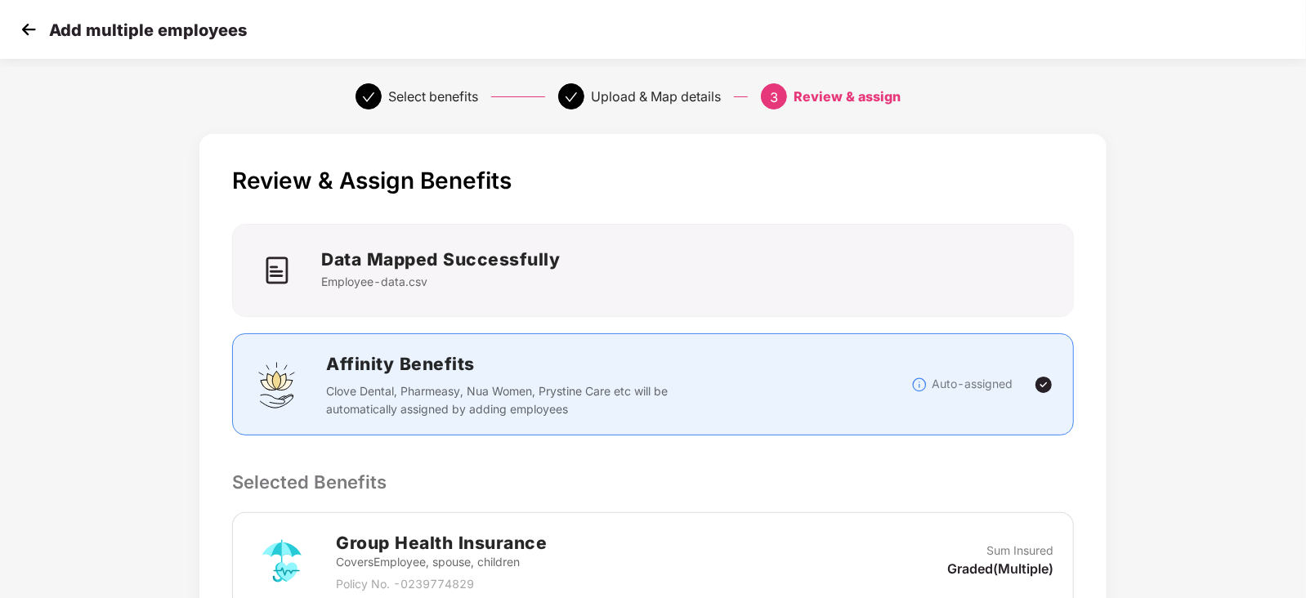
scroll to position [311, 0]
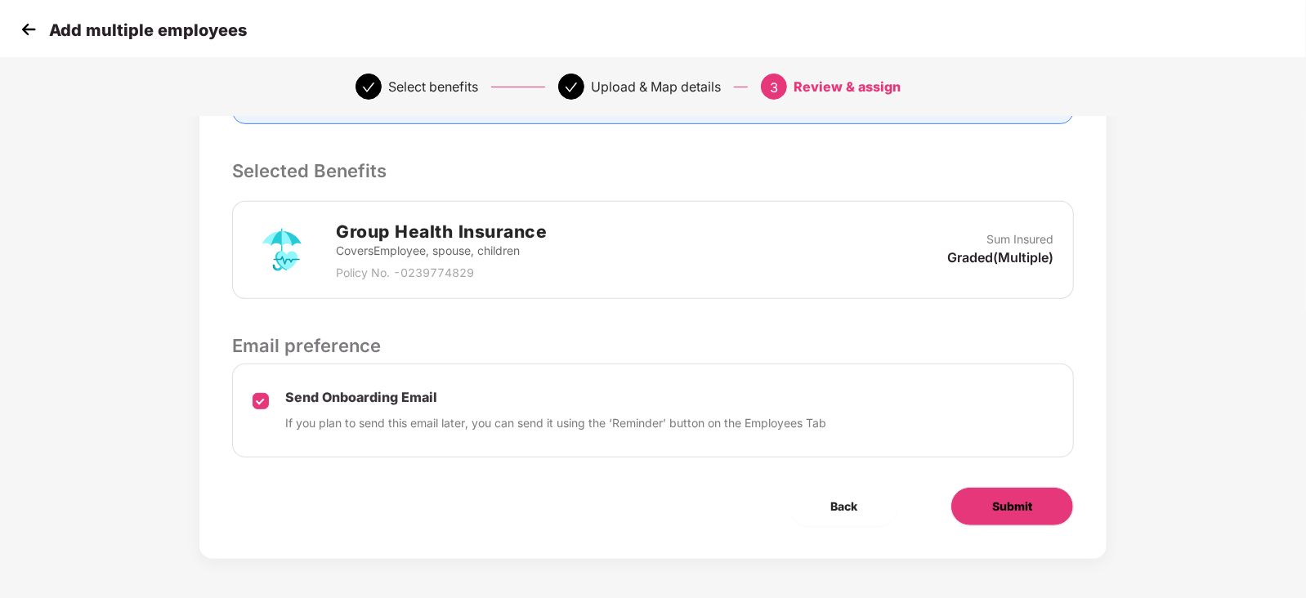
click at [1039, 502] on button "Submit" at bounding box center [1011, 506] width 123 height 39
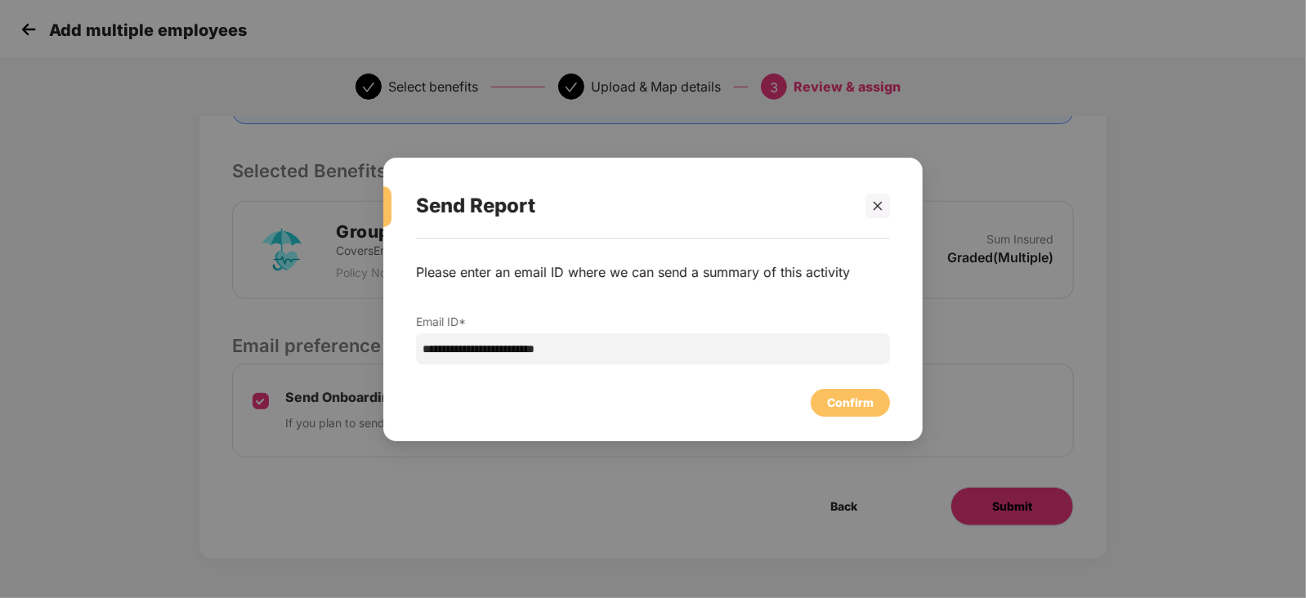
scroll to position [0, 0]
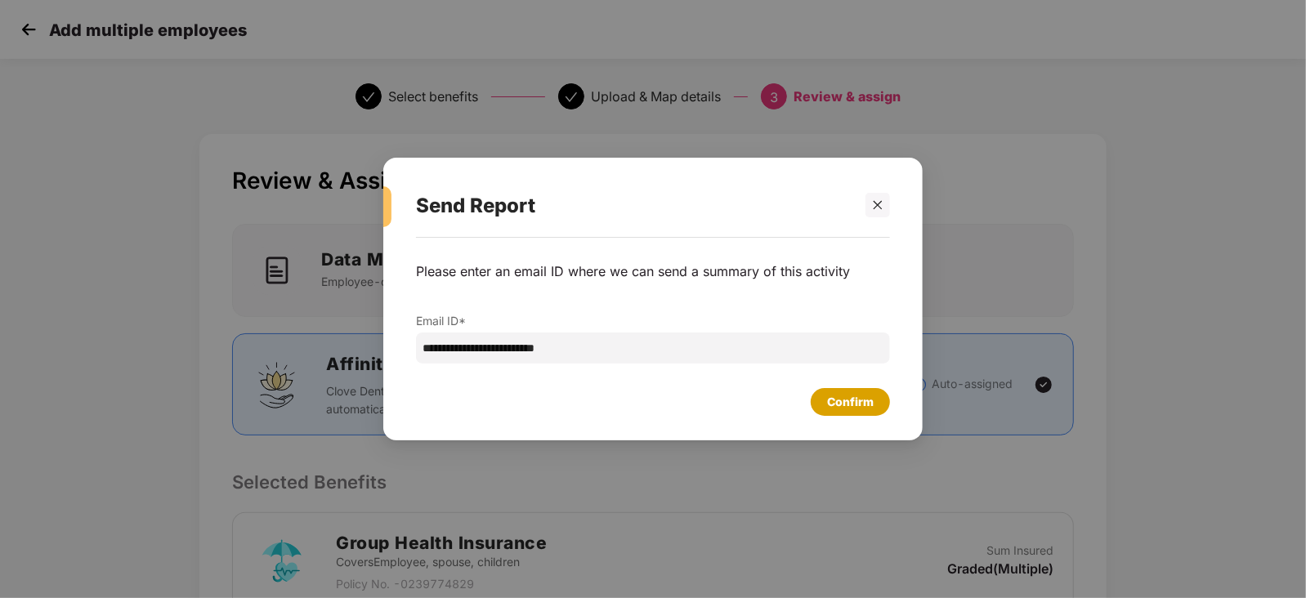
click at [854, 391] on div "Confirm" at bounding box center [850, 402] width 79 height 28
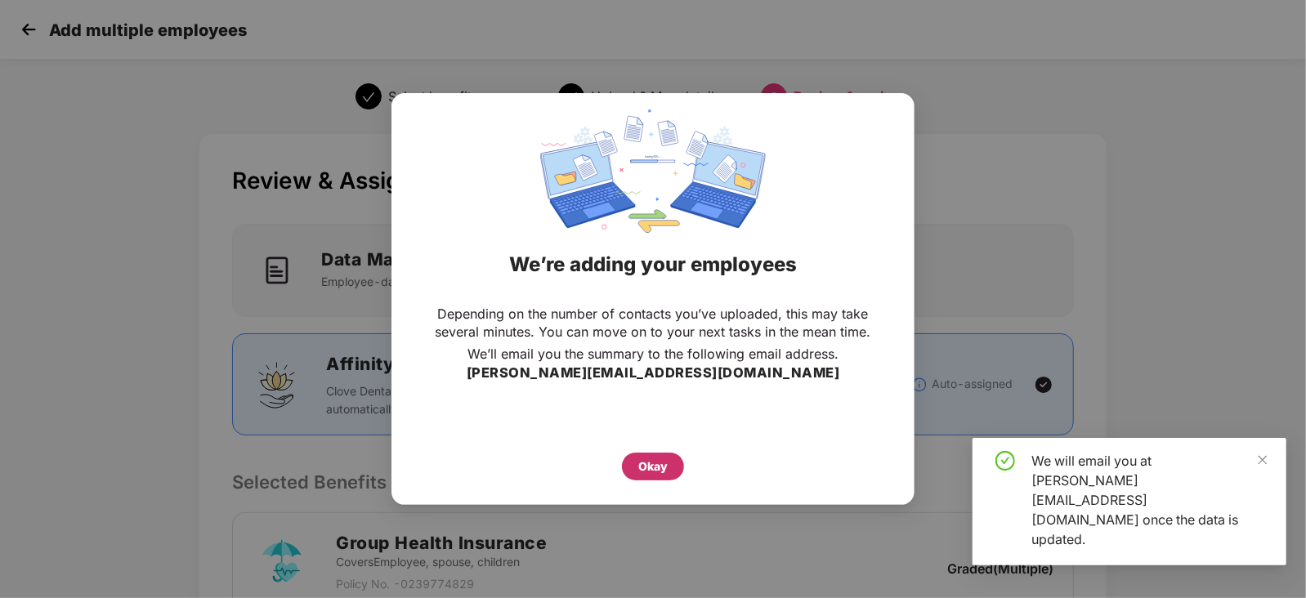
click at [654, 463] on div "Okay" at bounding box center [652, 467] width 29 height 18
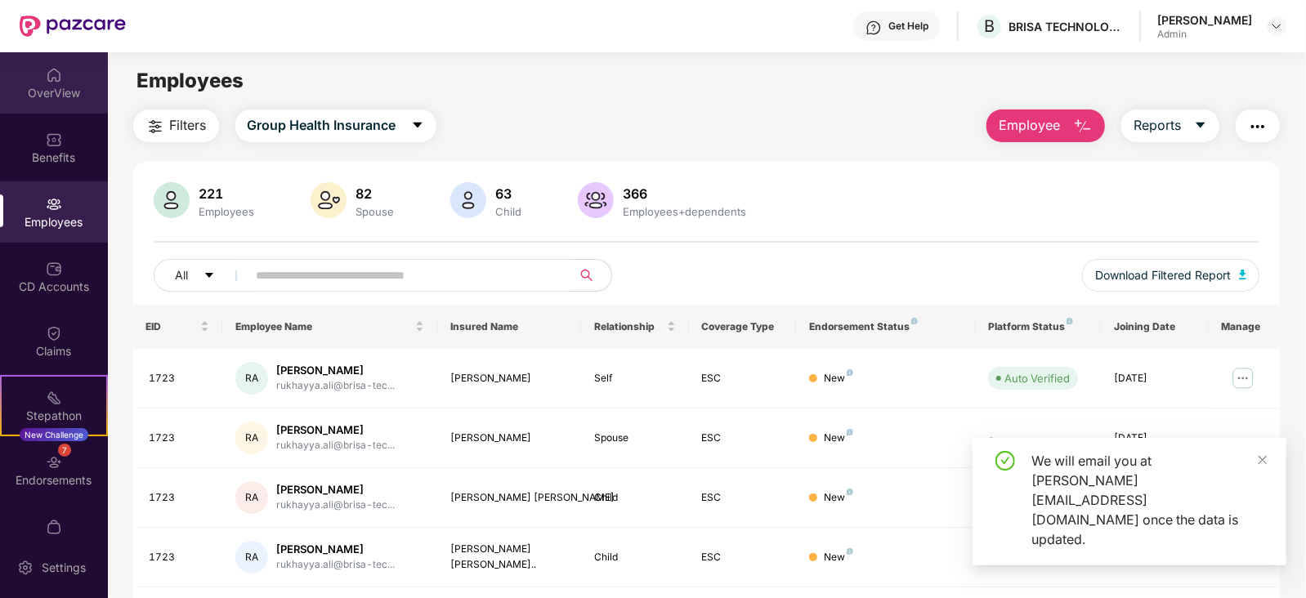
click at [56, 74] on img at bounding box center [54, 75] width 16 height 16
